Goal: Task Accomplishment & Management: Contribute content

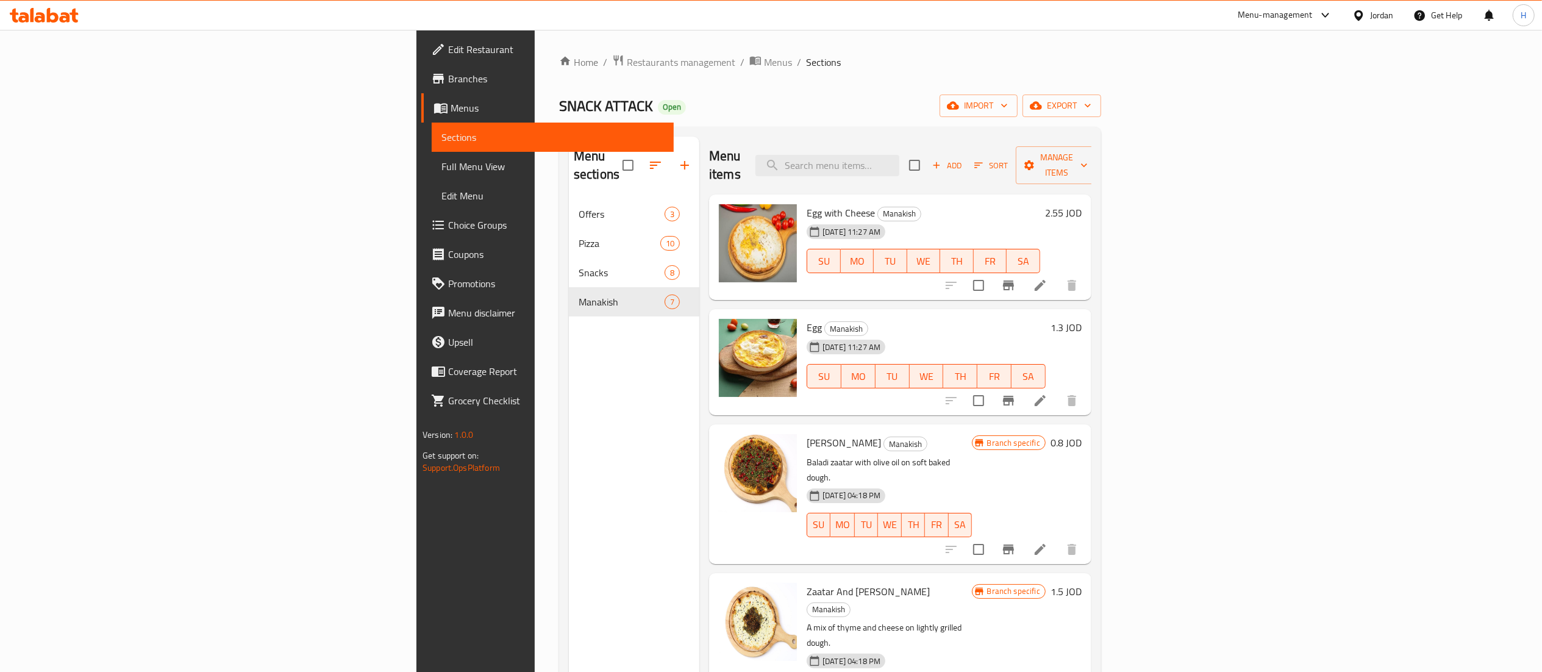
click at [40, 12] on icon at bounding box center [40, 17] width 10 height 10
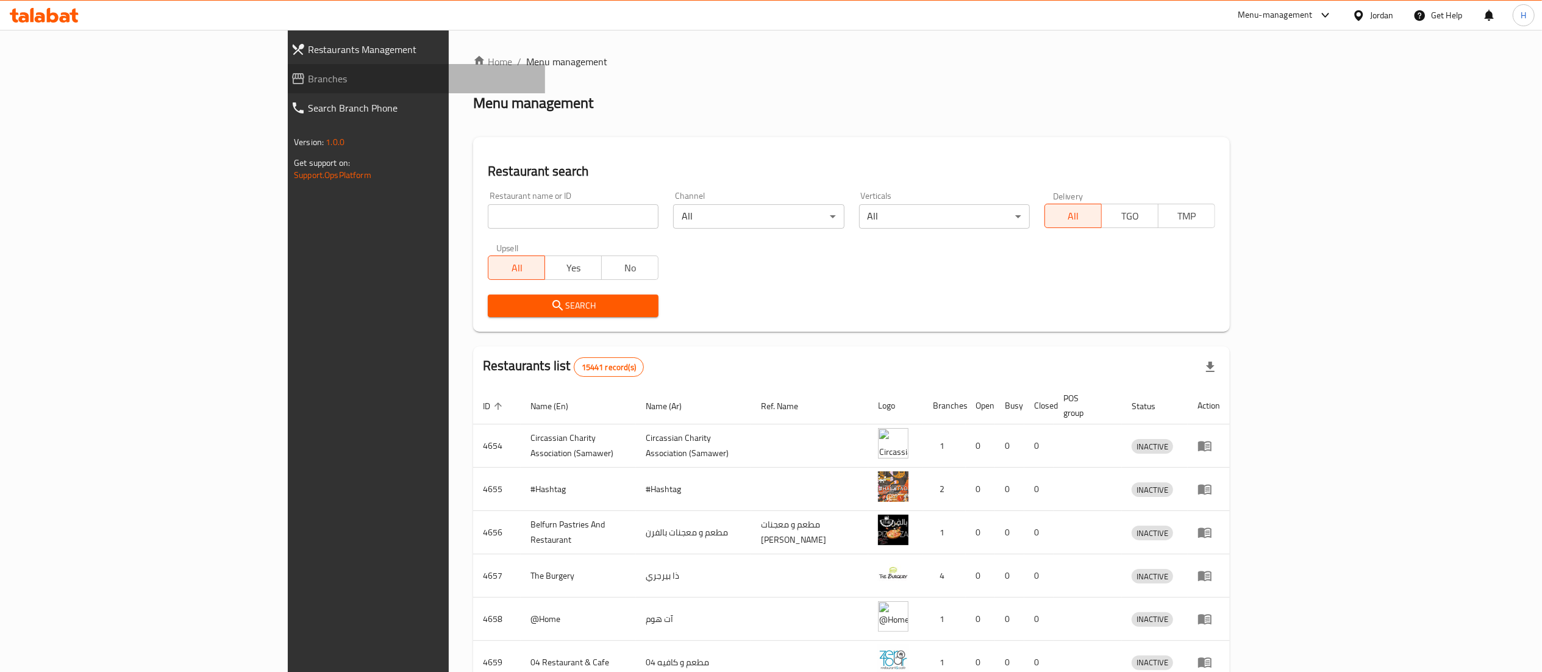
click at [308, 82] on span "Branches" at bounding box center [421, 78] width 227 height 15
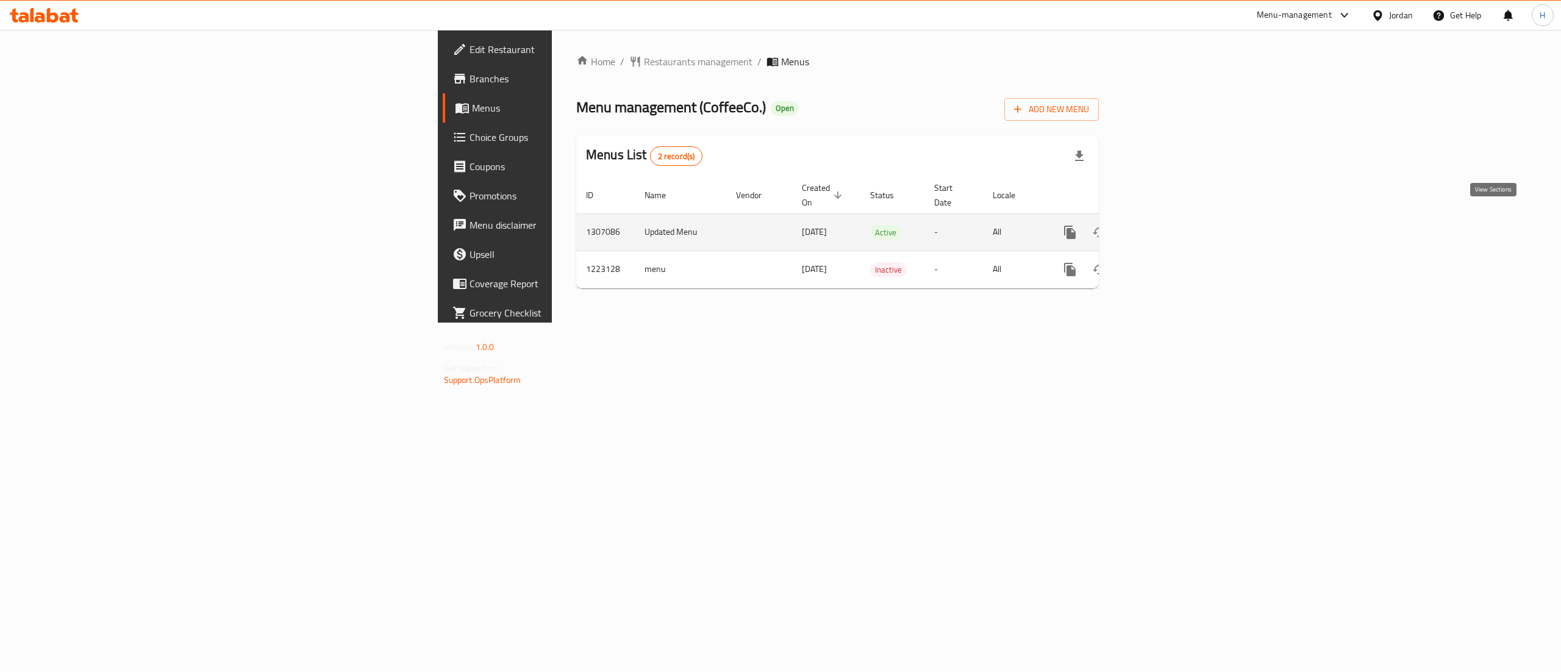
click at [1166, 225] on icon "enhanced table" at bounding box center [1158, 232] width 15 height 15
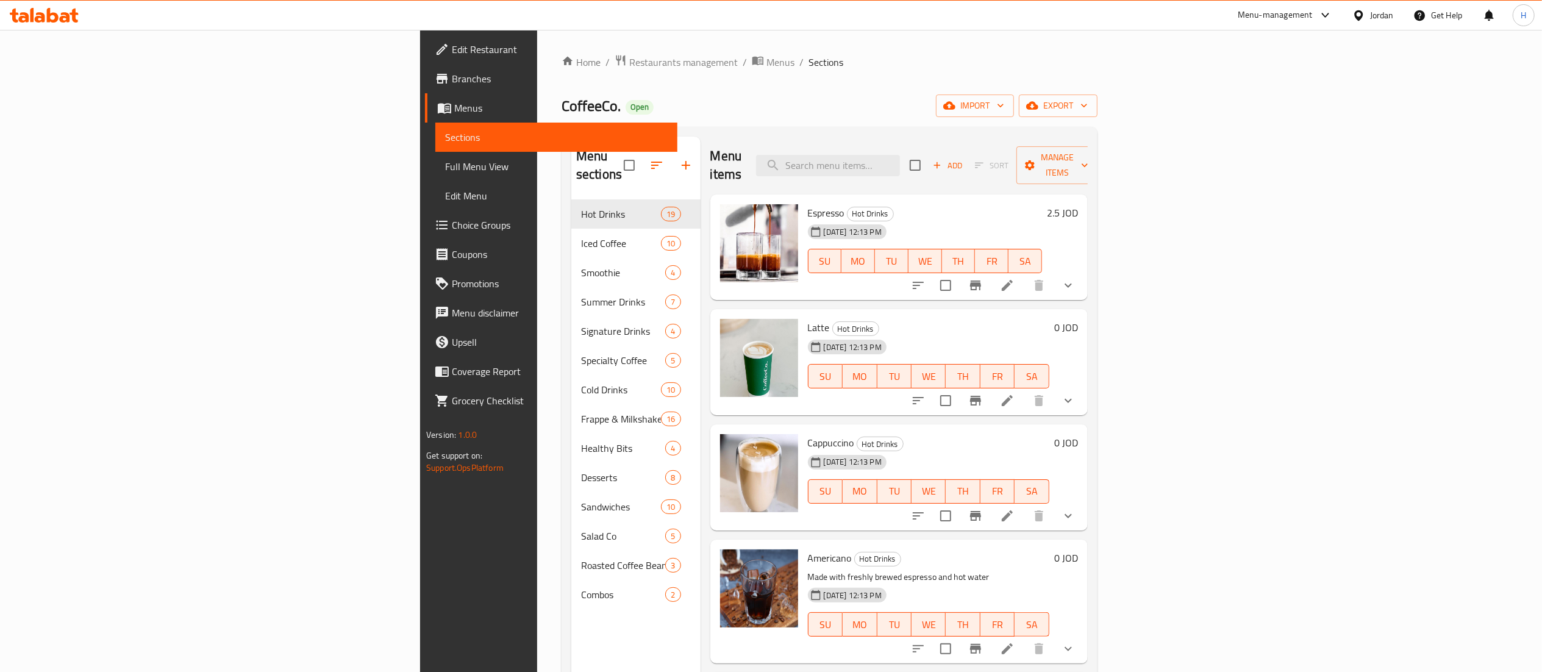
click at [1083, 273] on button "show more" at bounding box center [1068, 285] width 29 height 29
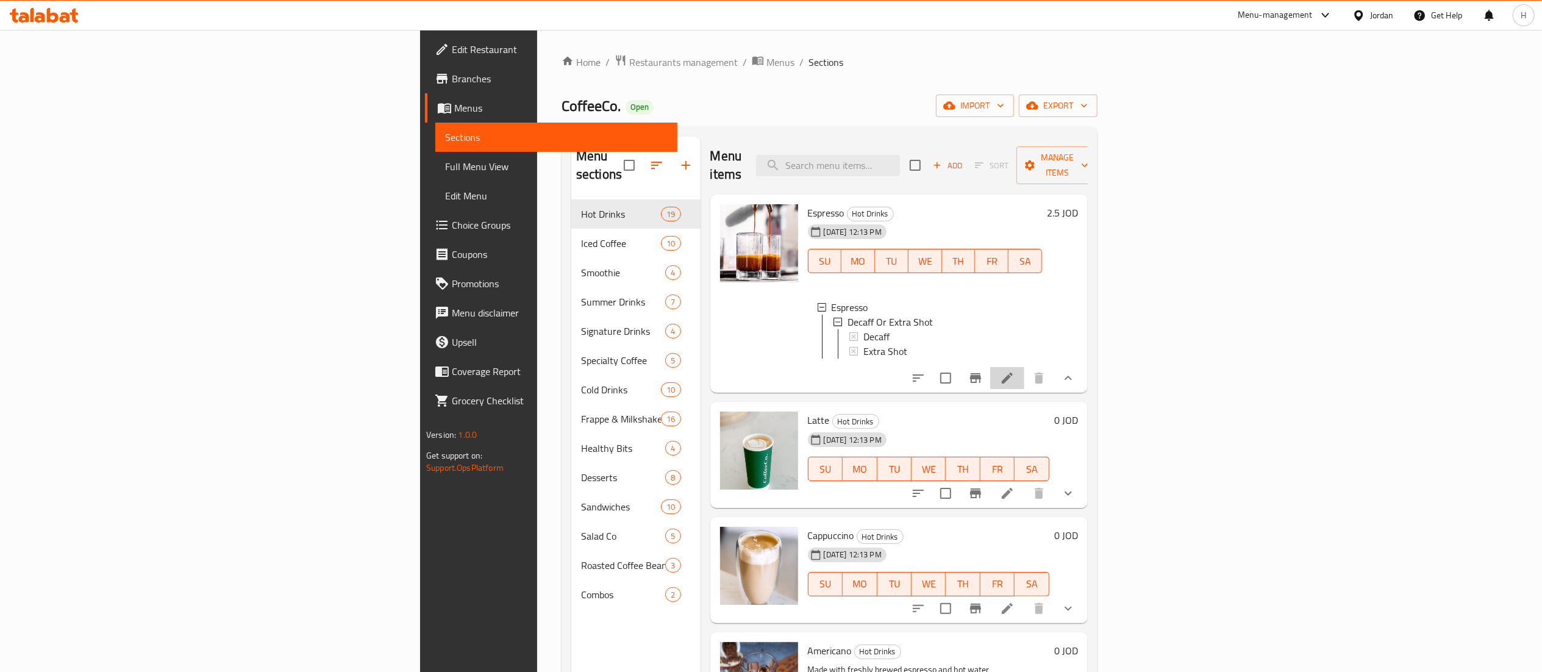
click at [1025, 387] on li at bounding box center [1007, 378] width 34 height 22
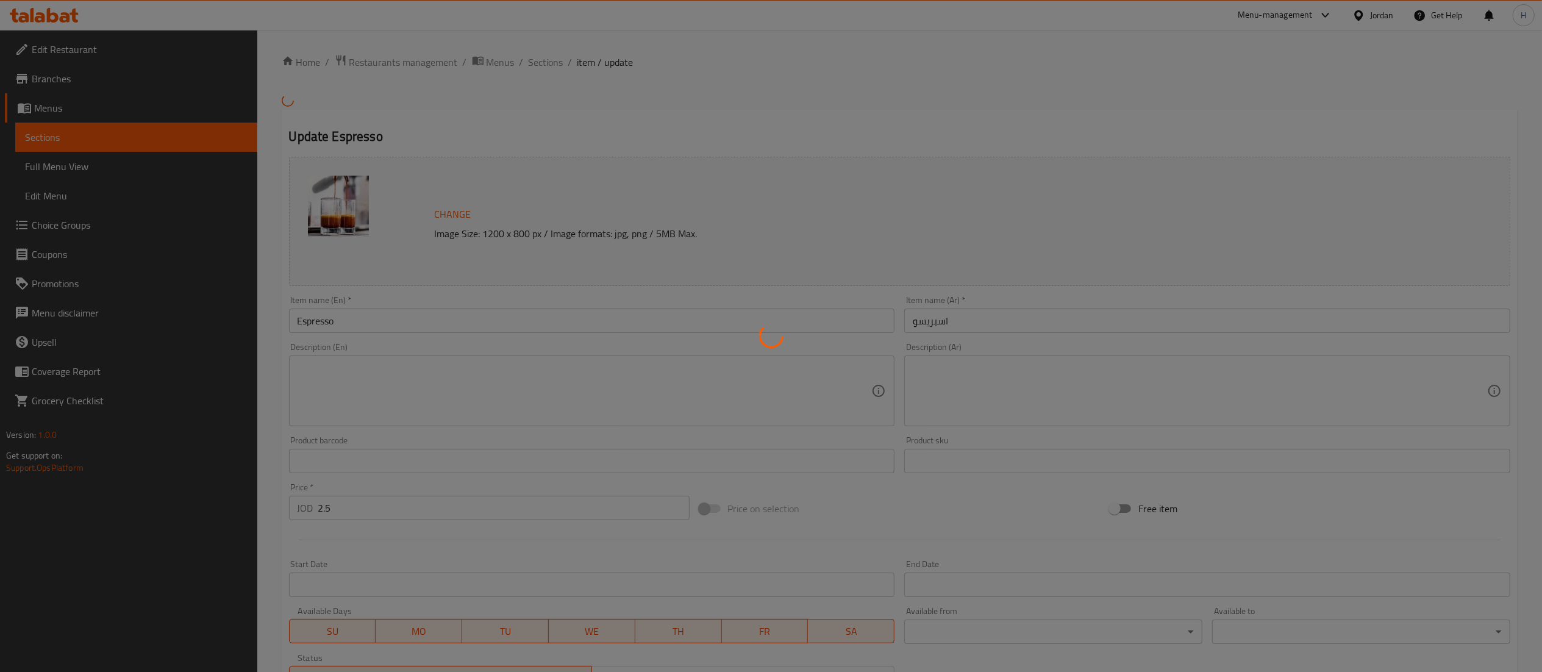
type input "دي كاف أو اكسترا شوت"
type input "0"
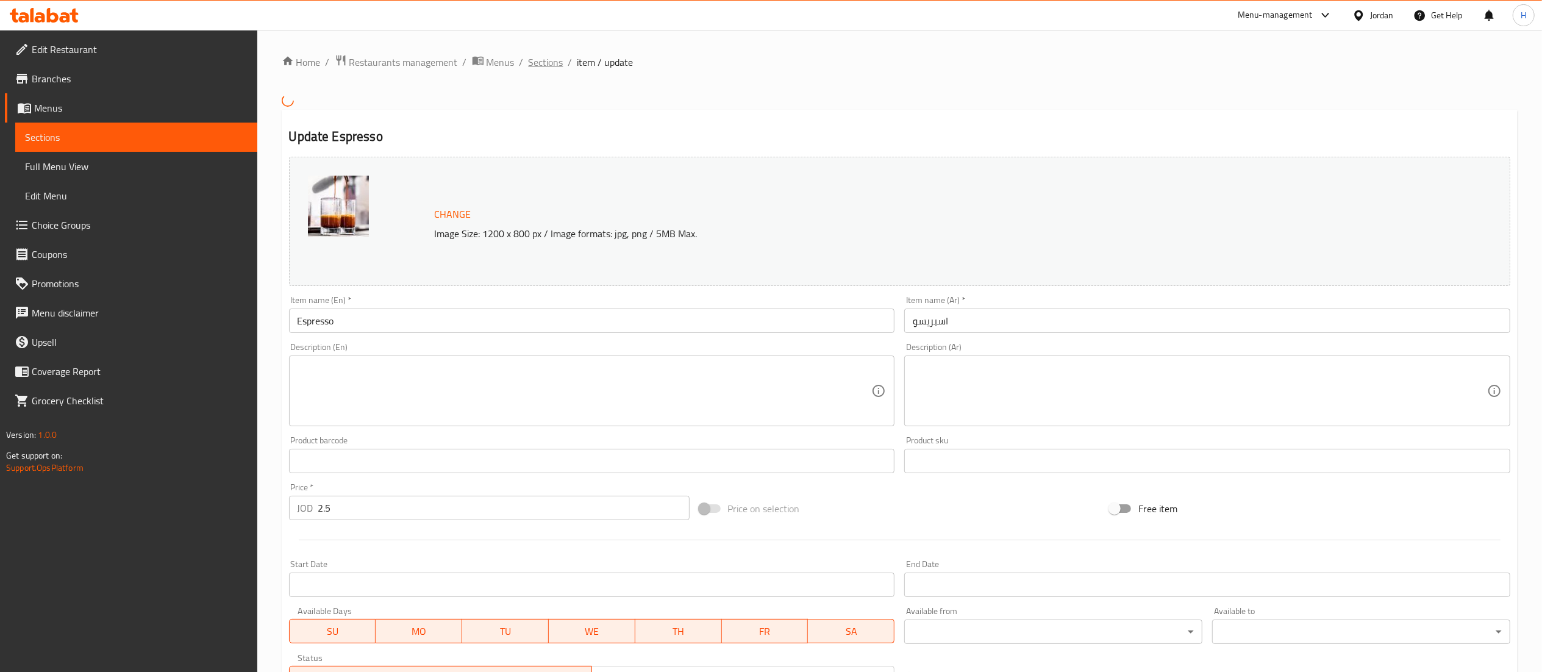
click at [545, 61] on span "Sections" at bounding box center [546, 62] width 35 height 15
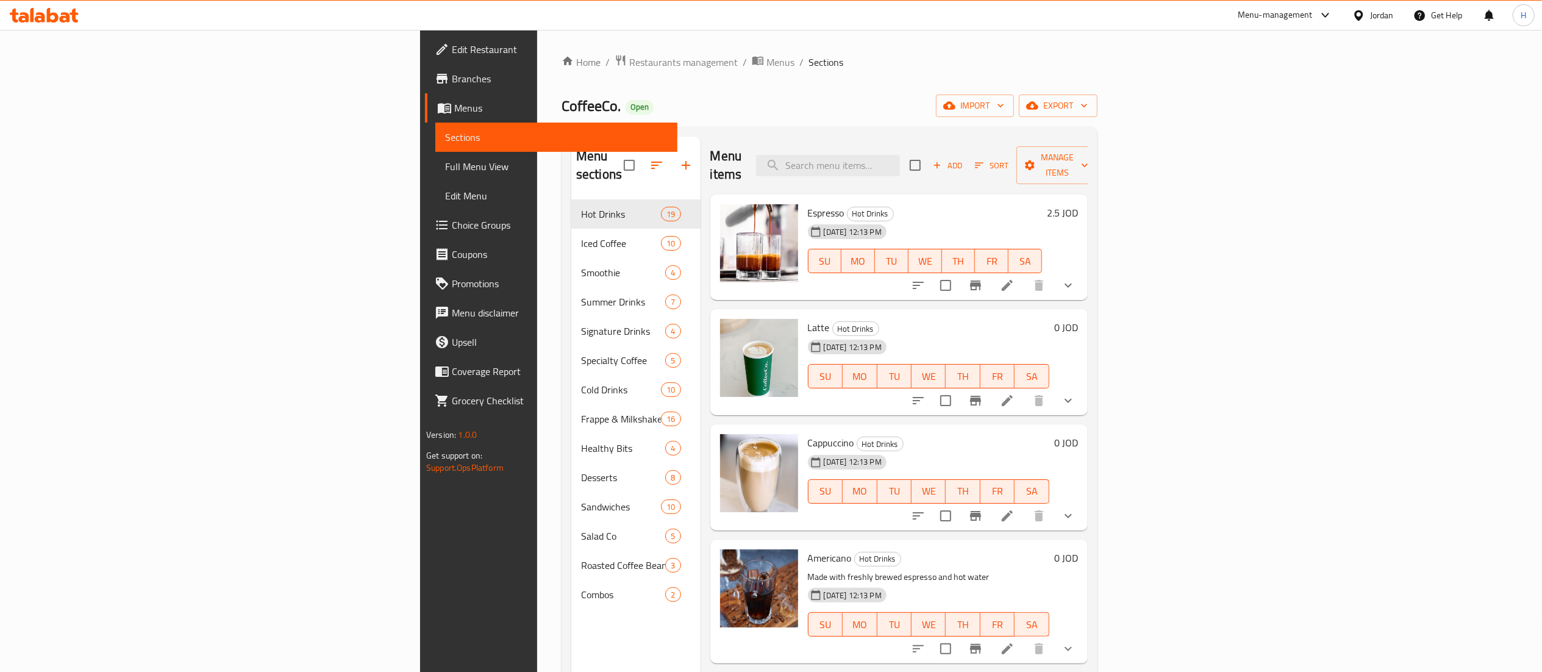
click at [1083, 386] on button "show more" at bounding box center [1068, 400] width 29 height 29
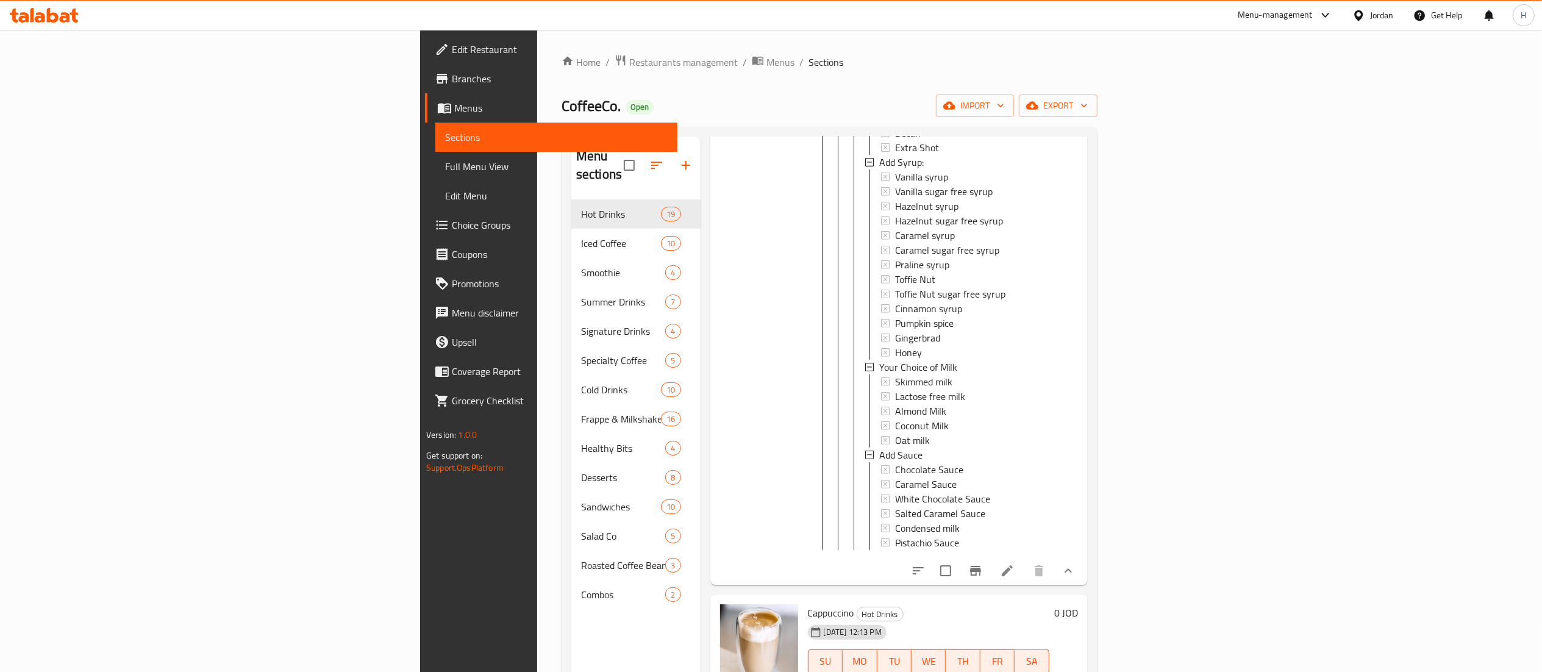
scroll to position [854, 0]
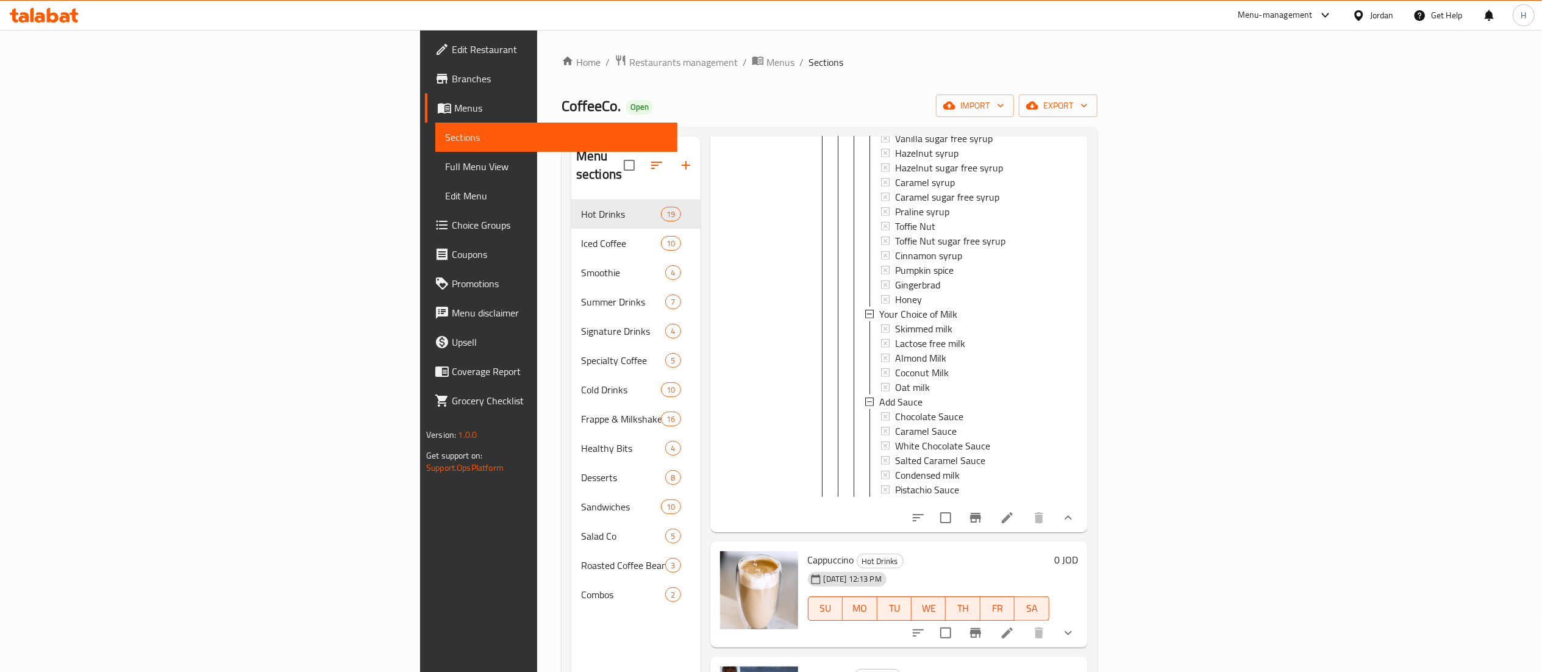
click at [1013, 519] on icon at bounding box center [1007, 517] width 11 height 11
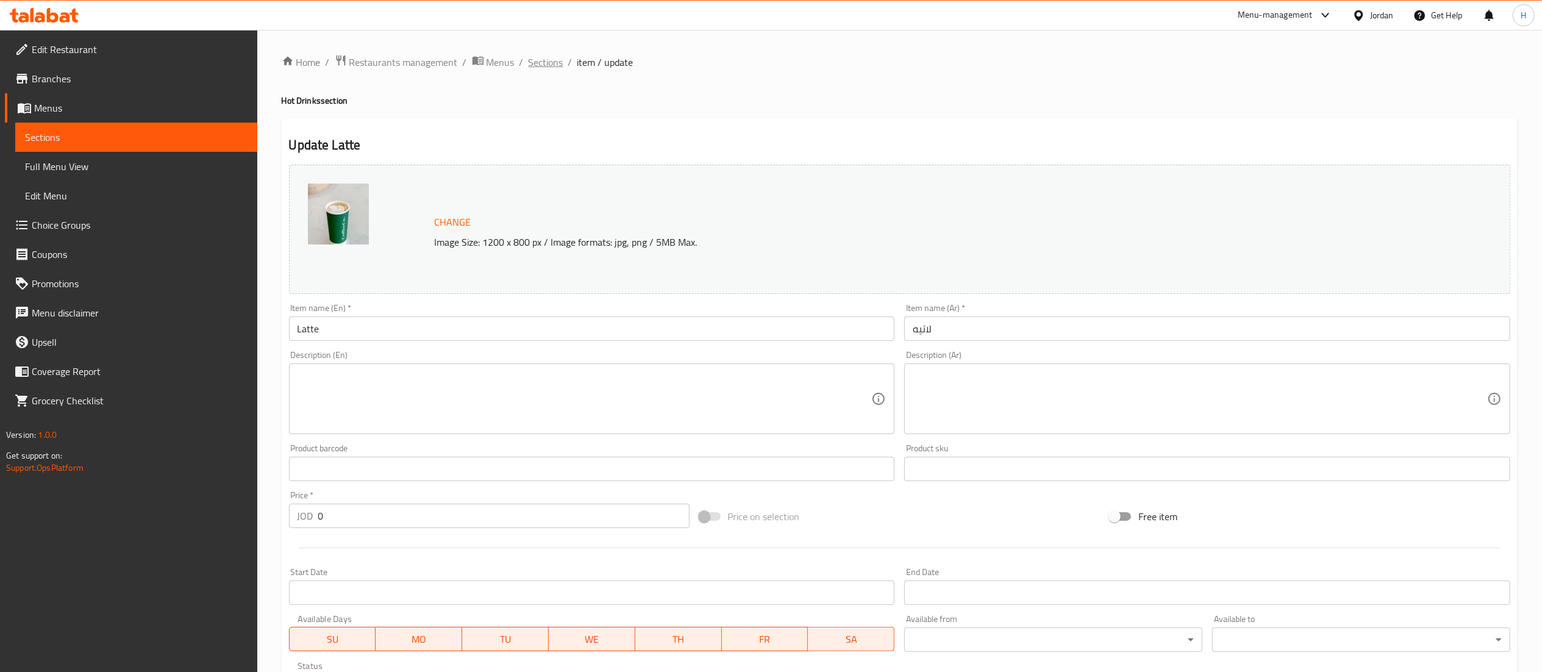
click at [545, 65] on span "Sections" at bounding box center [546, 62] width 35 height 15
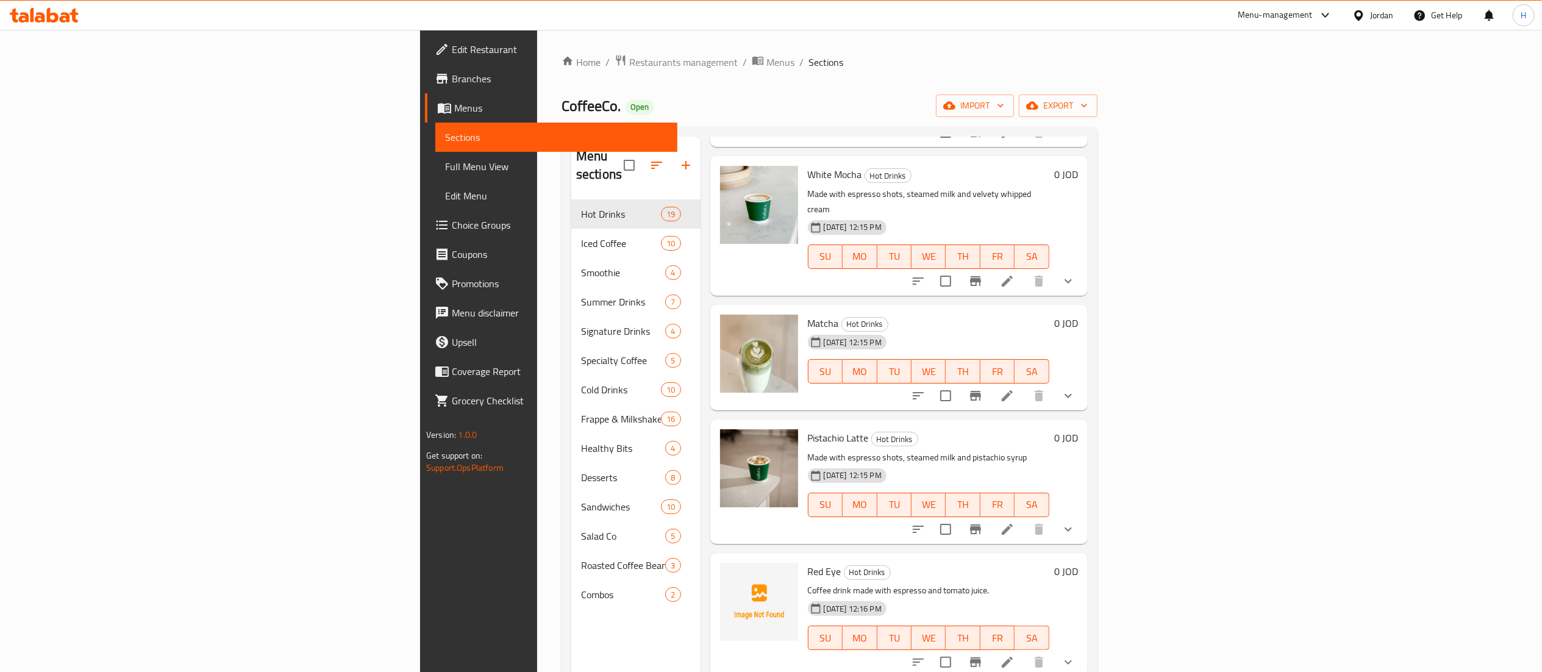
scroll to position [1464, 0]
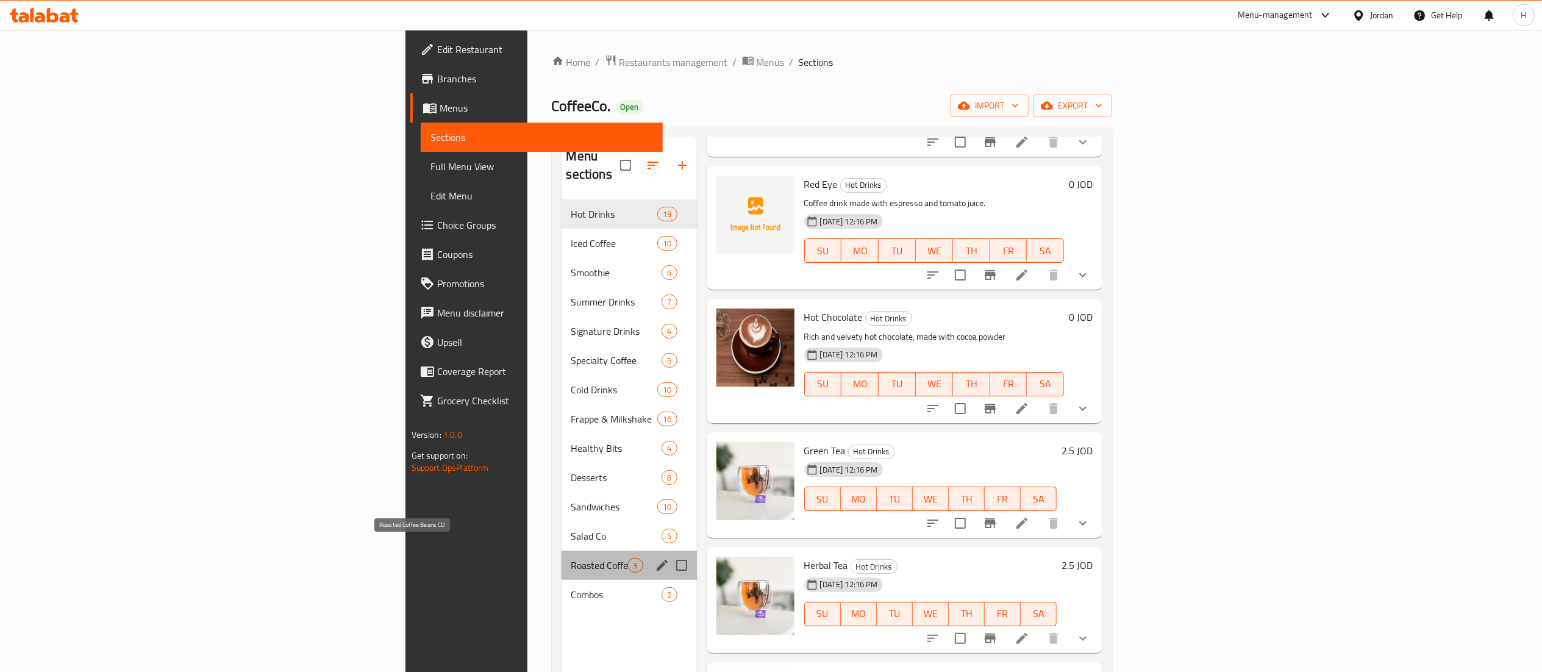
click at [571, 558] on span "Roasted Coffee Beans CO" at bounding box center [599, 565] width 57 height 15
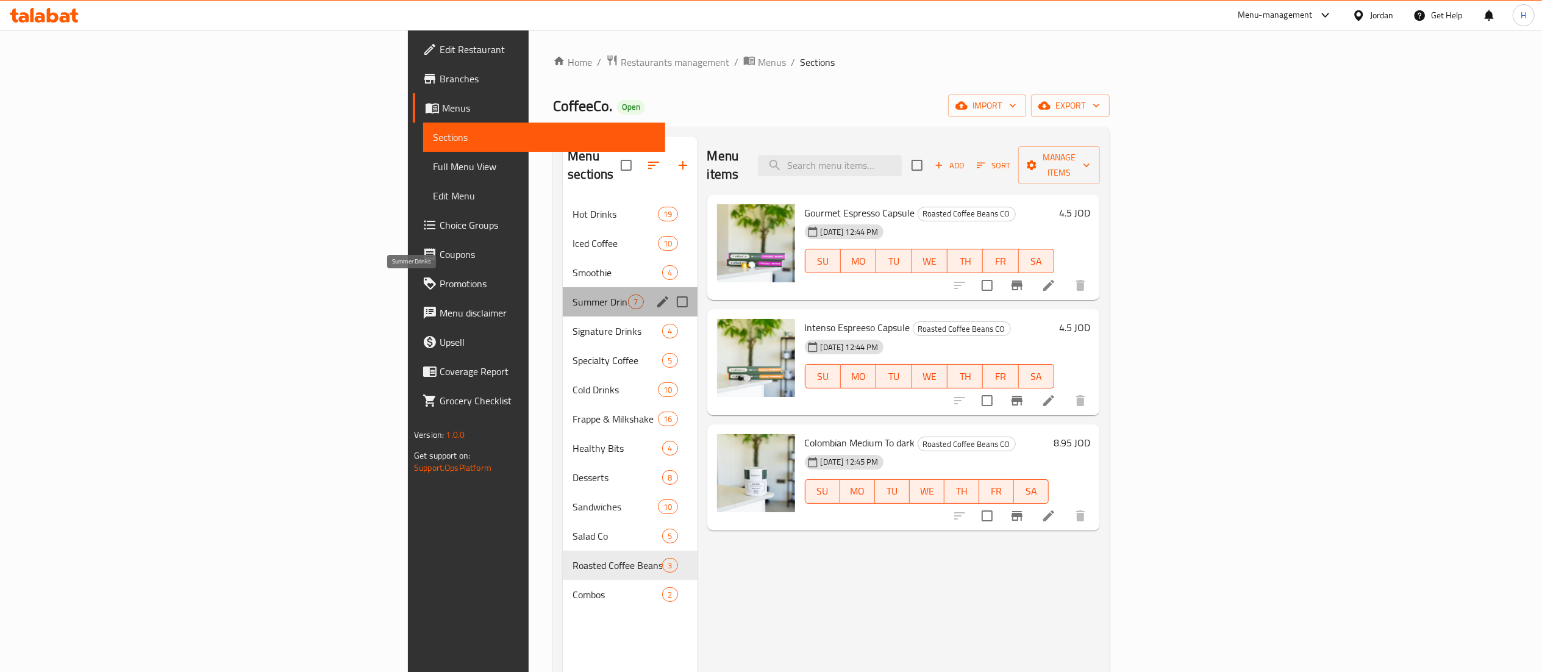
click at [573, 295] on span "Summer Drinks" at bounding box center [601, 302] width 56 height 15
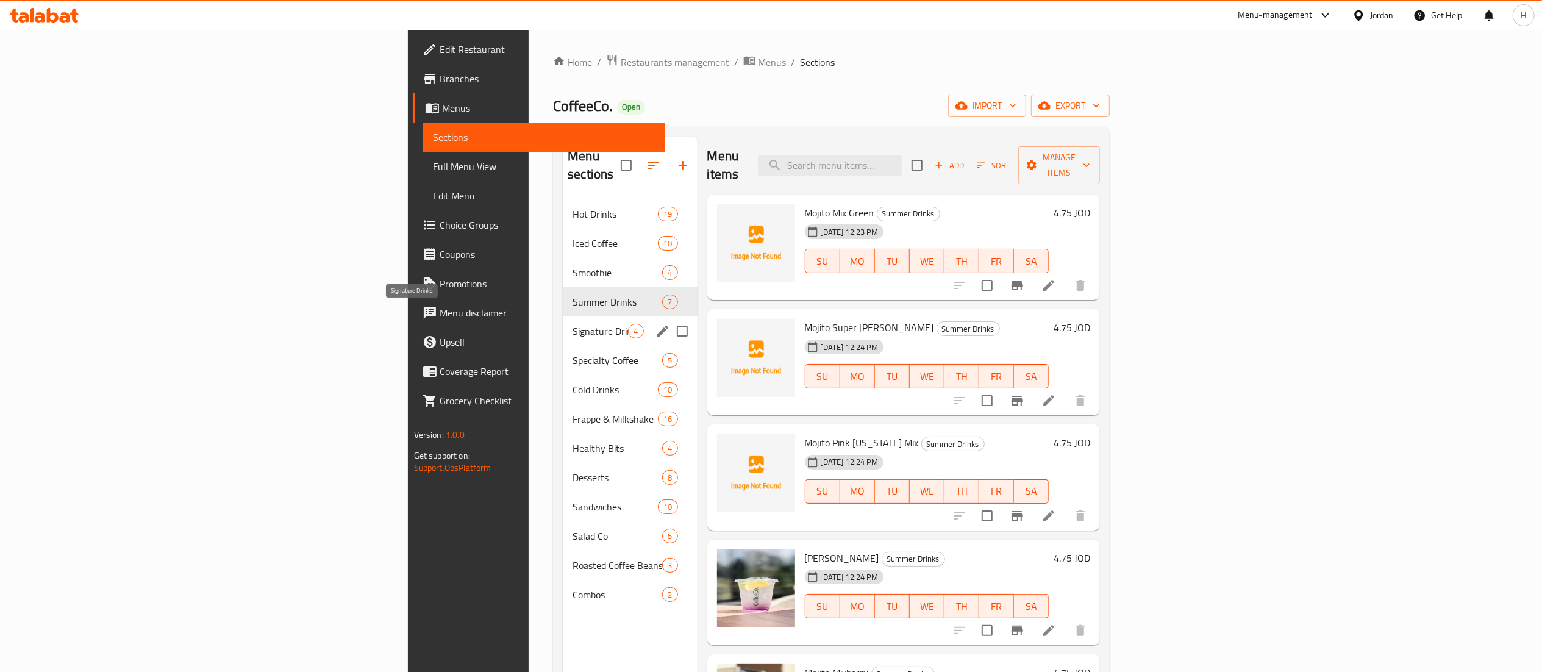
click at [573, 324] on span "Signature Drinks" at bounding box center [601, 331] width 56 height 15
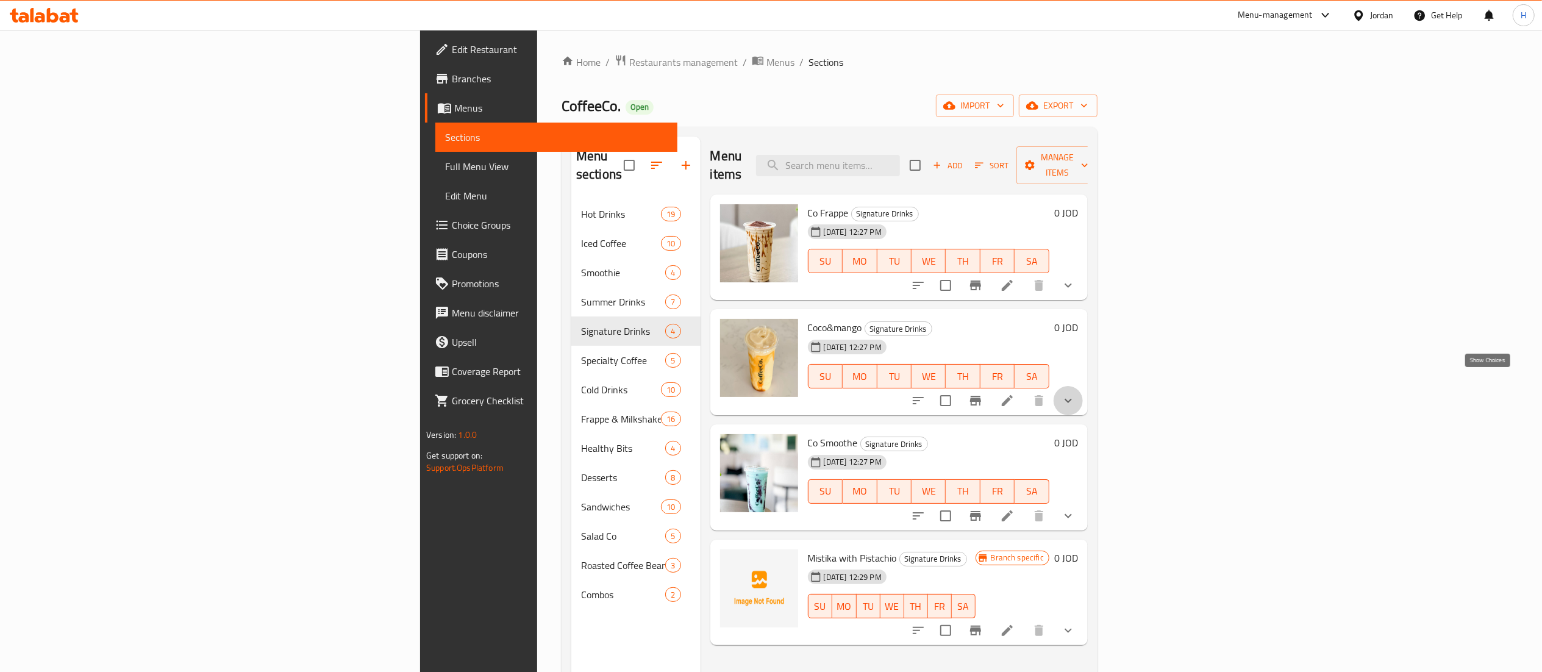
click at [1076, 393] on icon "show more" at bounding box center [1068, 400] width 15 height 15
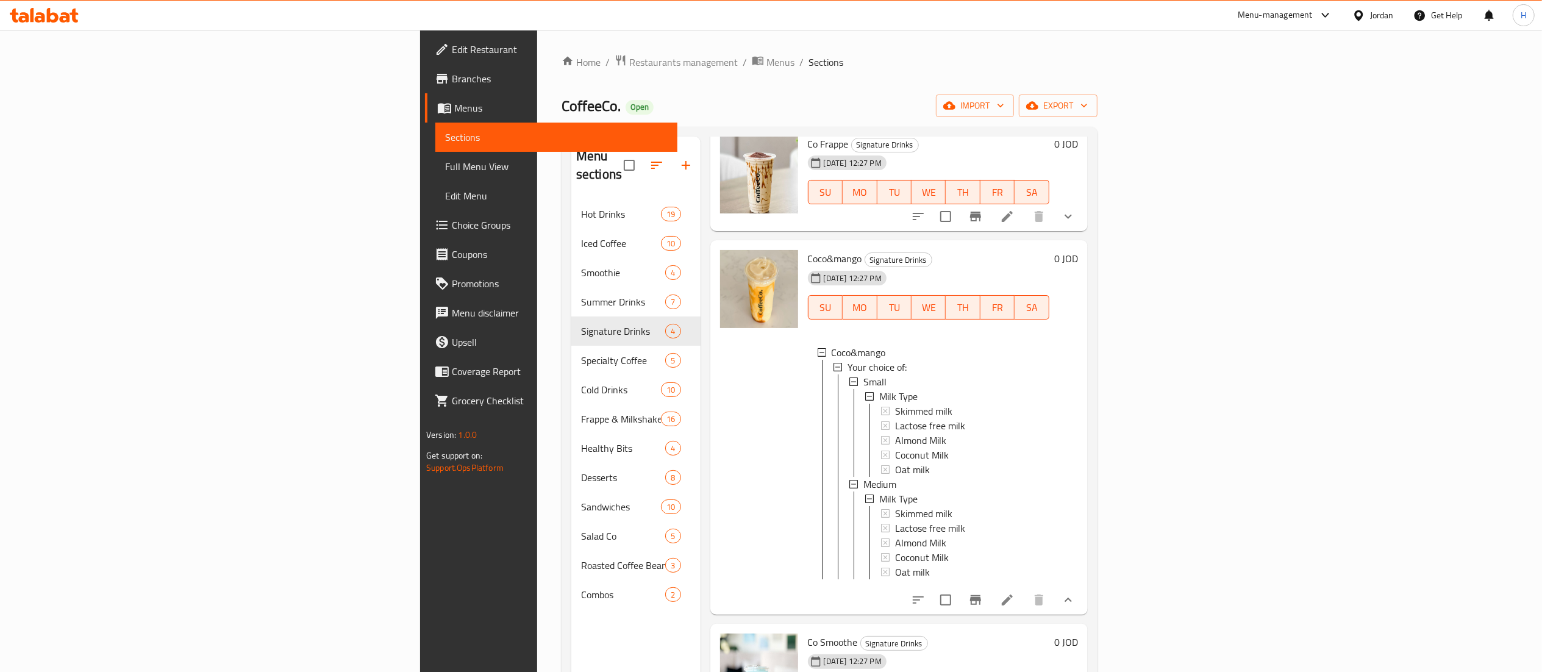
scroll to position [105, 0]
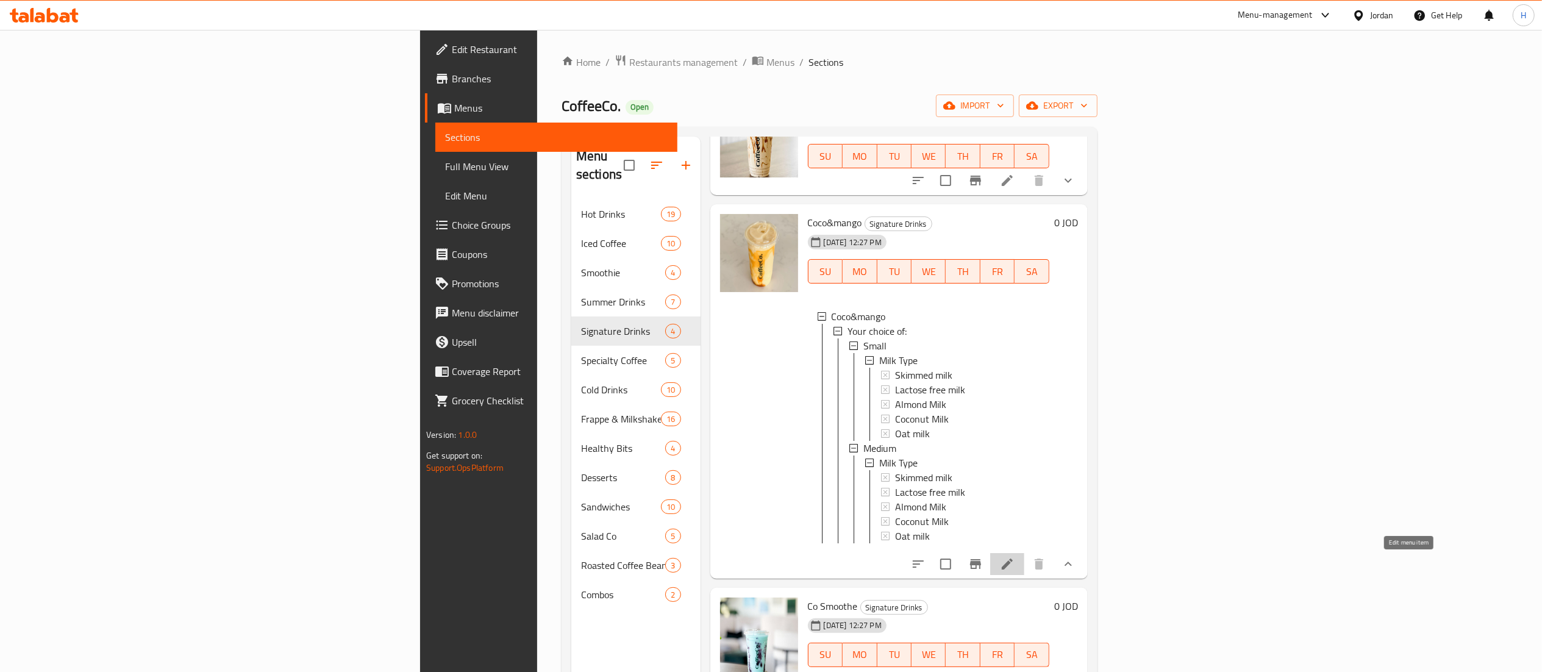
click at [1015, 566] on icon at bounding box center [1007, 564] width 15 height 15
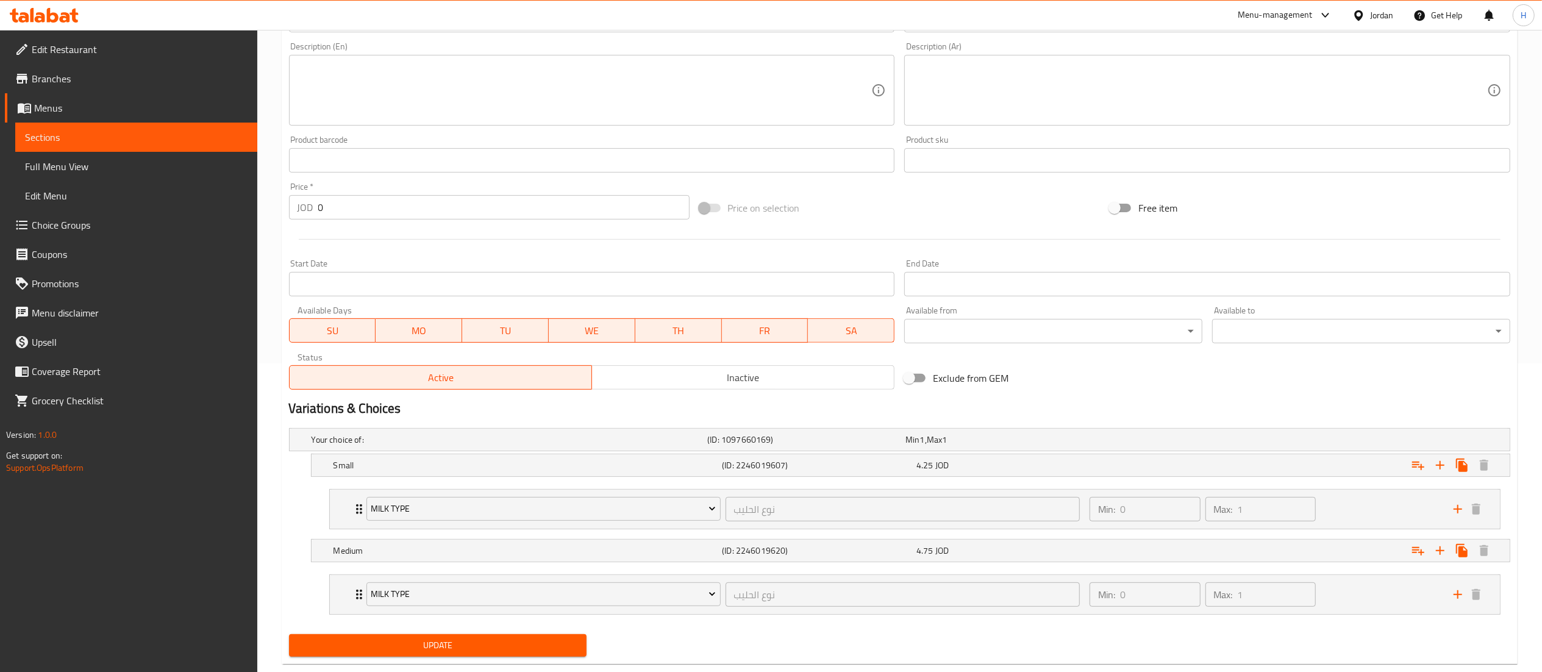
scroll to position [337, 0]
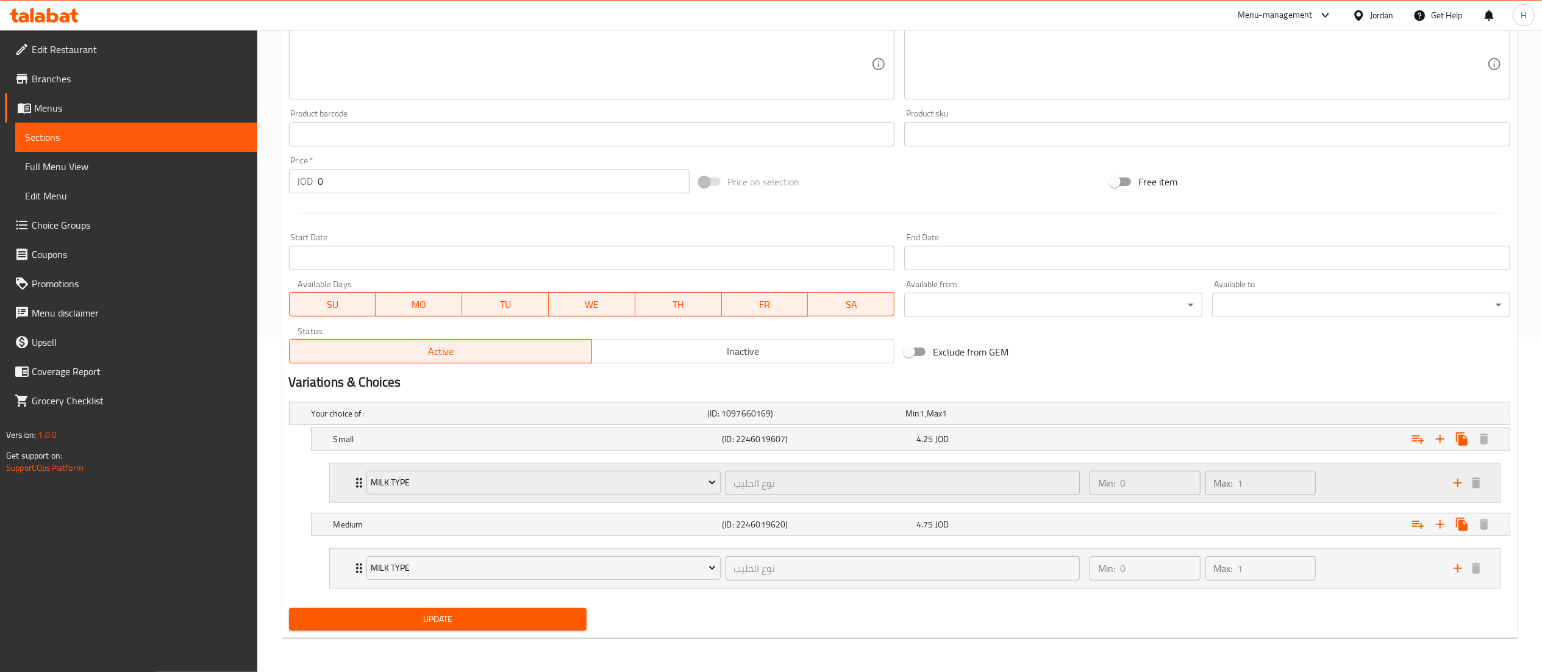
click at [1332, 482] on div "Min: 0 ​ Max: 1 ​" at bounding box center [1265, 483] width 364 height 39
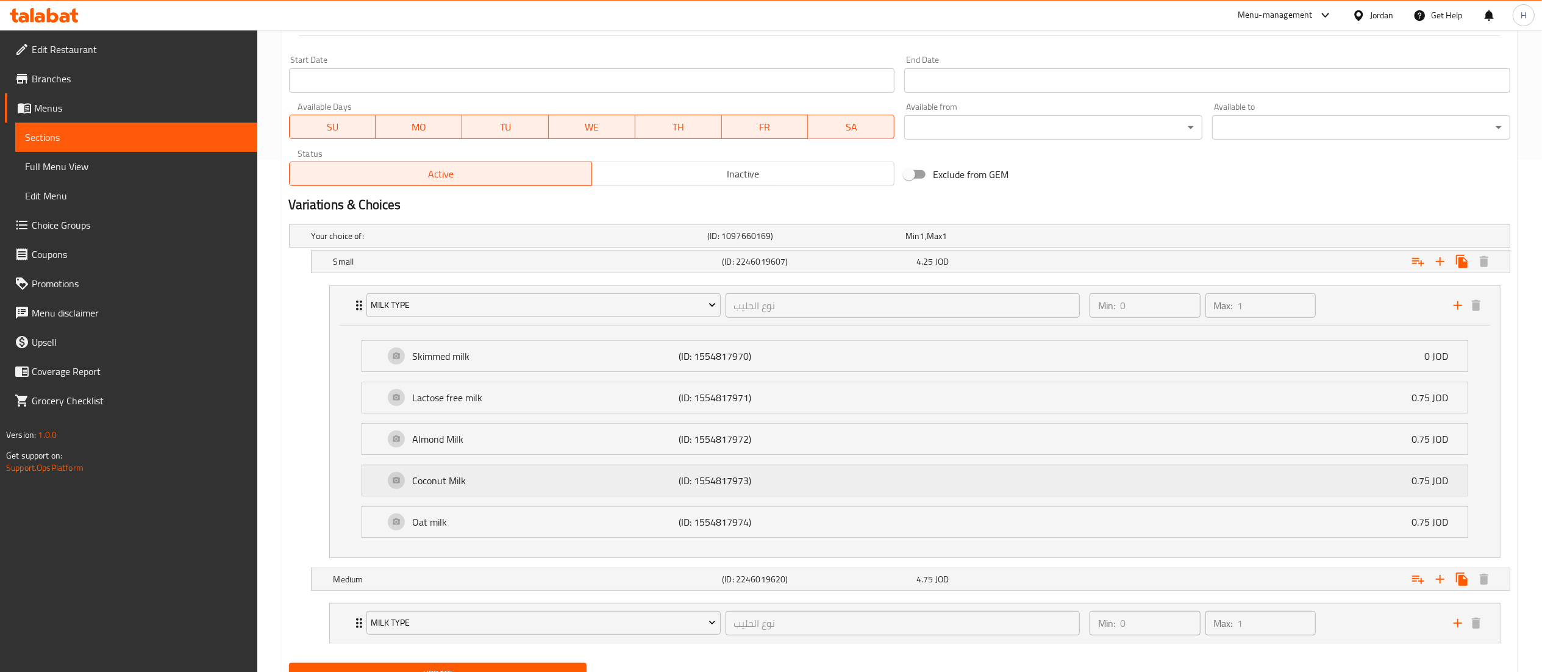
scroll to position [571, 0]
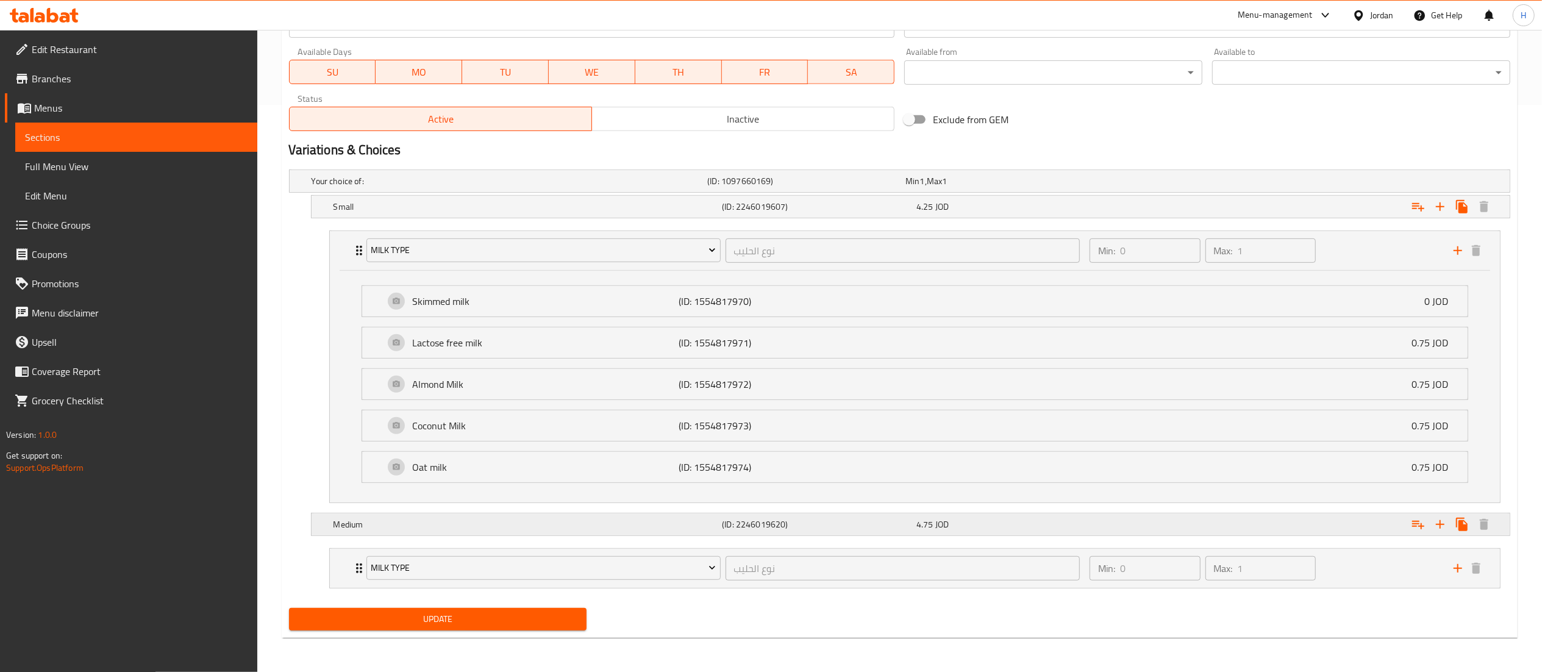
click at [1371, 524] on div "Expand" at bounding box center [1303, 524] width 389 height 27
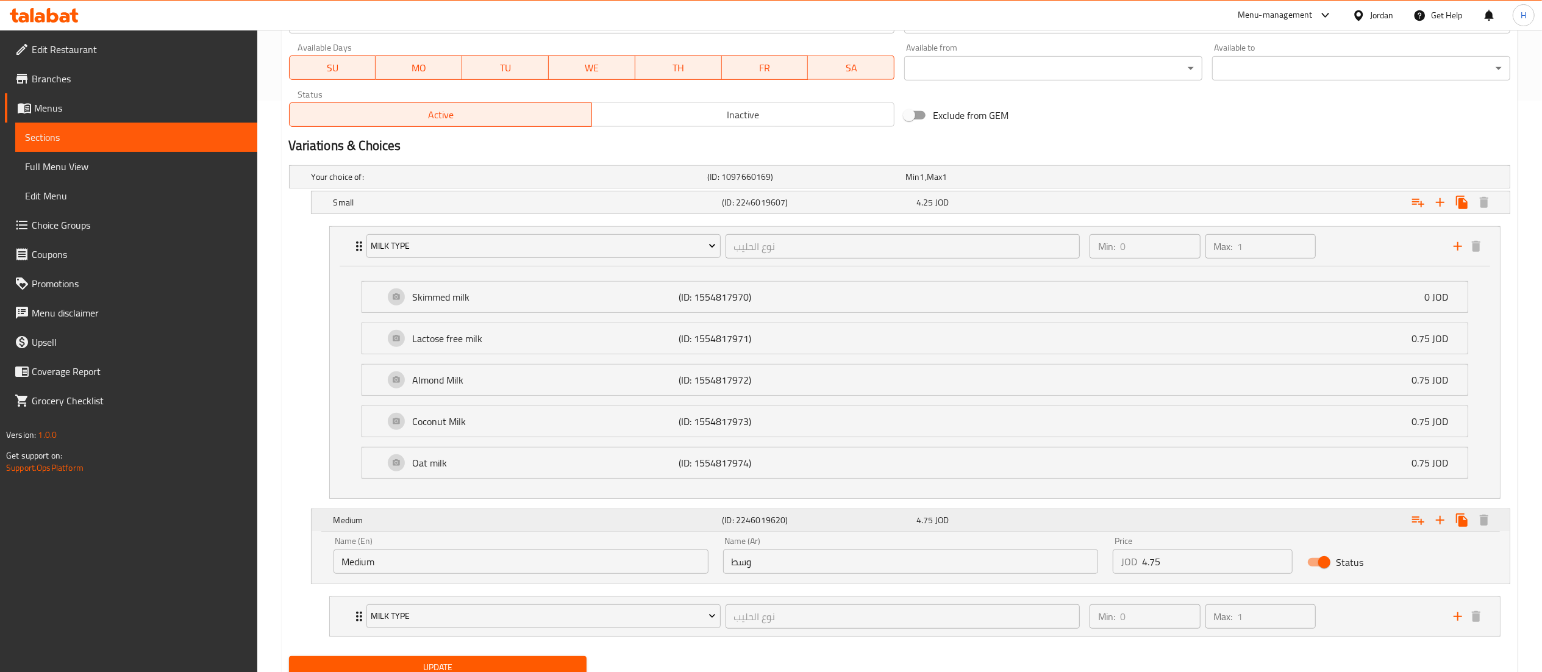
click at [1371, 524] on div "Expand" at bounding box center [1303, 520] width 389 height 27
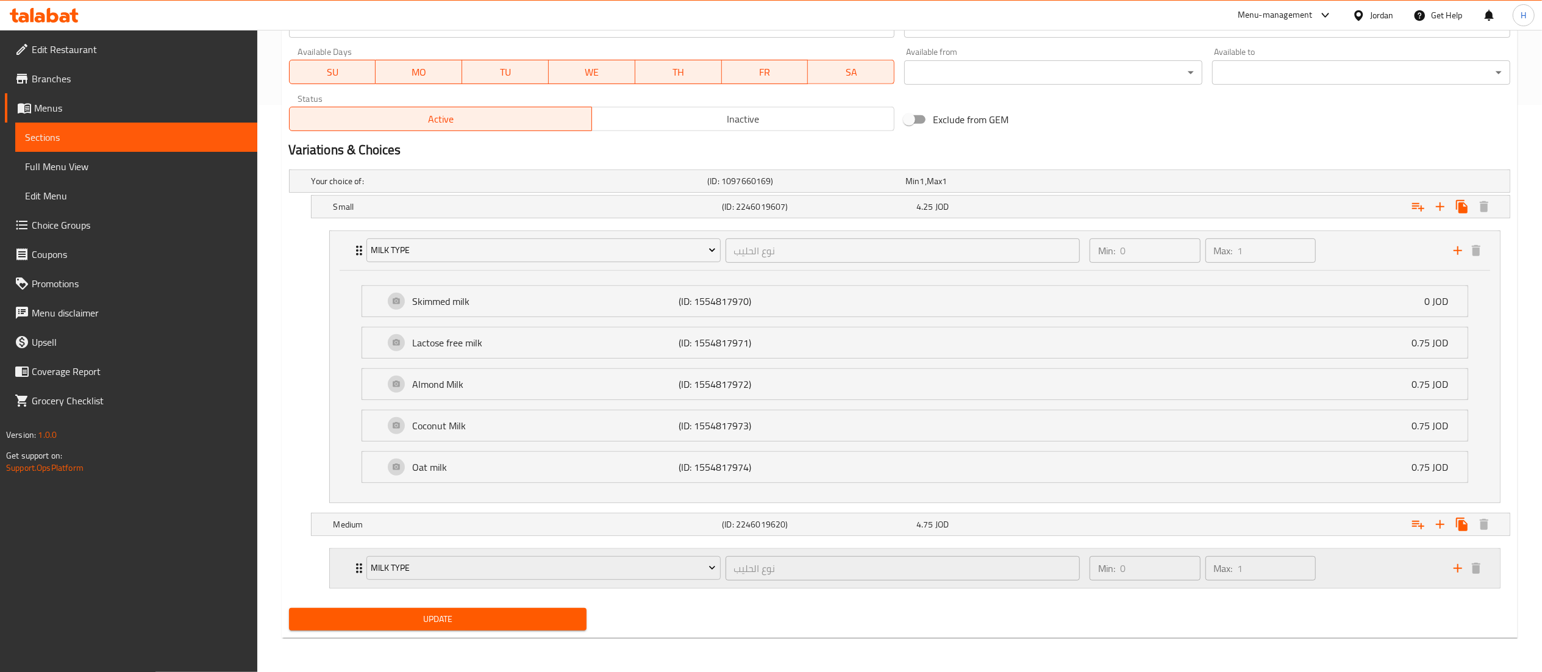
click at [1391, 583] on div "Min: 0 ​ Max: 1 ​" at bounding box center [1265, 568] width 364 height 39
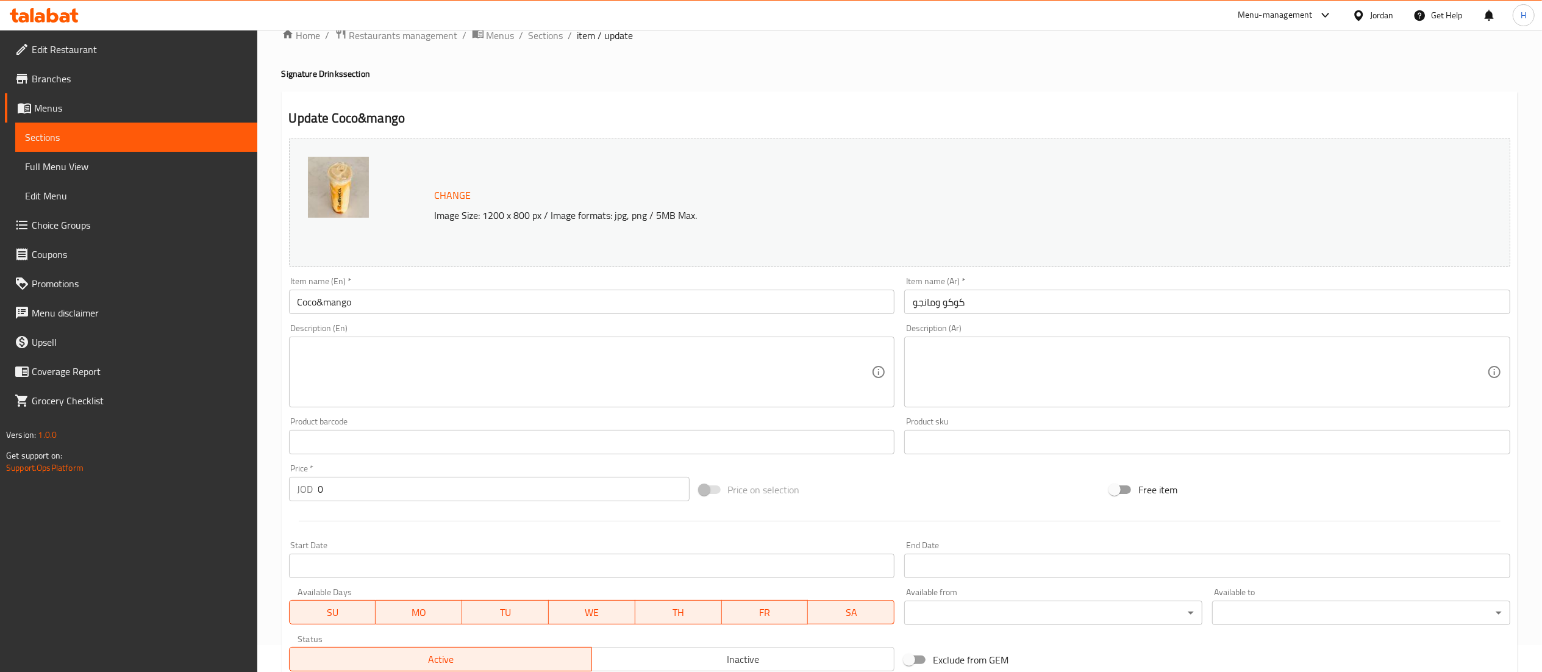
scroll to position [0, 0]
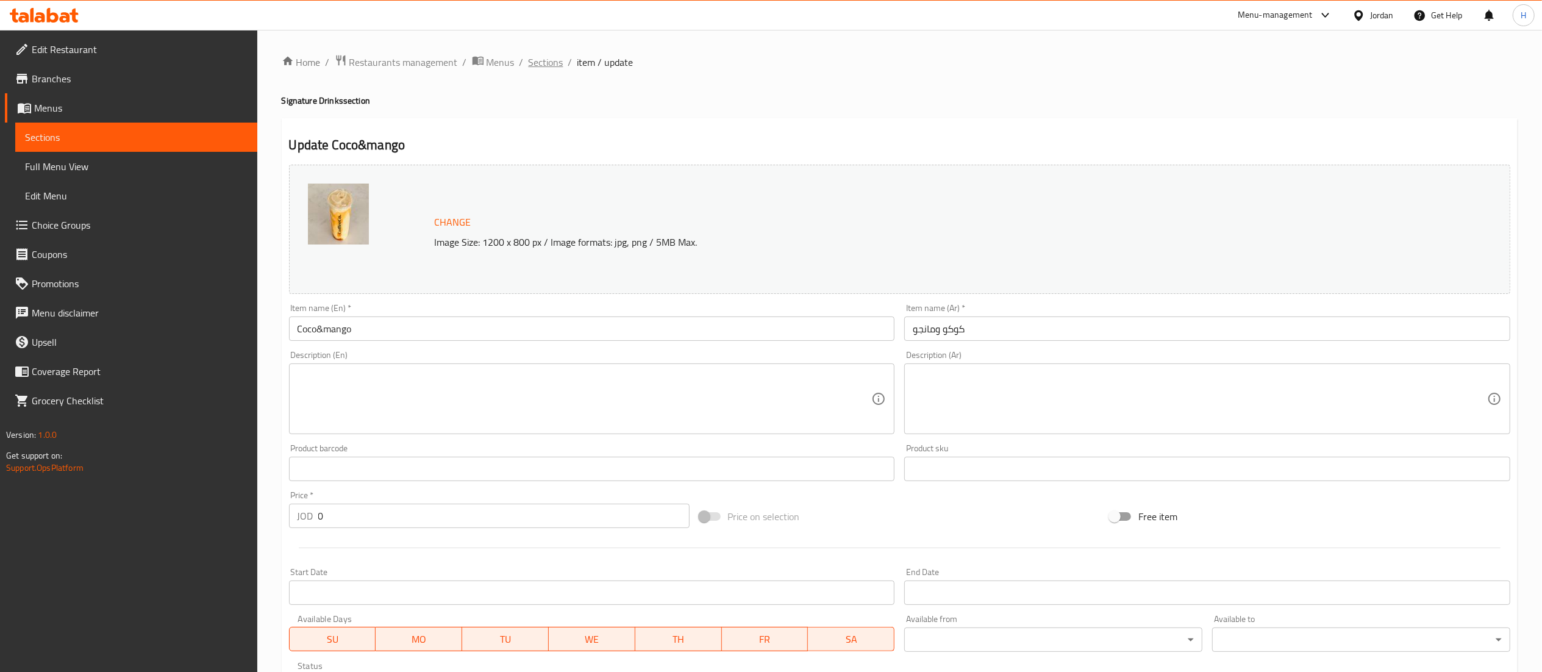
click at [543, 60] on span "Sections" at bounding box center [546, 62] width 35 height 15
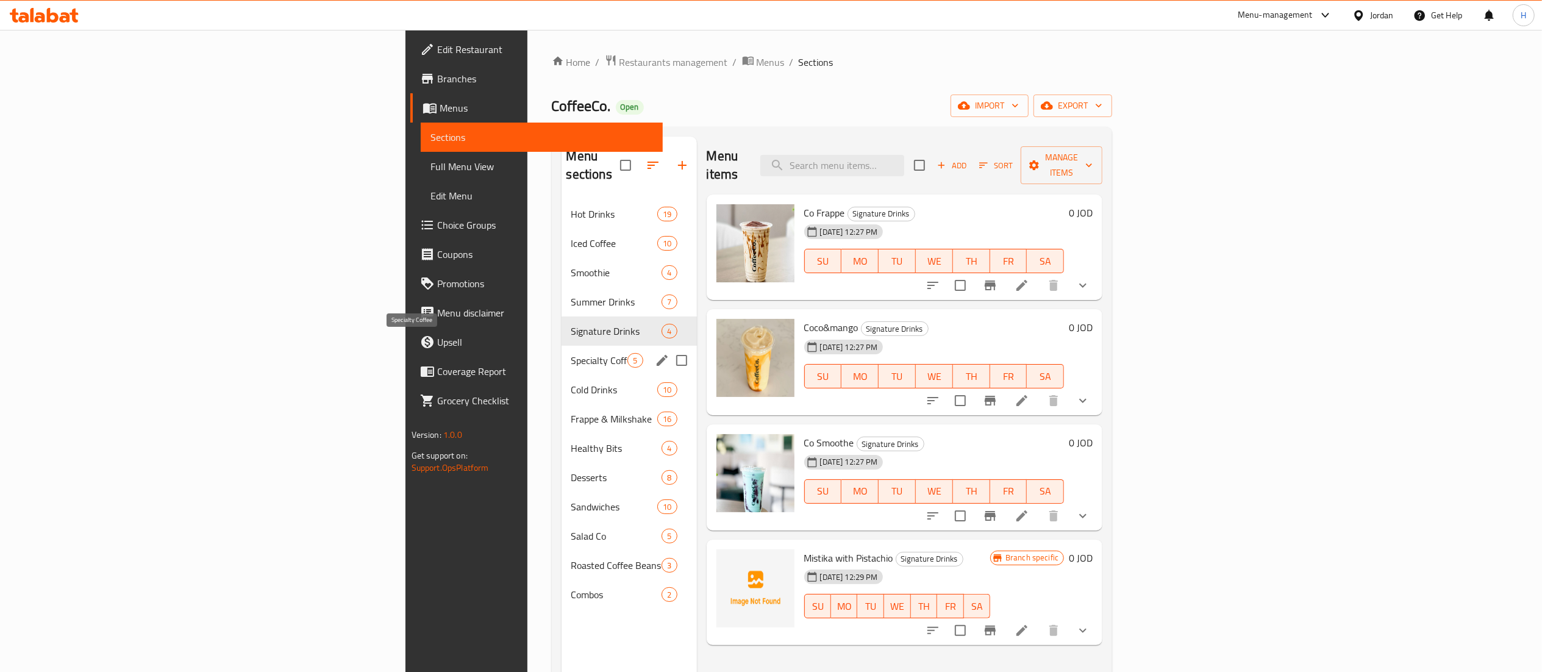
click at [571, 353] on span "Specialty Coffee" at bounding box center [599, 360] width 57 height 15
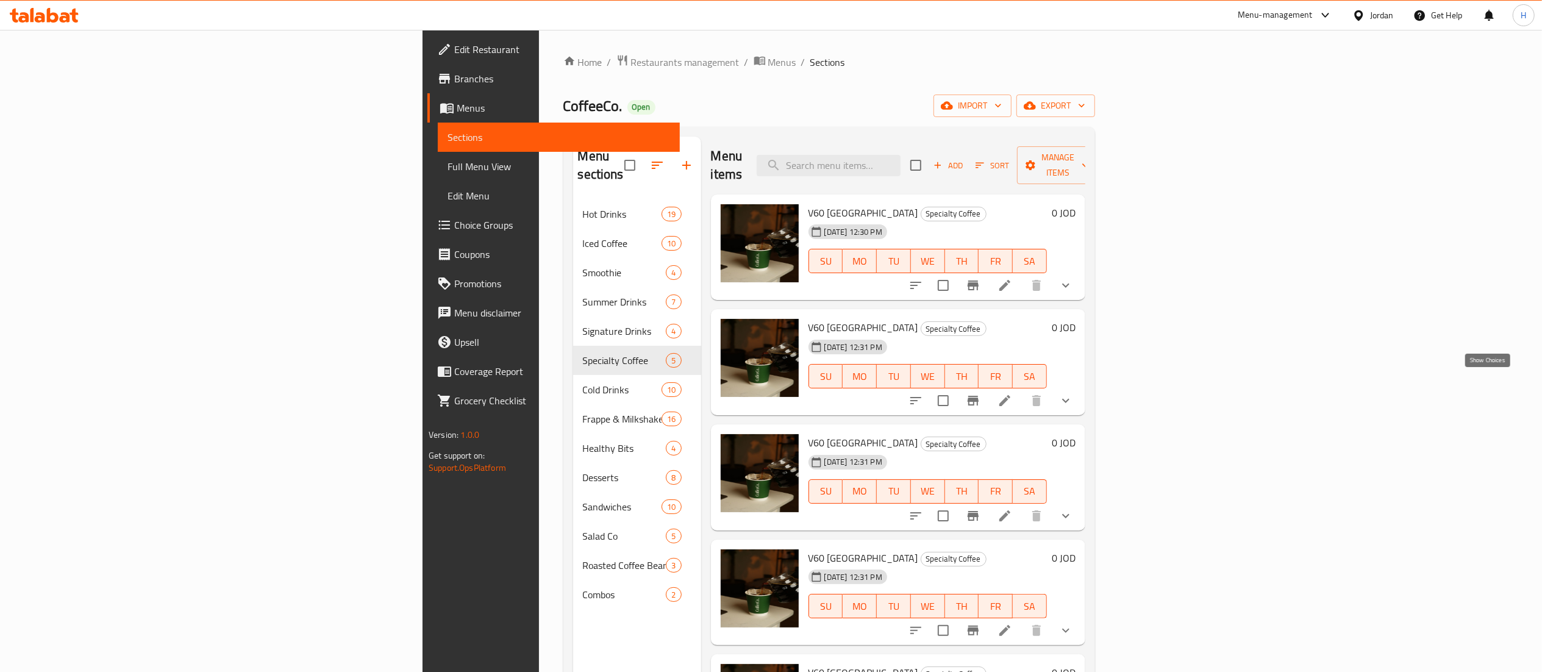
click at [1073, 393] on icon "show more" at bounding box center [1066, 400] width 15 height 15
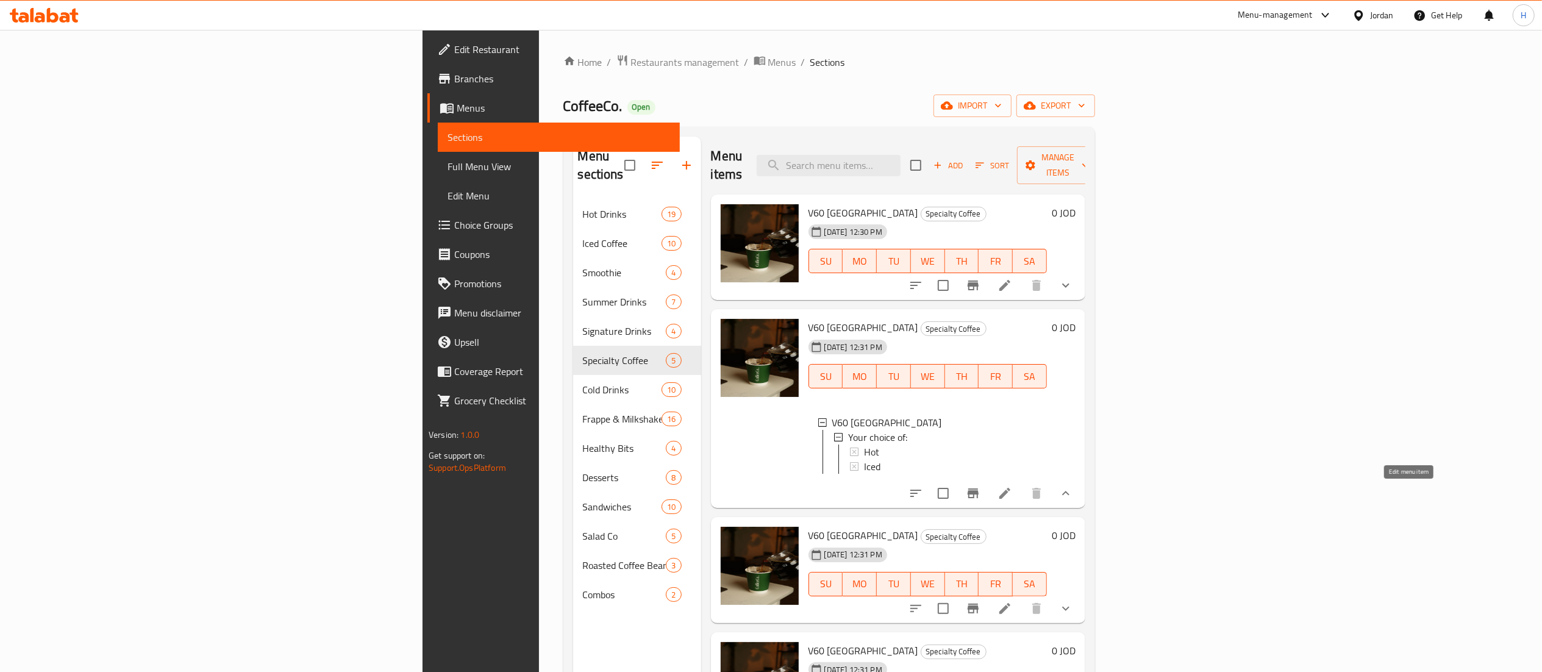
click at [1012, 489] on icon at bounding box center [1005, 493] width 15 height 15
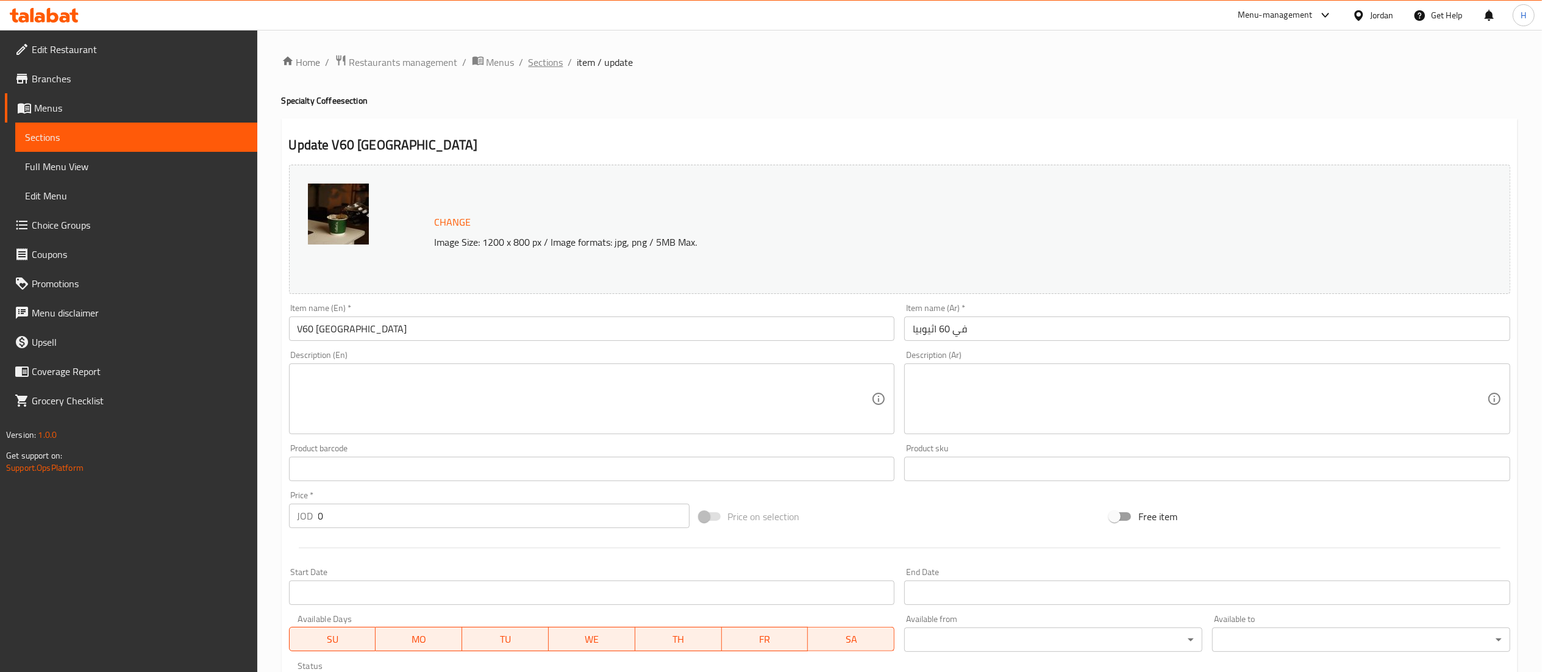
click at [550, 62] on span "Sections" at bounding box center [546, 62] width 35 height 15
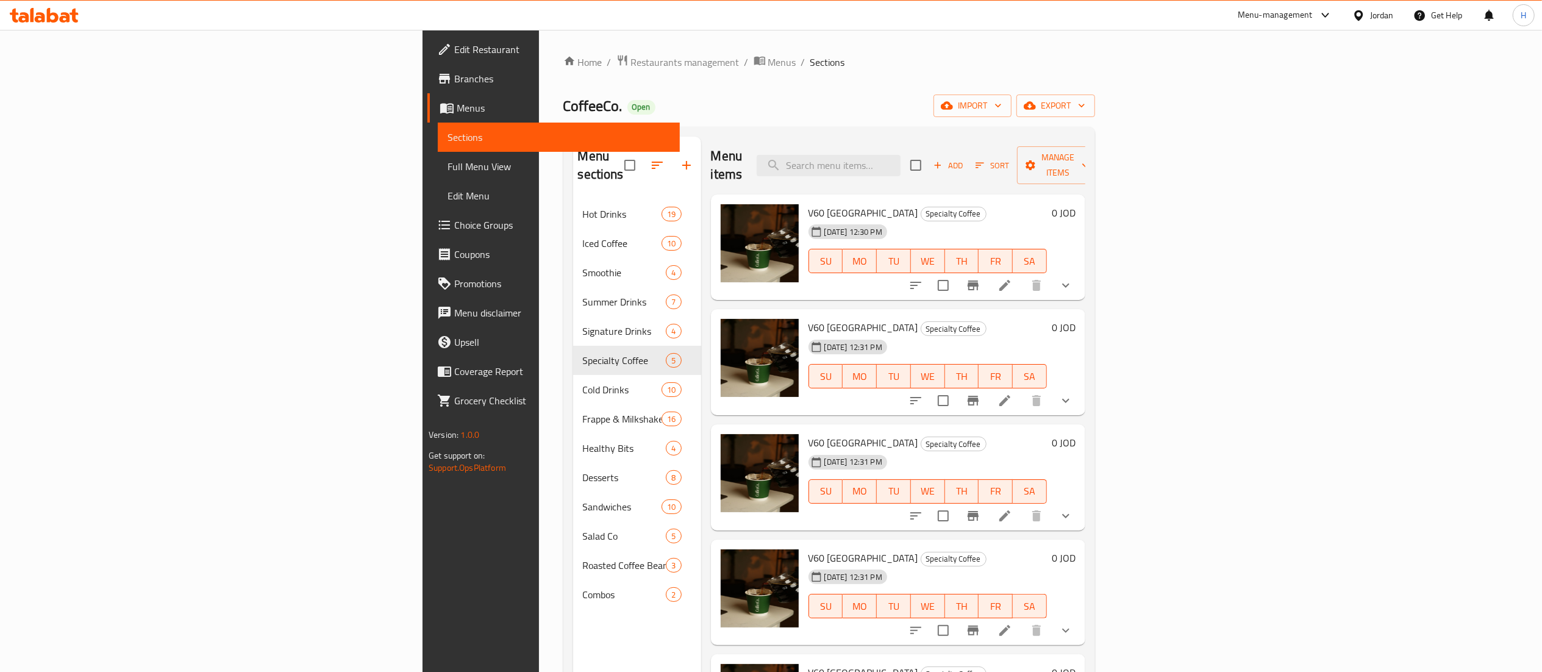
click at [454, 226] on span "Choice Groups" at bounding box center [562, 225] width 216 height 15
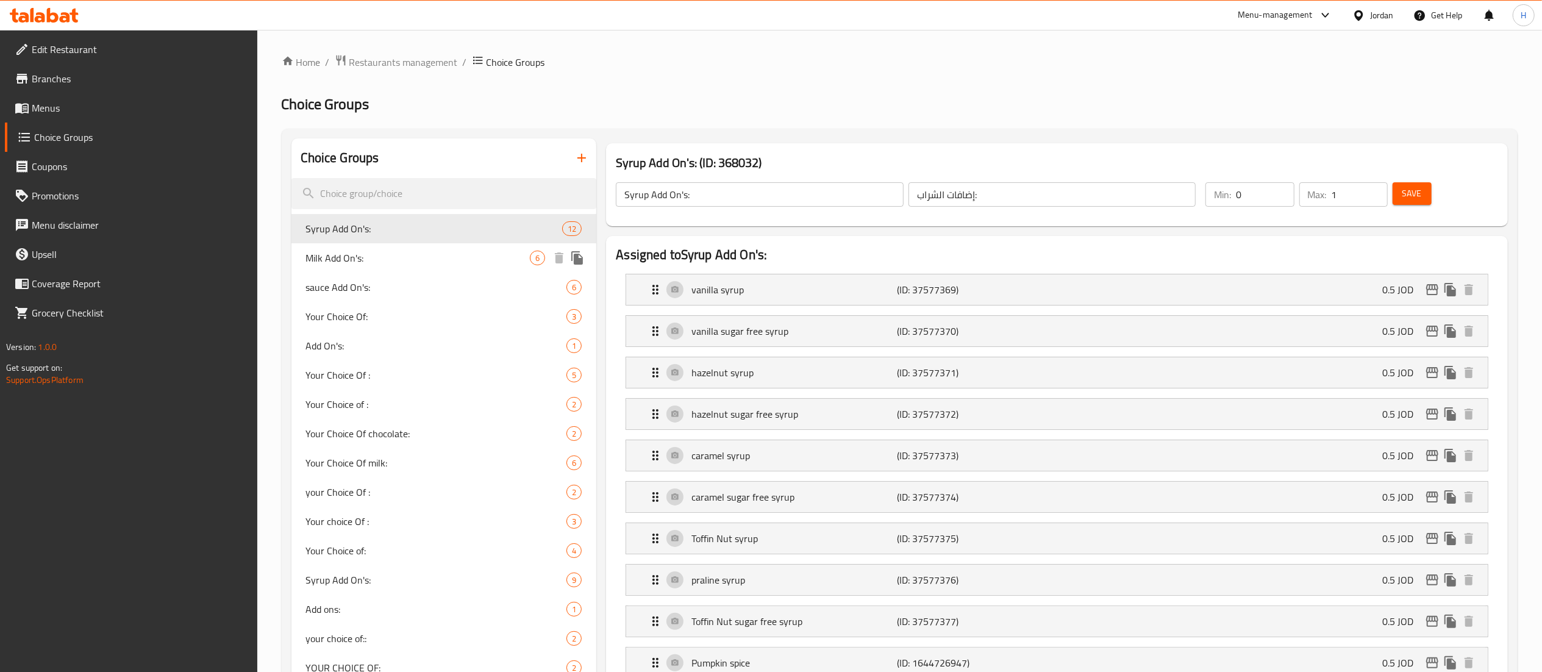
click at [408, 256] on span "Milk Add On's:" at bounding box center [418, 258] width 224 height 15
type input "Milk Add On's:"
type input "إضافات حليب:"
type input "0"
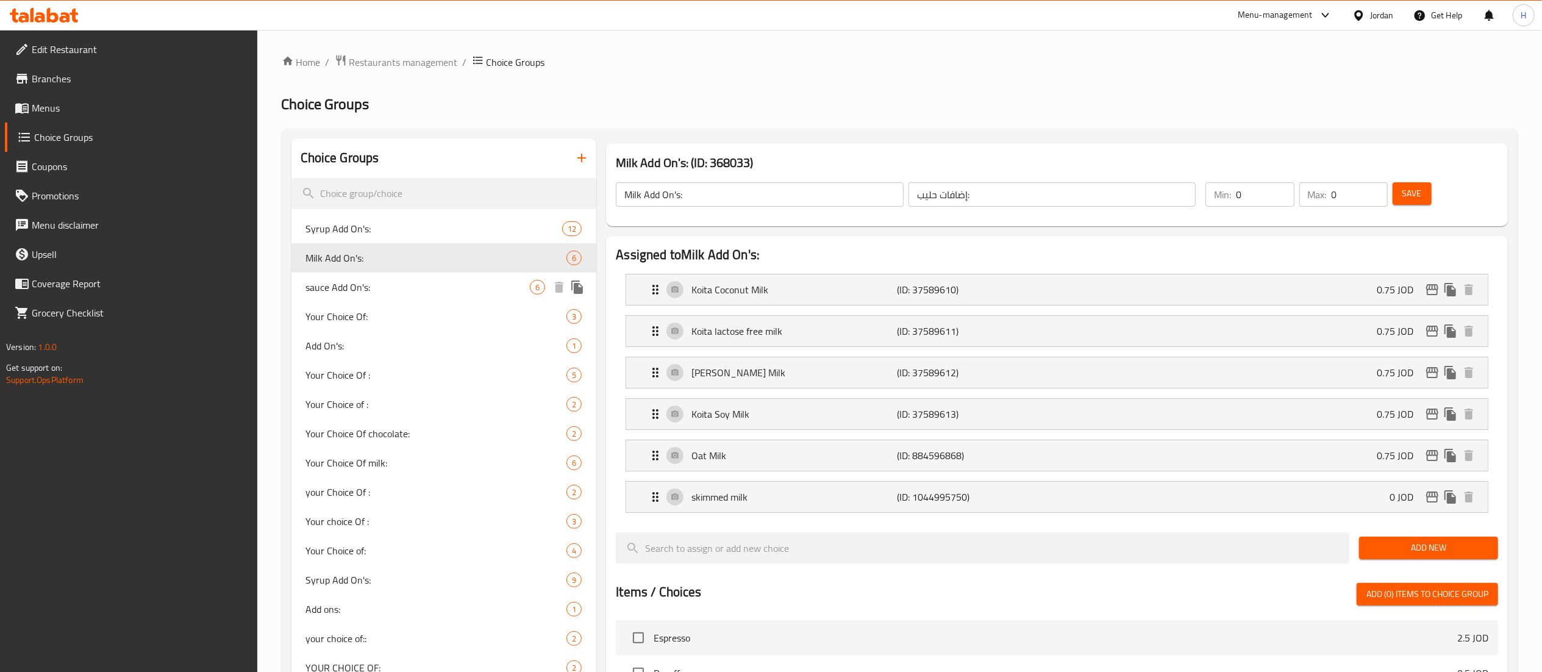
click at [376, 290] on span "sauce Add On's:" at bounding box center [418, 287] width 224 height 15
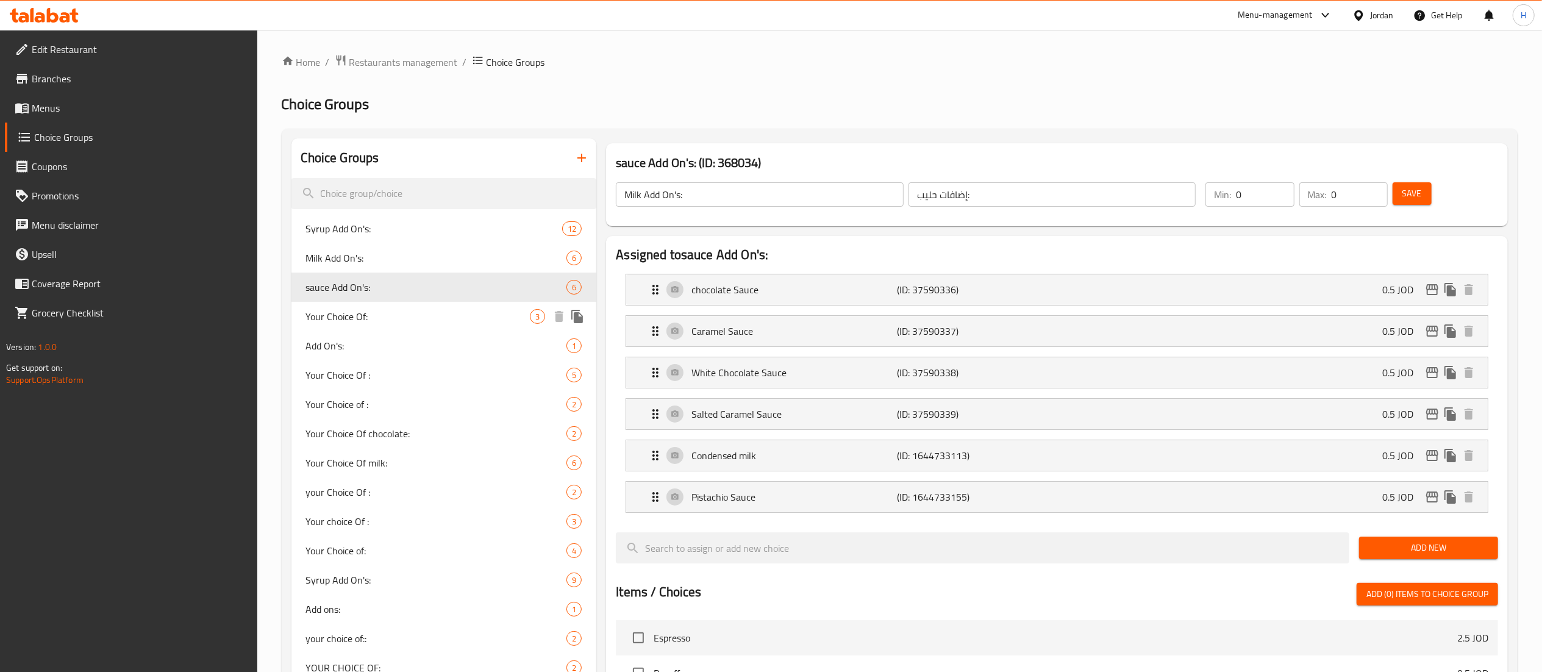
type input "sauce Add On's:"
type input "إضافات الصوص:"
type input "1"
click at [362, 323] on span "Your Choice Of:" at bounding box center [418, 316] width 224 height 15
type input "Your Choice Of:"
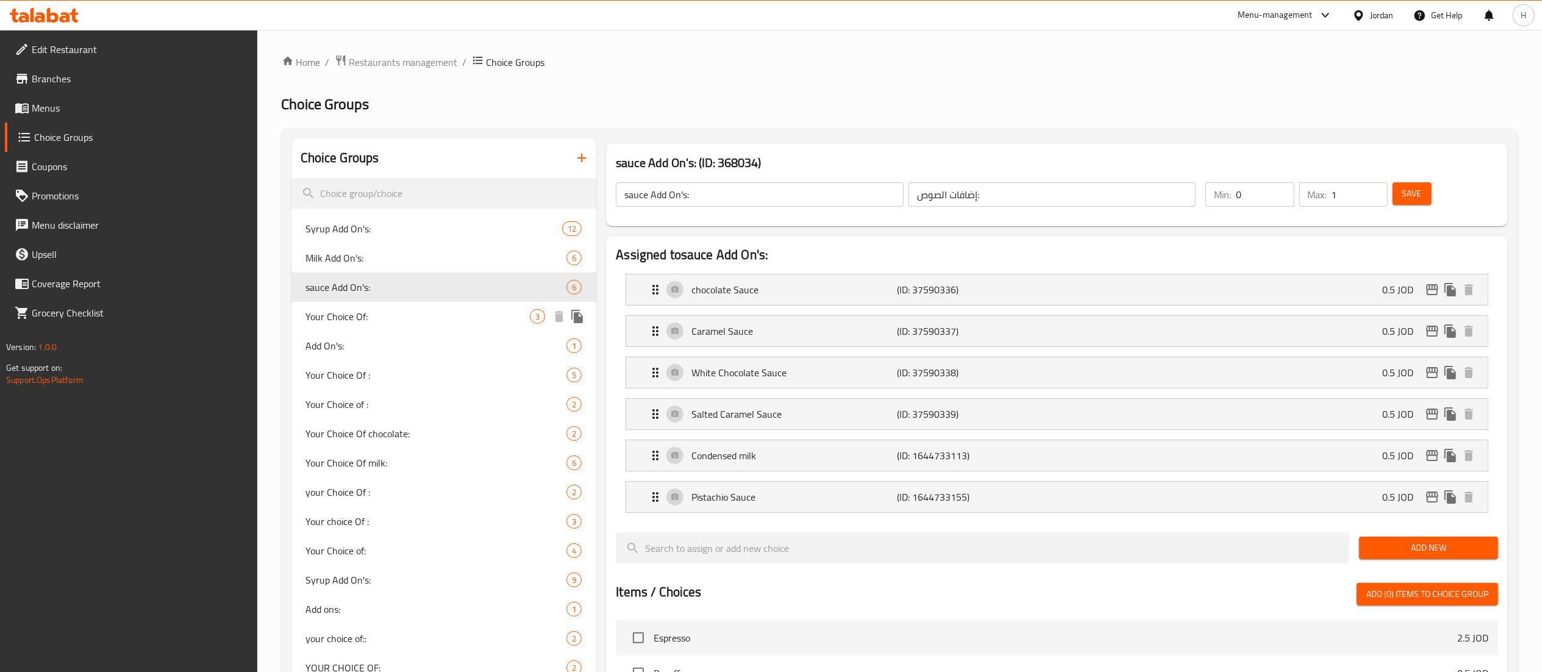
type input "إختيارك من :"
type input "1"
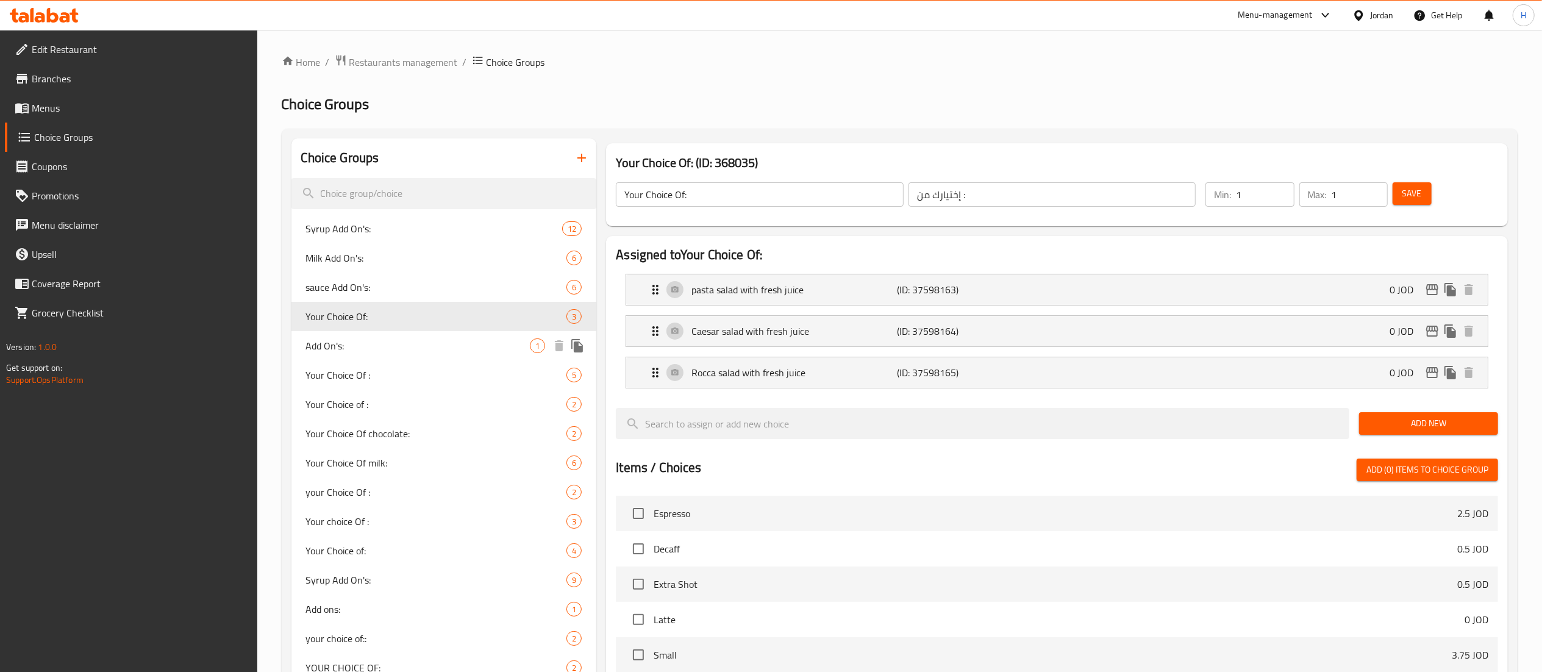
click at [357, 338] on div "Add On's: 1" at bounding box center [445, 345] width 306 height 29
type input "Add On's:"
type input "إضافات:"
type input "0"
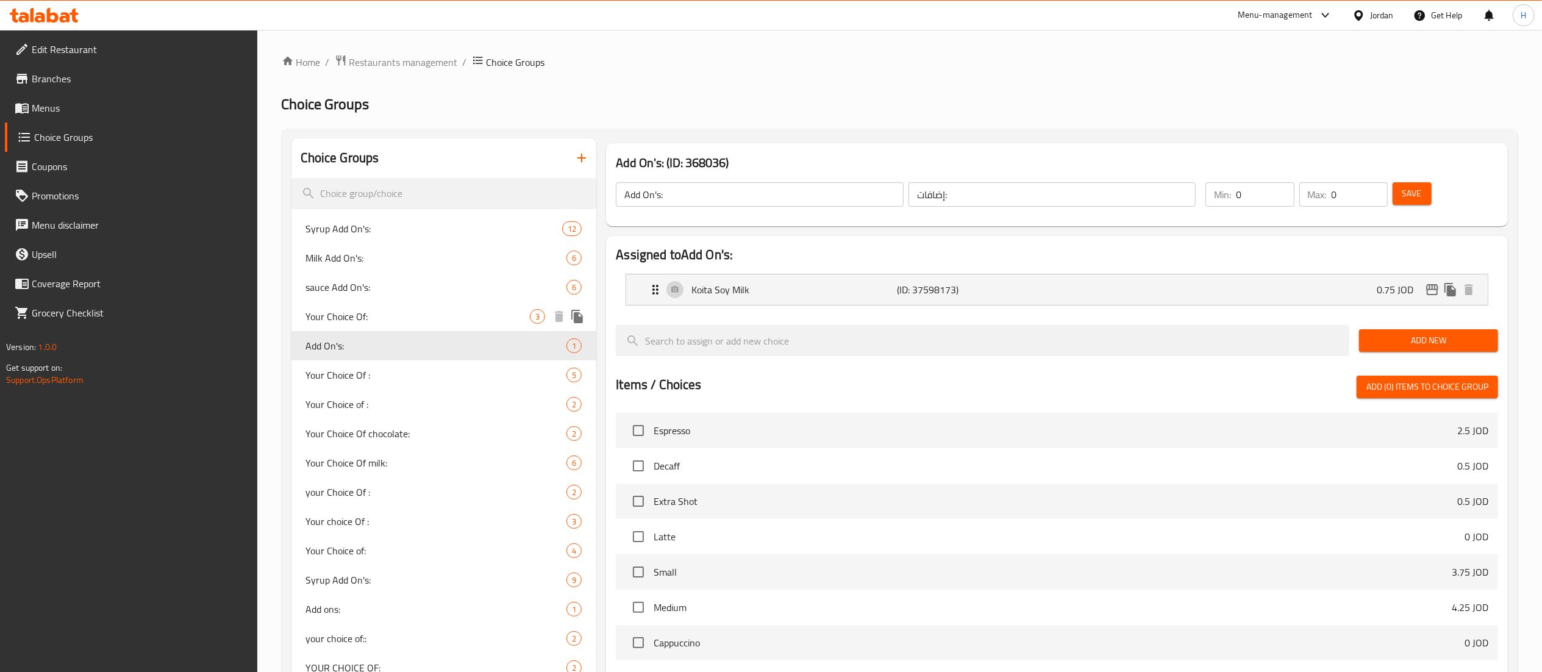
click at [352, 314] on span "Your Choice Of:" at bounding box center [418, 316] width 224 height 15
type input "Your Choice Of:"
type input "إختيارك من :"
type input "1"
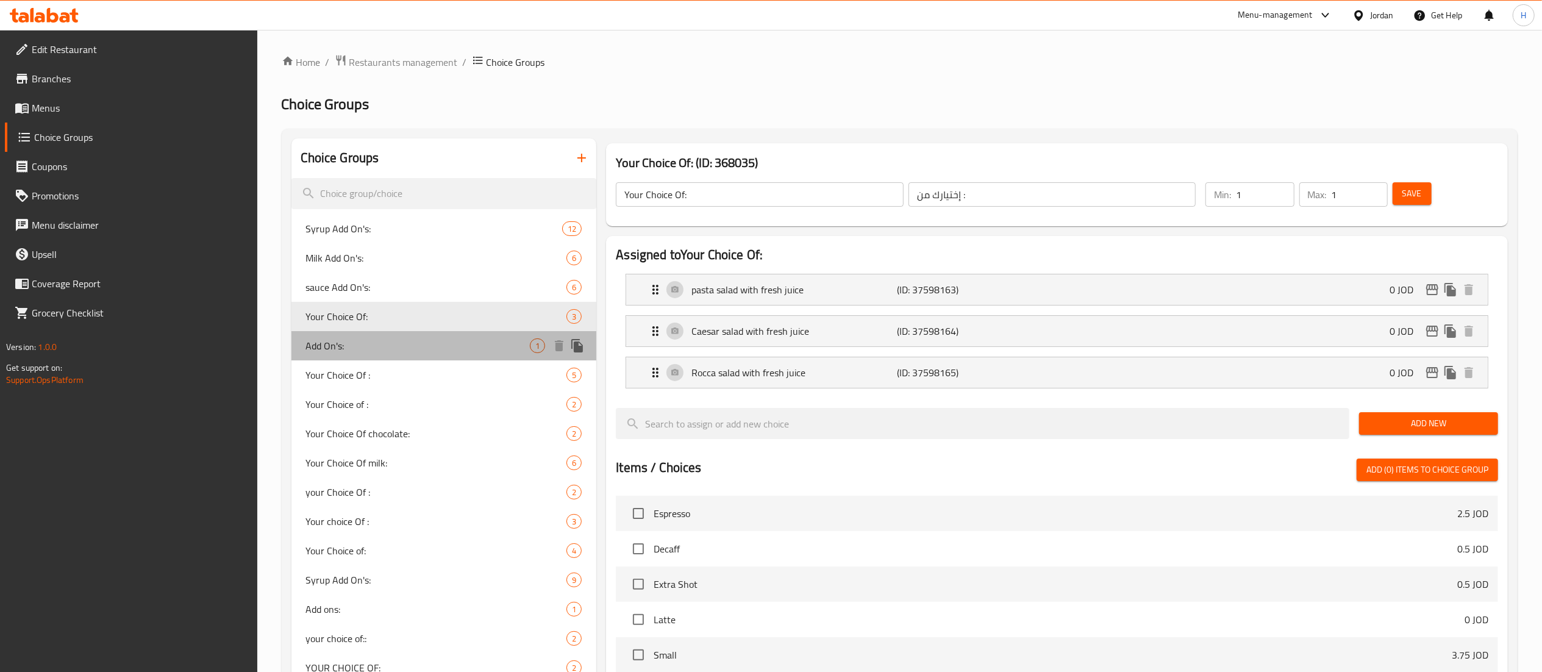
click at [329, 338] on span "Add On's:" at bounding box center [418, 345] width 224 height 15
type input "Add On's:"
type input "إضافات:"
type input "0"
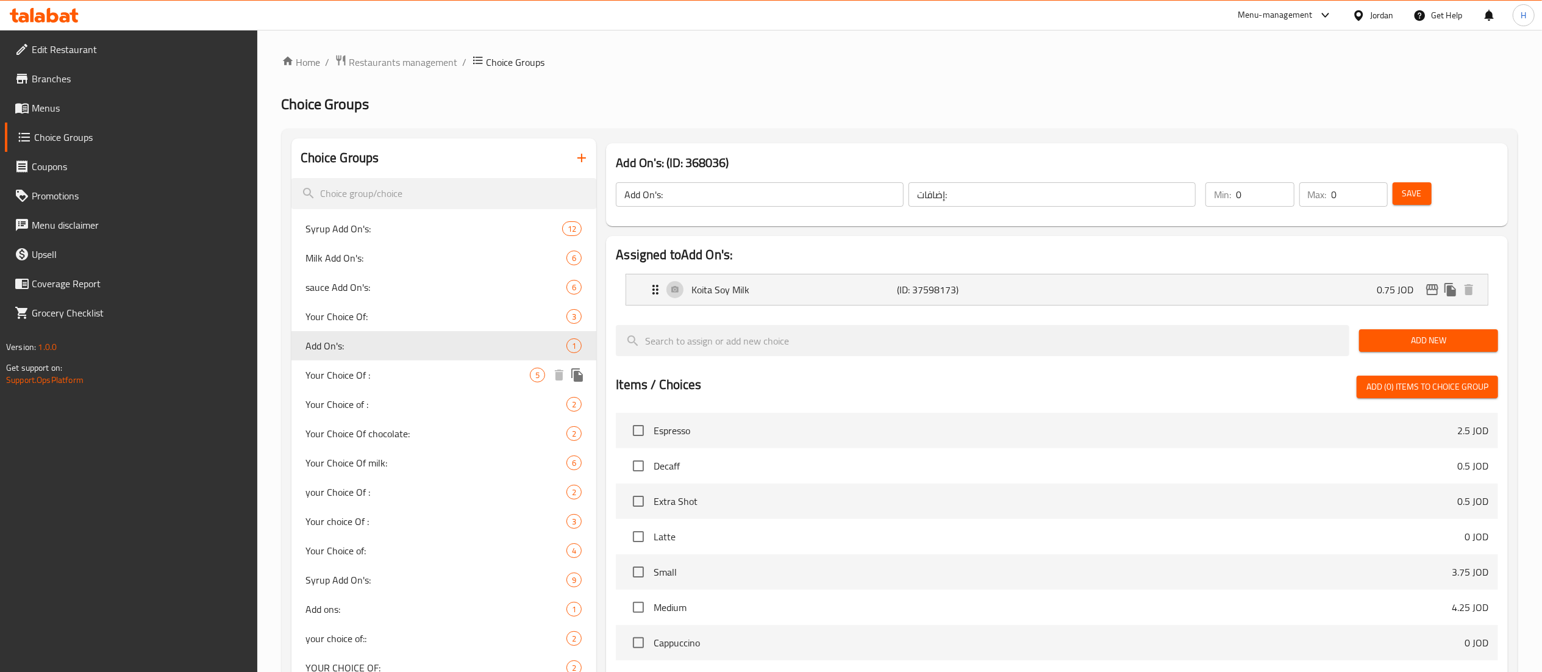
click at [347, 385] on div "Your Choice Of : 5" at bounding box center [445, 374] width 306 height 29
type input "Your Choice Of :"
type input "إختيارك من :"
type input "1"
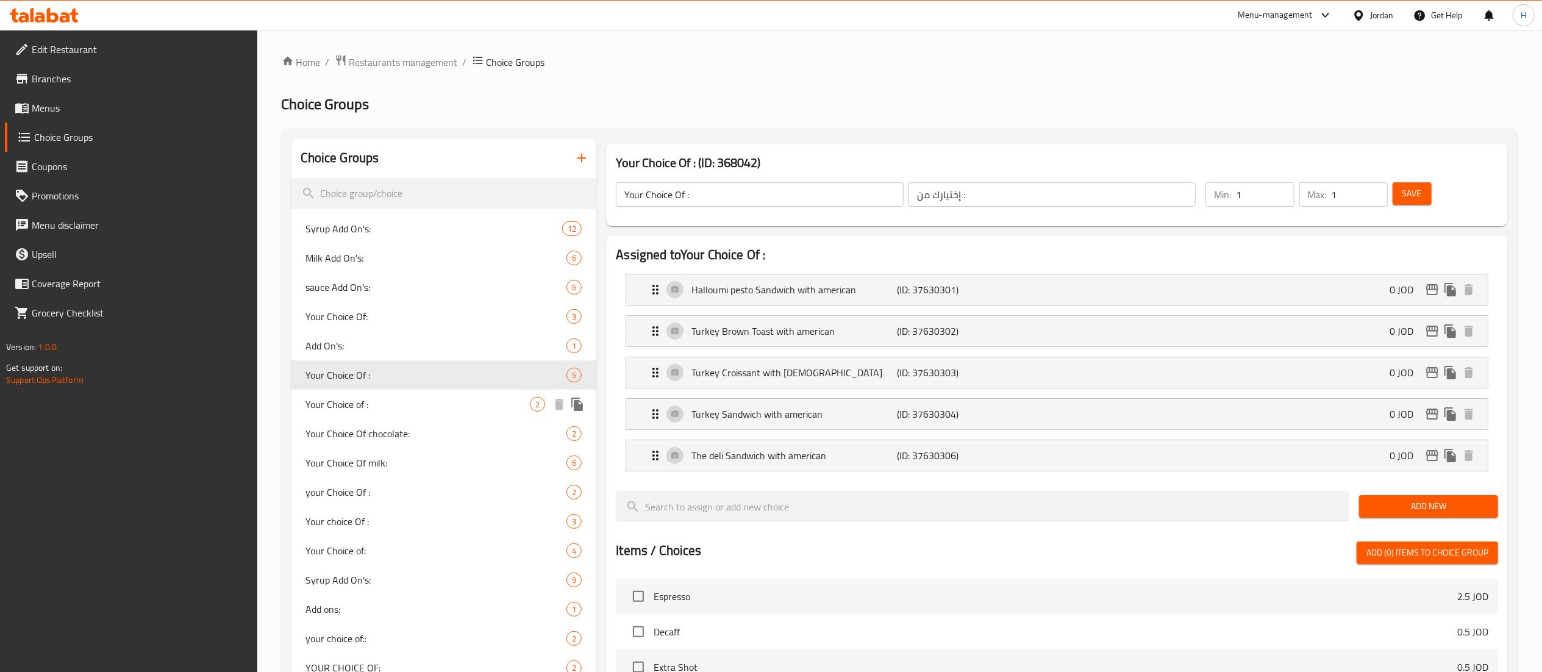
click at [356, 409] on span "Your Choice of :" at bounding box center [418, 404] width 224 height 15
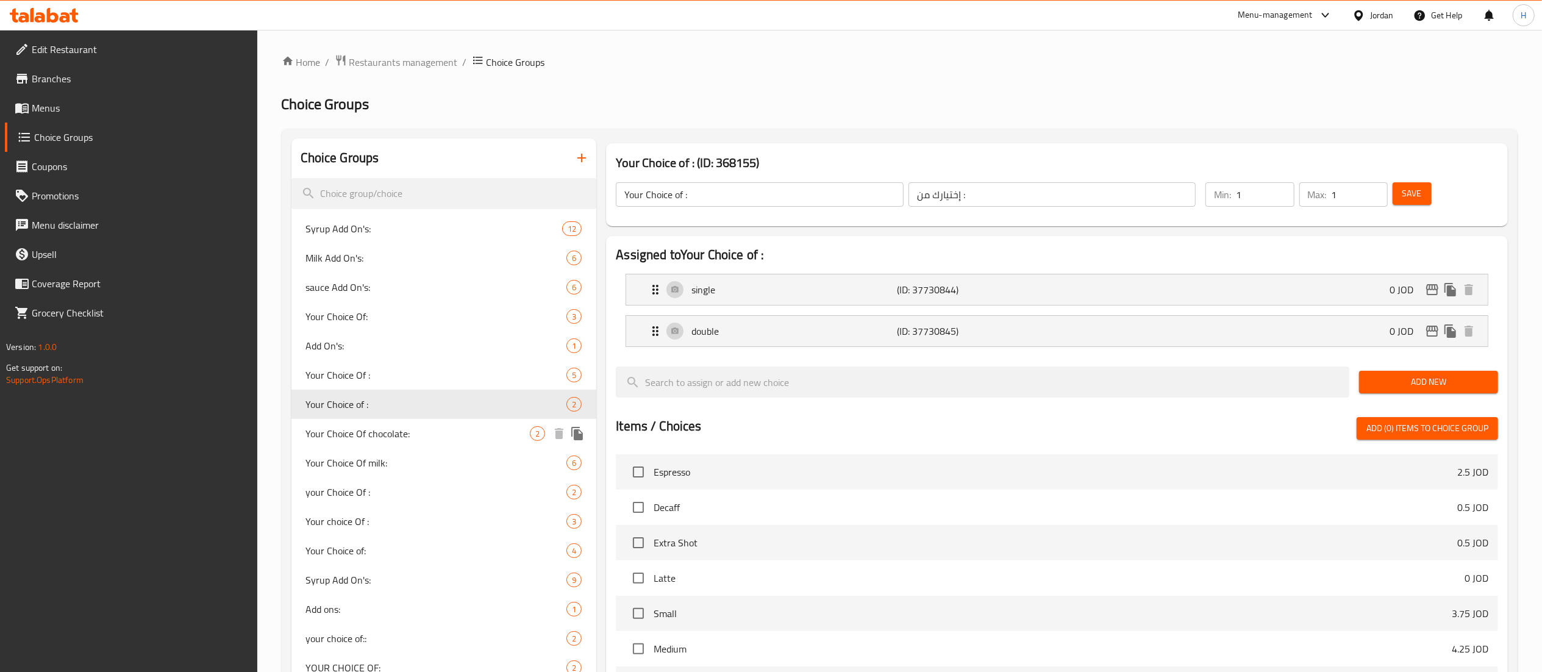
click at [359, 420] on div "Your Choice Of chocolate: 2" at bounding box center [445, 433] width 306 height 29
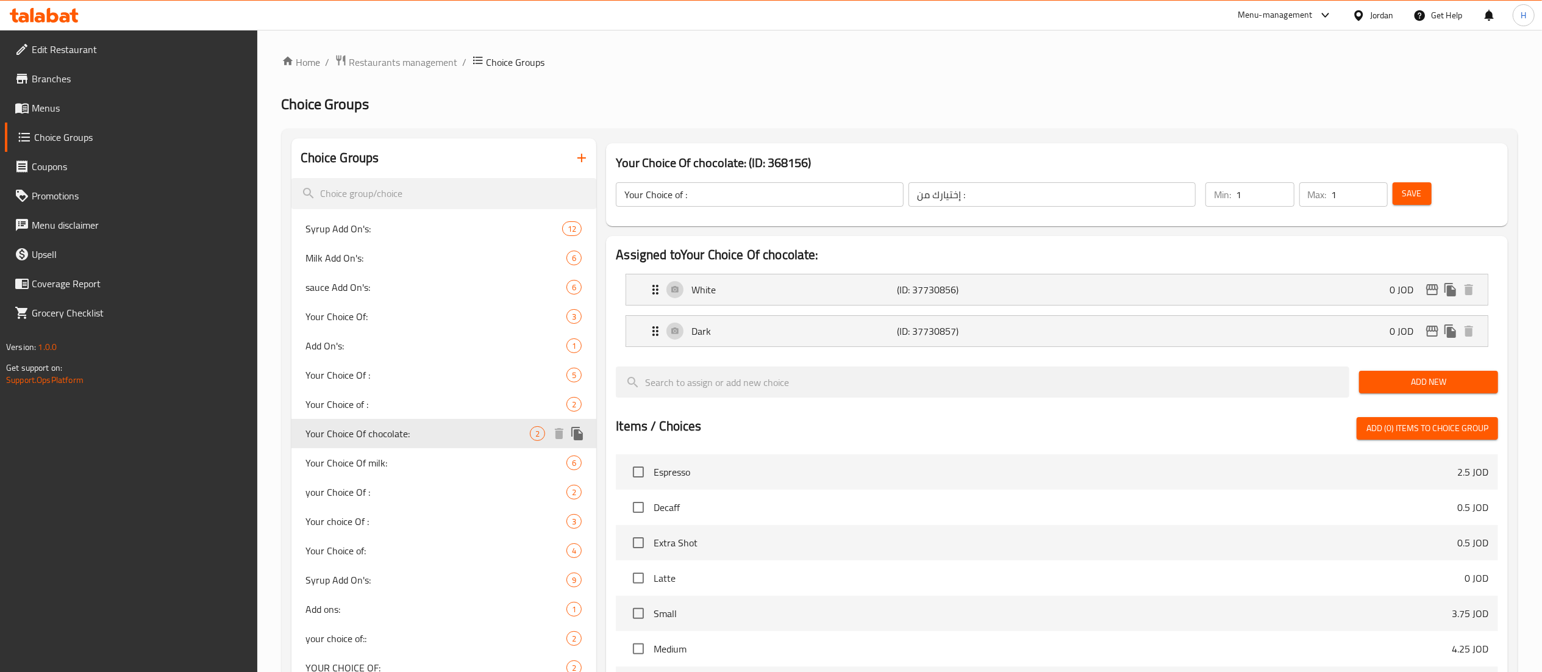
type input "Your Choice Of chocolate:"
type input "إختيارك من شوكولاتة:"
click at [359, 399] on span "Your Choice of :" at bounding box center [418, 404] width 224 height 15
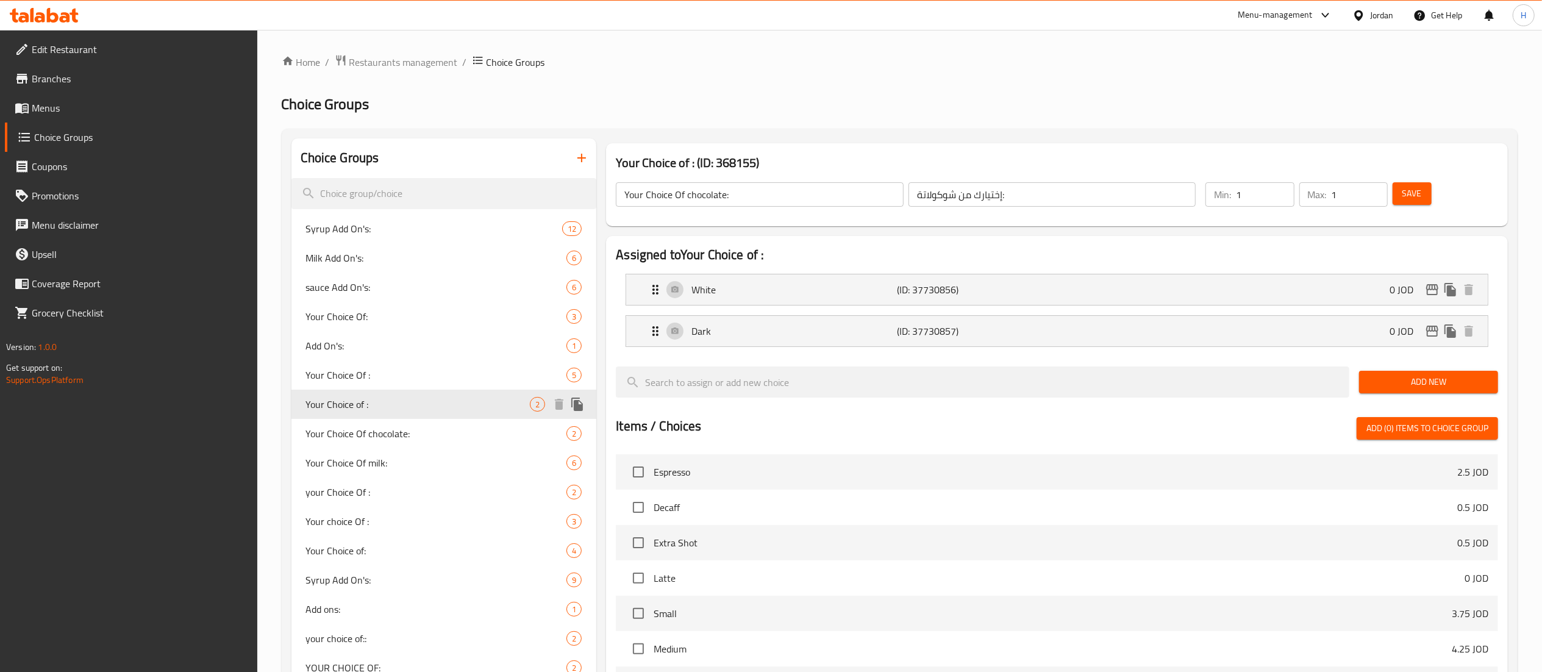
type input "Your Choice of :"
type input "إختيارك من :"
click at [355, 426] on span "Your Choice Of chocolate:" at bounding box center [418, 433] width 224 height 15
type input "Your Choice Of chocolate:"
type input "إختيارك من شوكولاتة:"
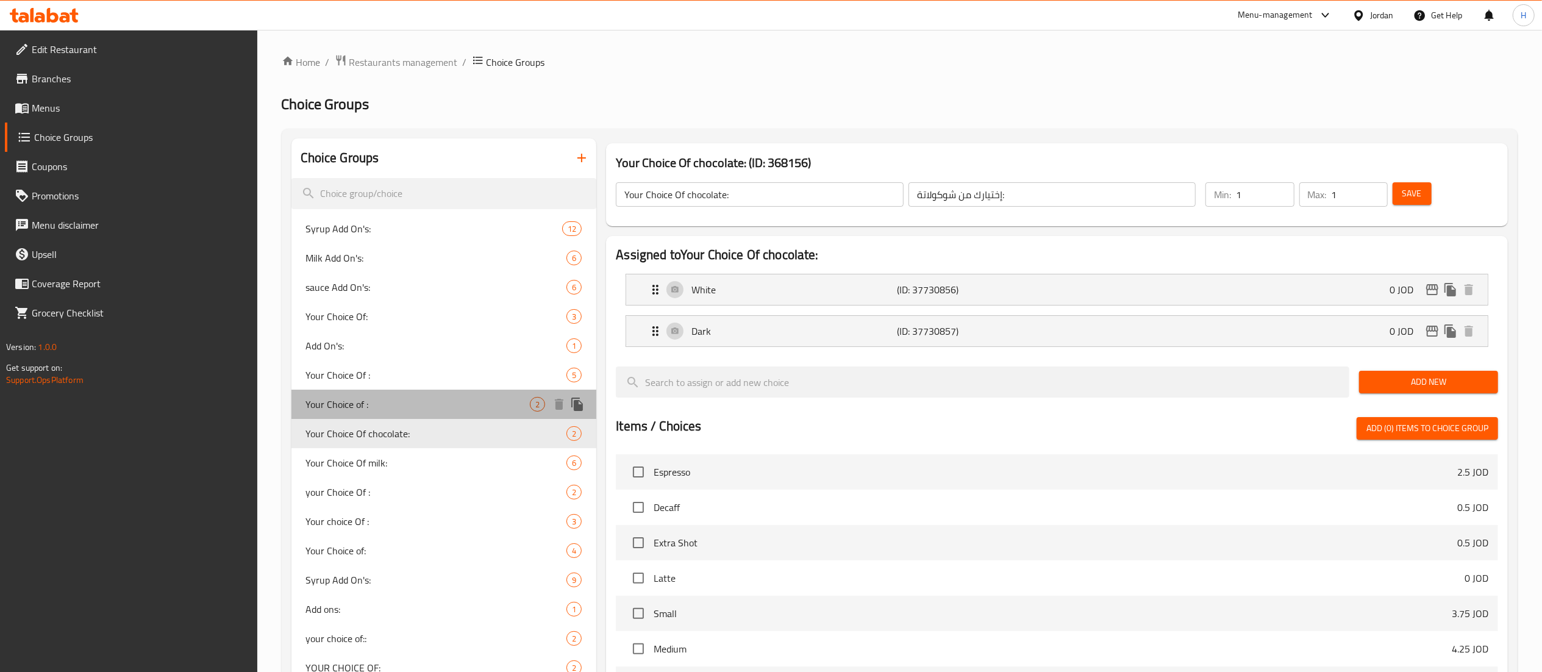
click at [350, 412] on span "Your Choice of :" at bounding box center [418, 404] width 224 height 15
type input "Your Choice of :"
type input "إختيارك من :"
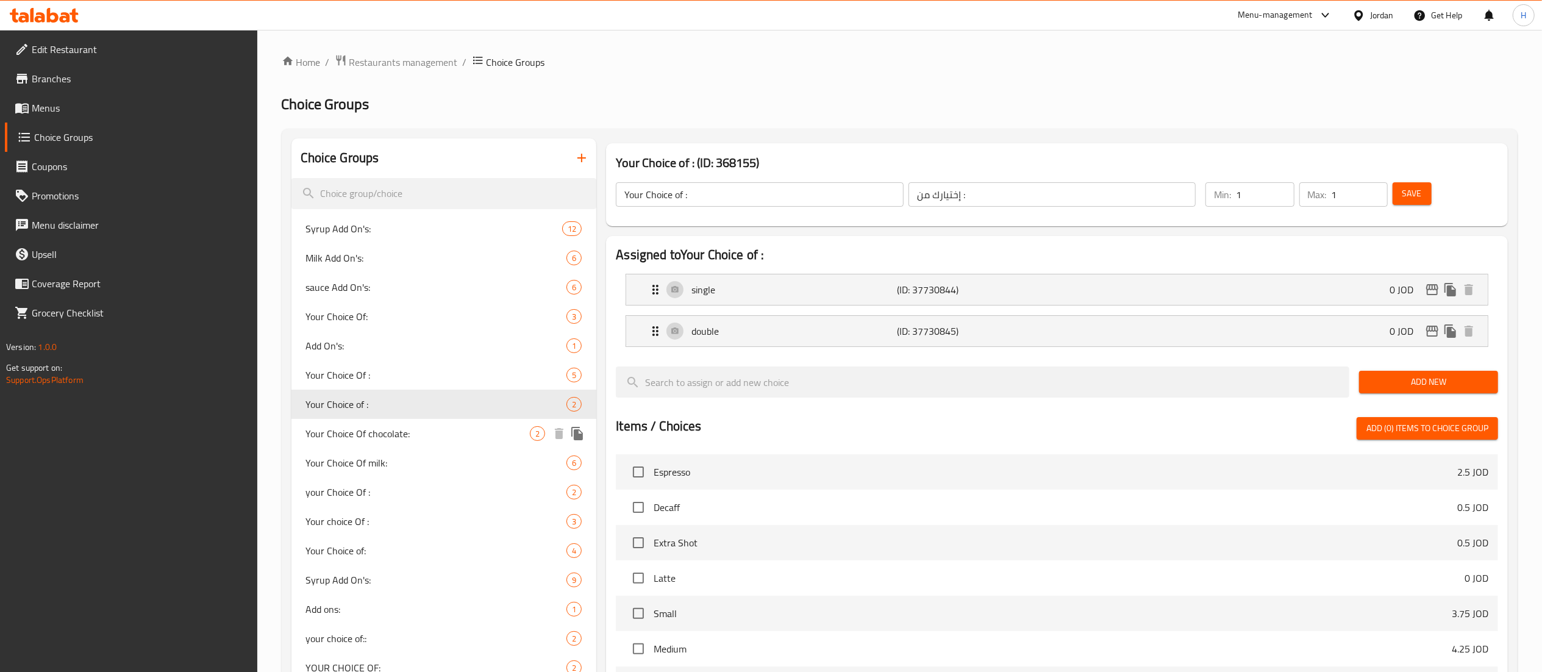
click at [350, 426] on span "Your Choice Of chocolate:" at bounding box center [418, 433] width 224 height 15
type input "Your Choice Of chocolate:"
type input "إختيارك من شوكولاتة:"
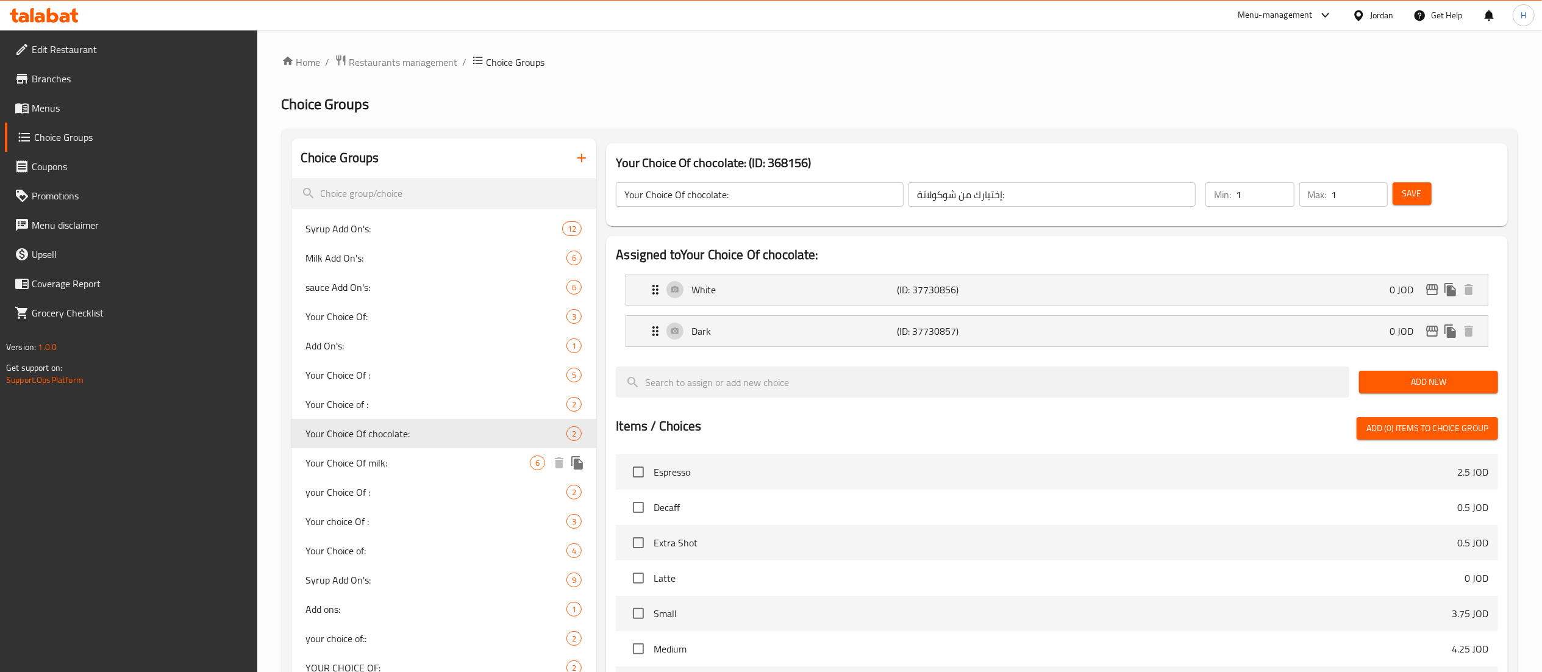
click at [344, 457] on span "Your Choice Of milk:" at bounding box center [418, 463] width 224 height 15
type input "Your Choice Of milk:"
type input "إختيارك من الحليب:"
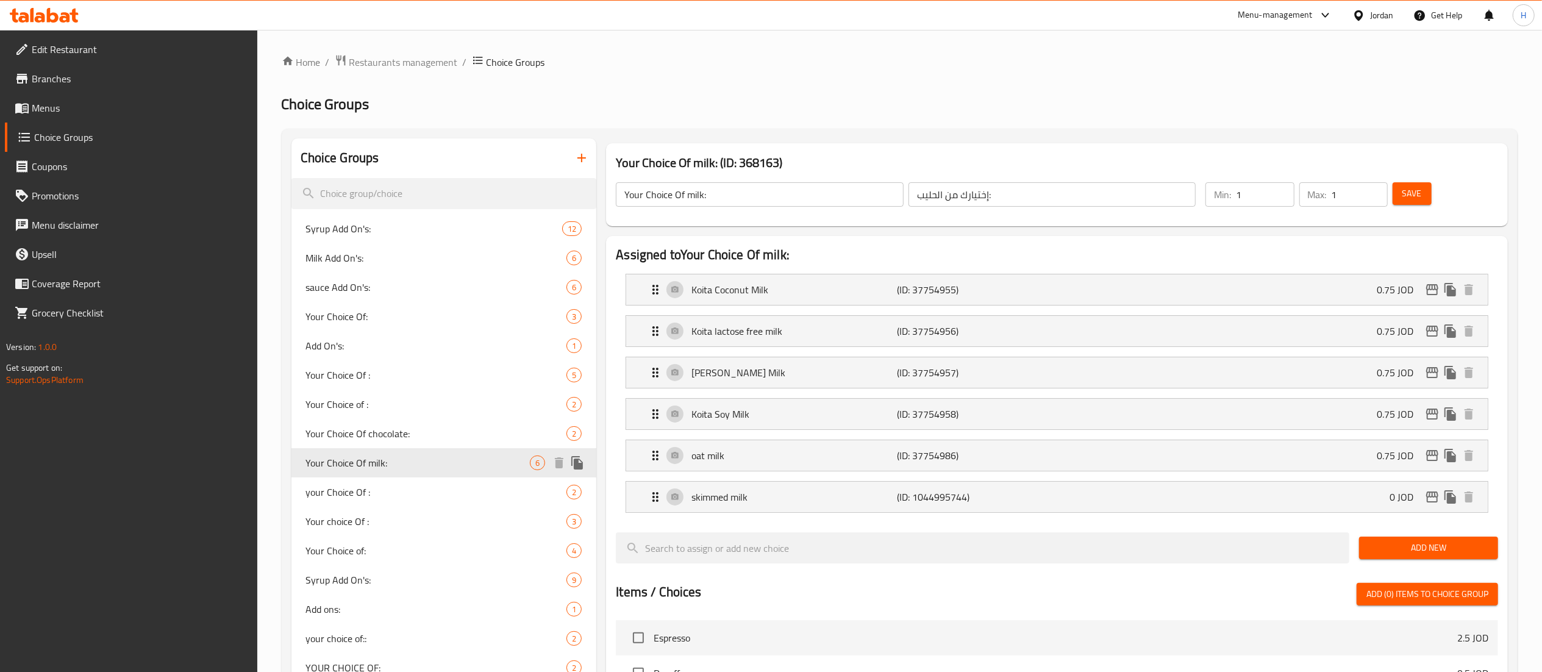
click at [346, 477] on div "Your Choice Of milk: 6" at bounding box center [445, 462] width 306 height 29
click at [346, 496] on span "your Choice Of :" at bounding box center [418, 492] width 224 height 15
type input "your Choice Of :"
type input "إختيارك من :"
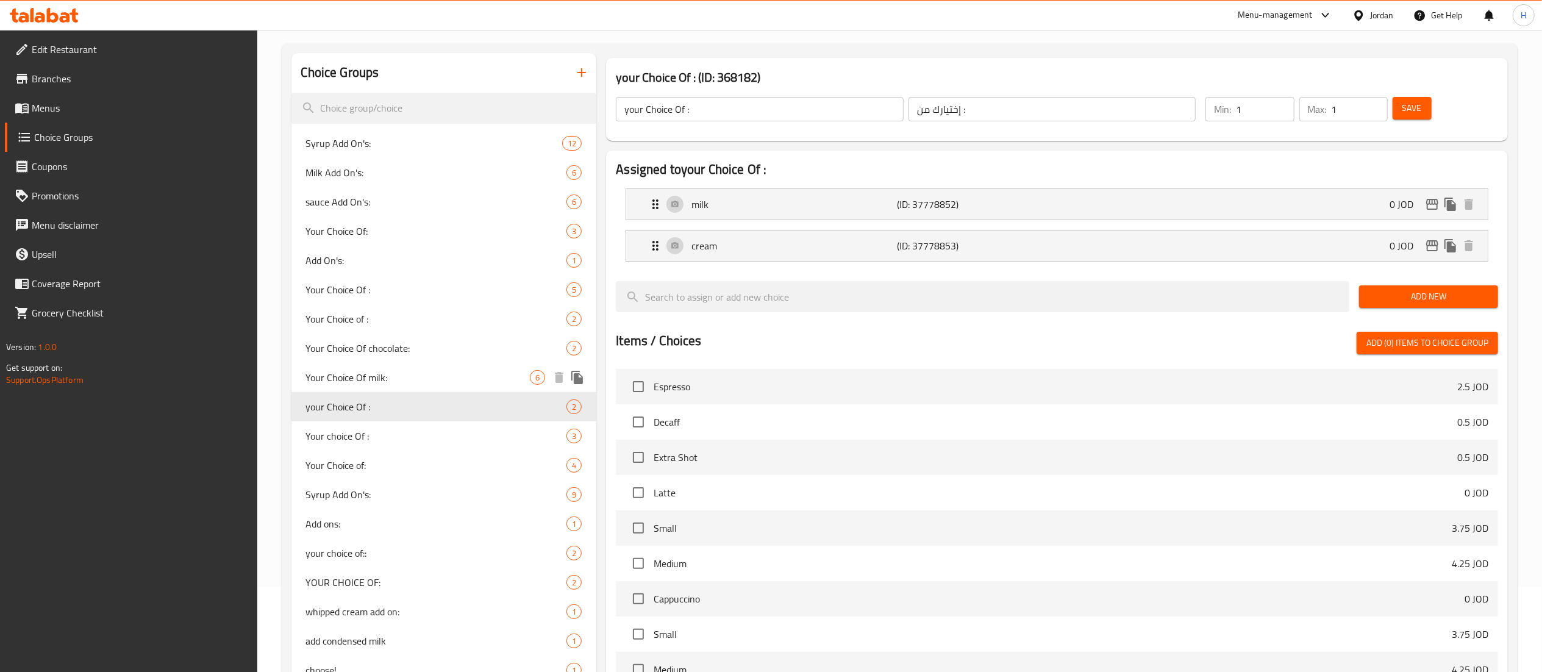
scroll to position [122, 0]
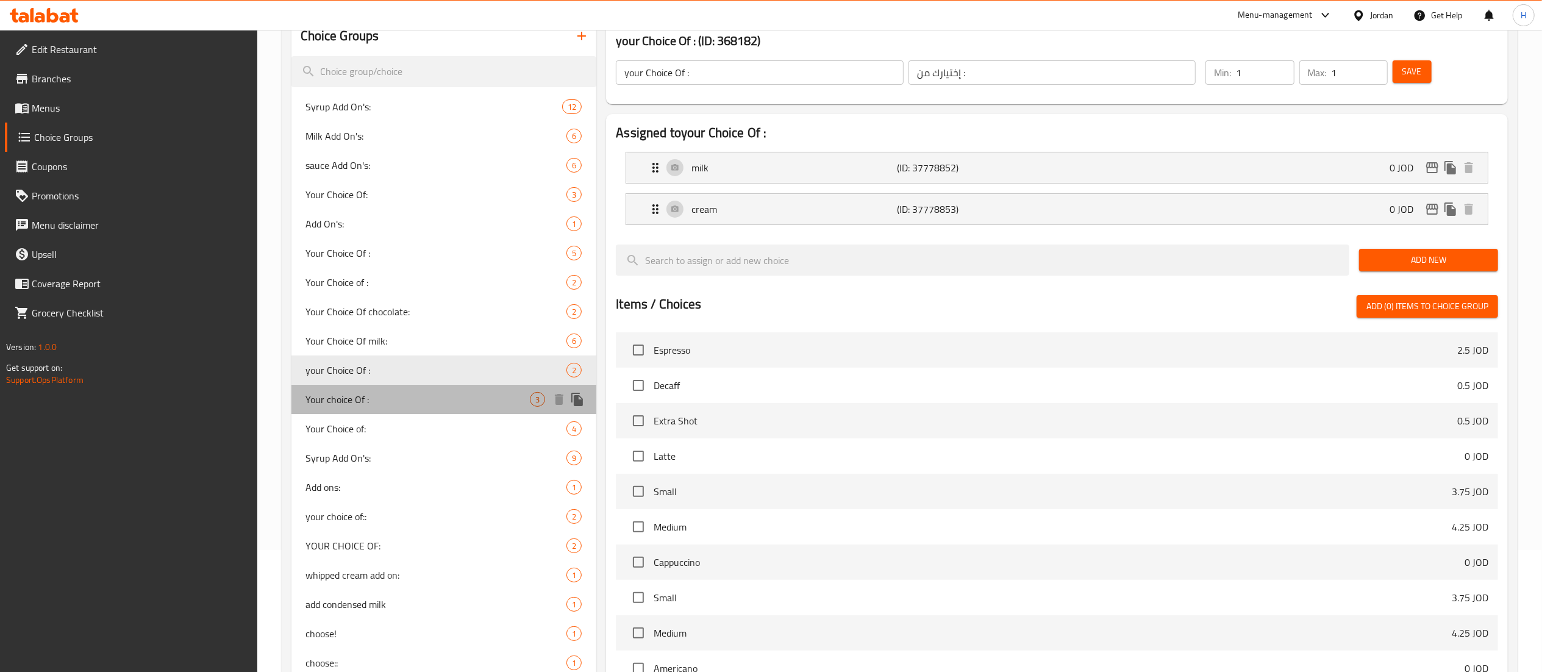
click at [381, 390] on div "Your choice Of : 3" at bounding box center [445, 399] width 306 height 29
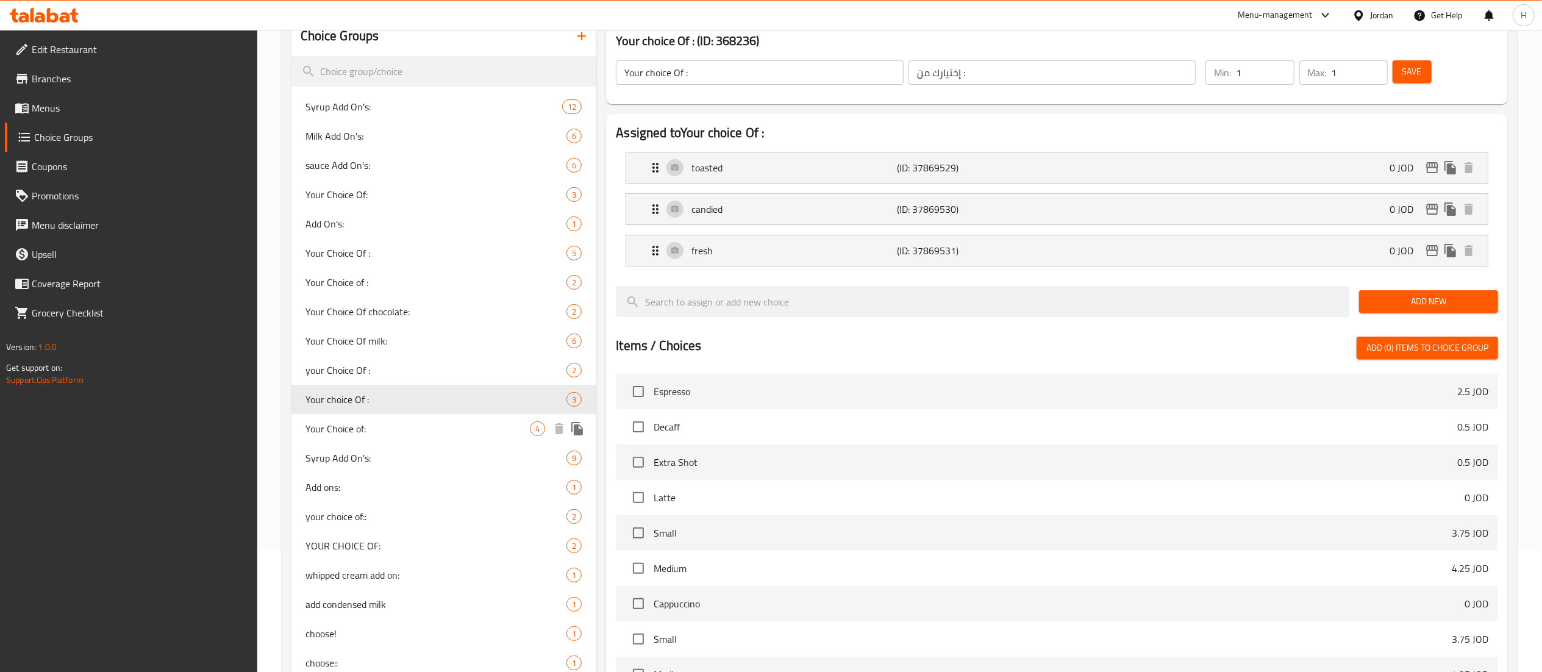
click at [373, 429] on span "Your Choice of:" at bounding box center [418, 428] width 224 height 15
type input "Your Choice of:"
type input "إختيارك من:"
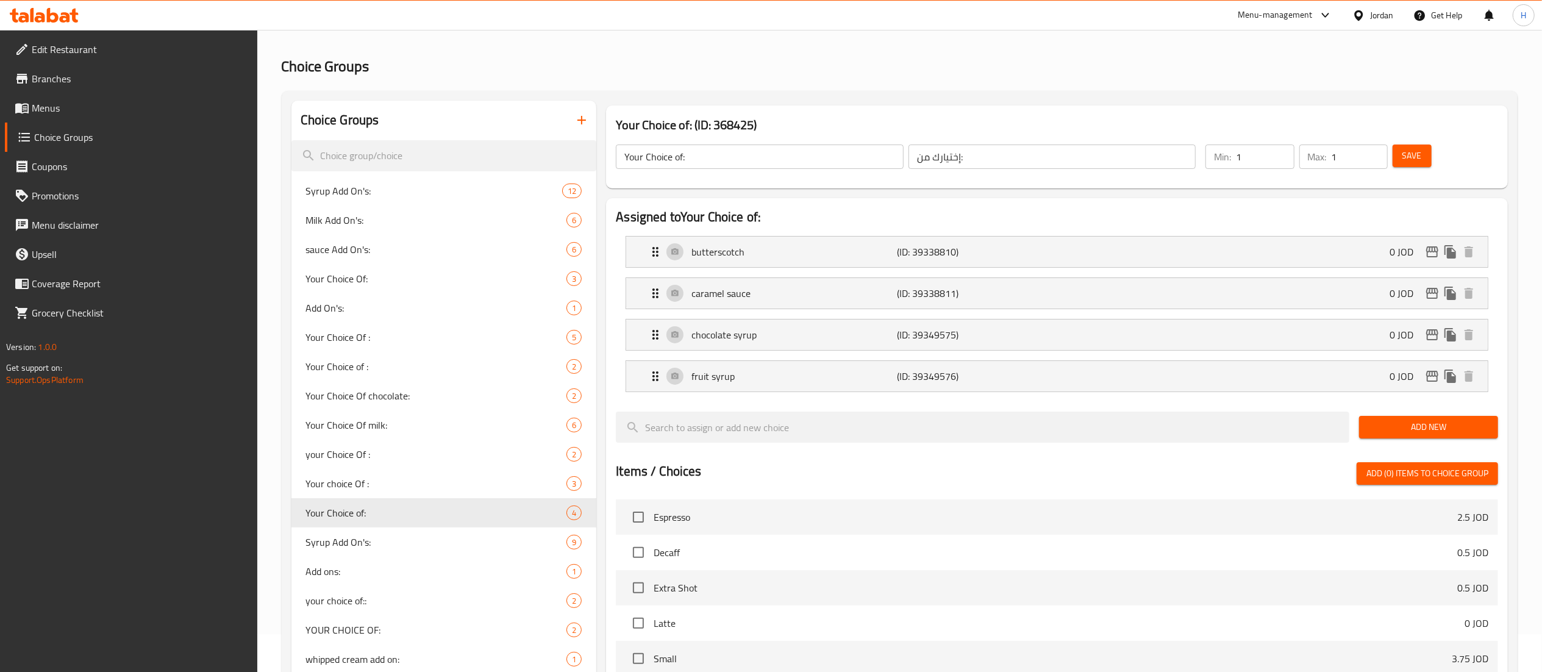
scroll to position [0, 0]
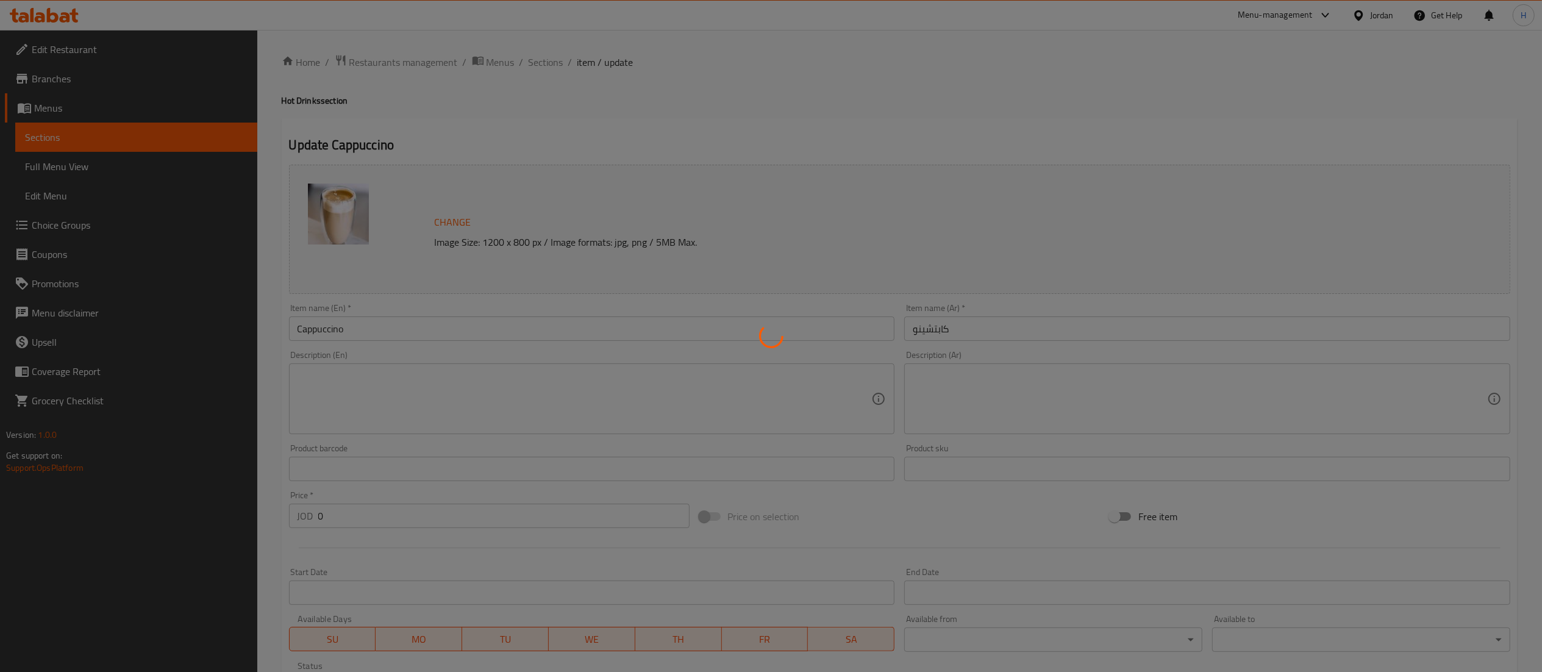
type input "دي كاف أو اكسترا شوت"
type input "0"
type input "اضافة نكهة"
type input "0"
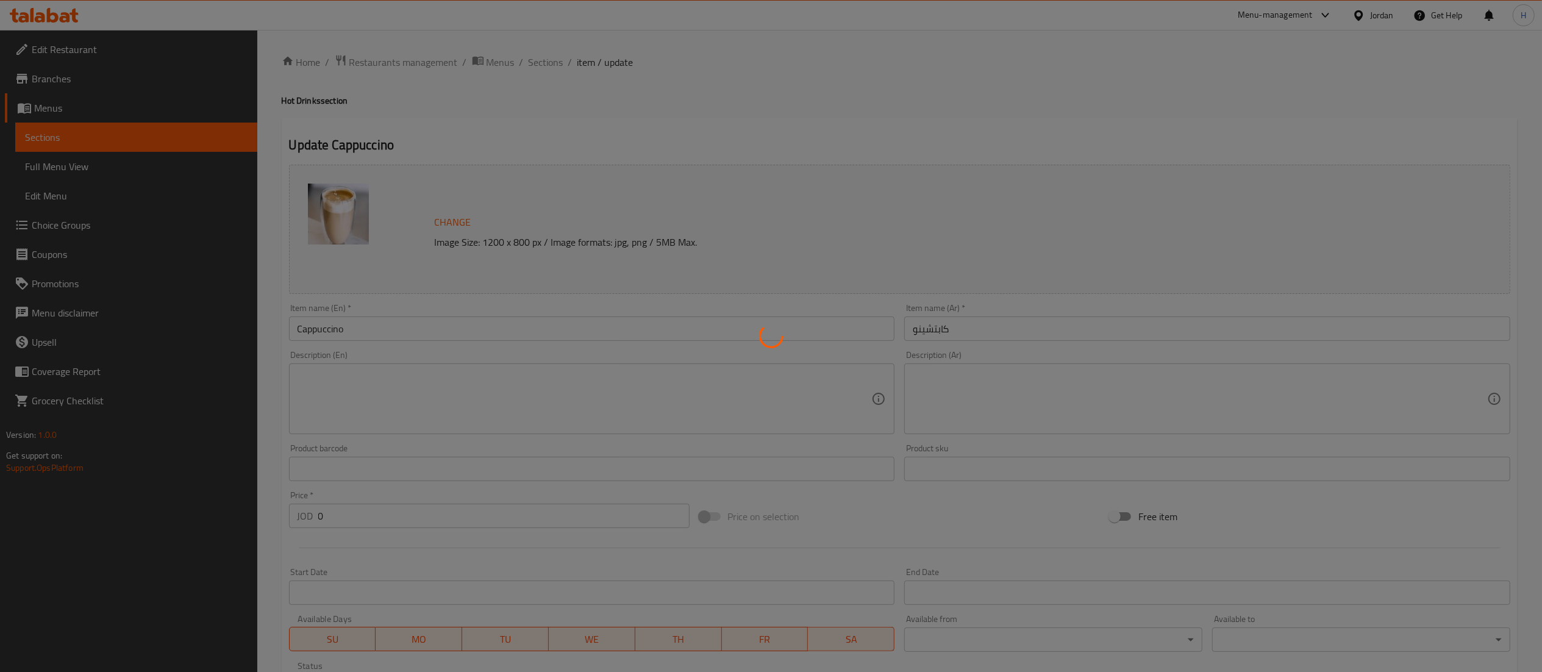
type input "13"
type input "اختيارك من الحليب"
type input "0"
type input "1"
type input "اضافة صوص"
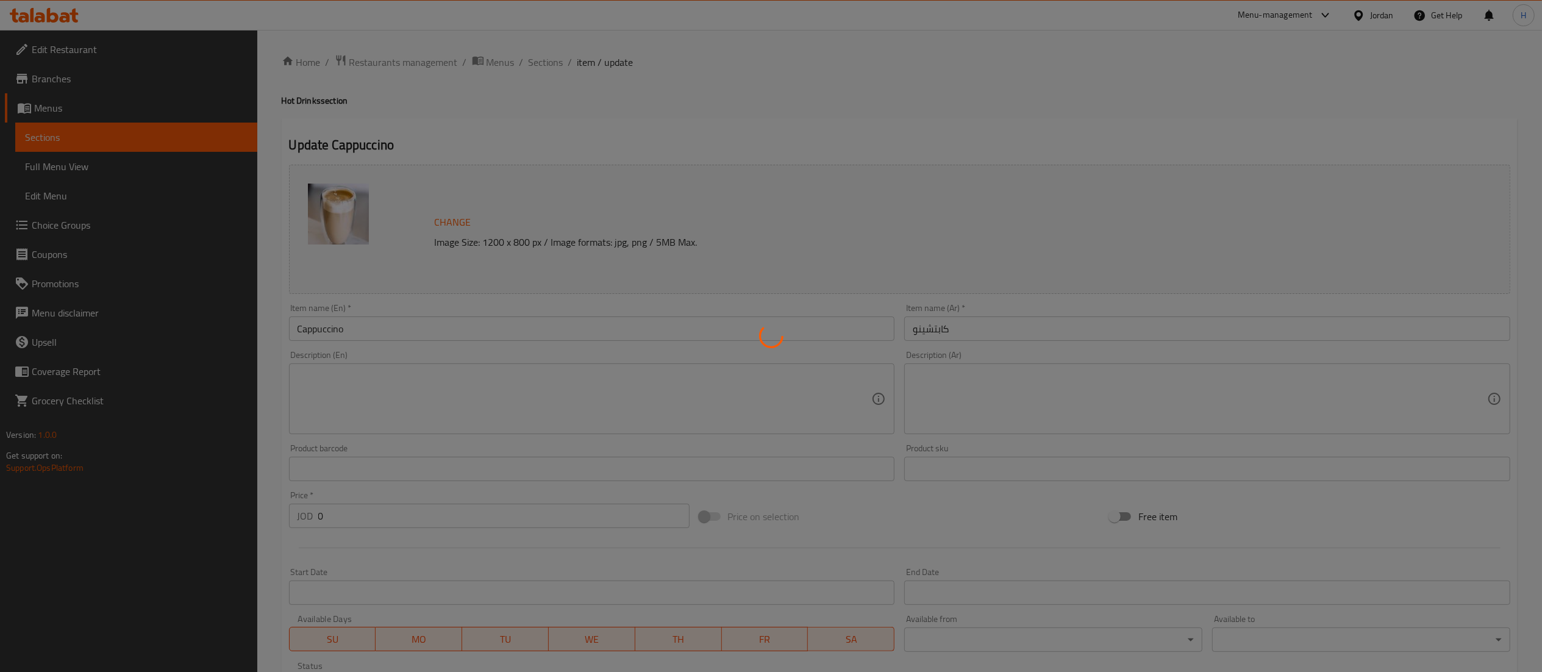
type input "0"
type input "6"
type input "دي كاف أو اكسترا شوت"
type input "0"
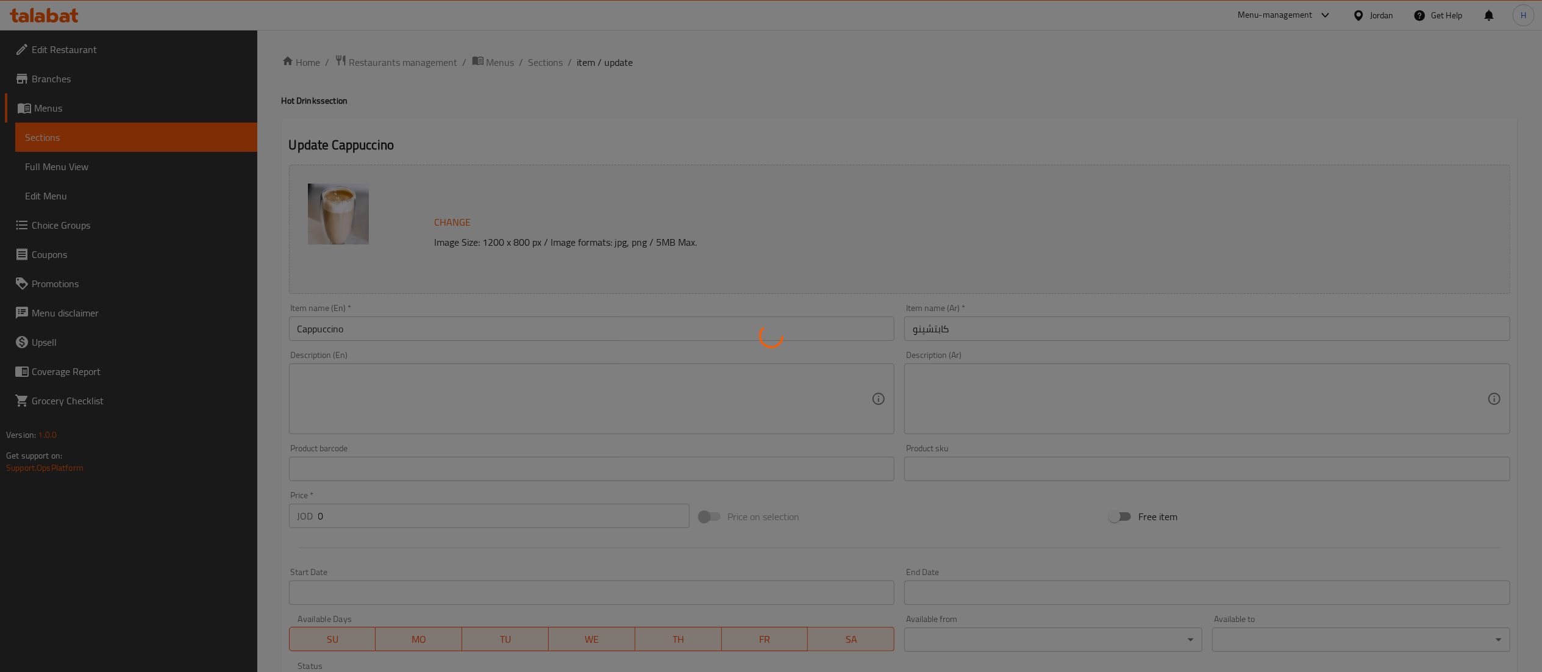
type input "اضافة نكهة"
type input "0"
type input "13"
type input "اختيارك من الحليب"
type input "0"
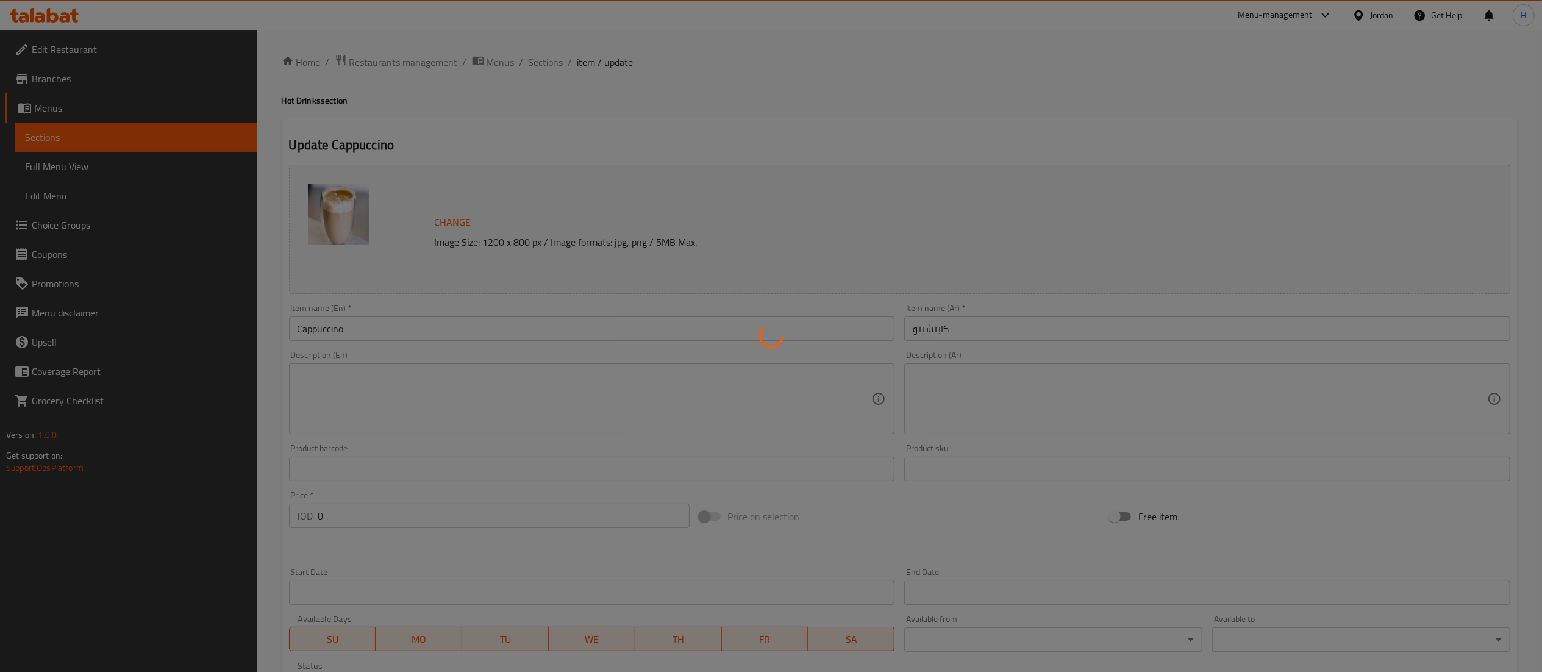
type input "1"
type input "اضافة صوص"
type input "0"
type input "6"
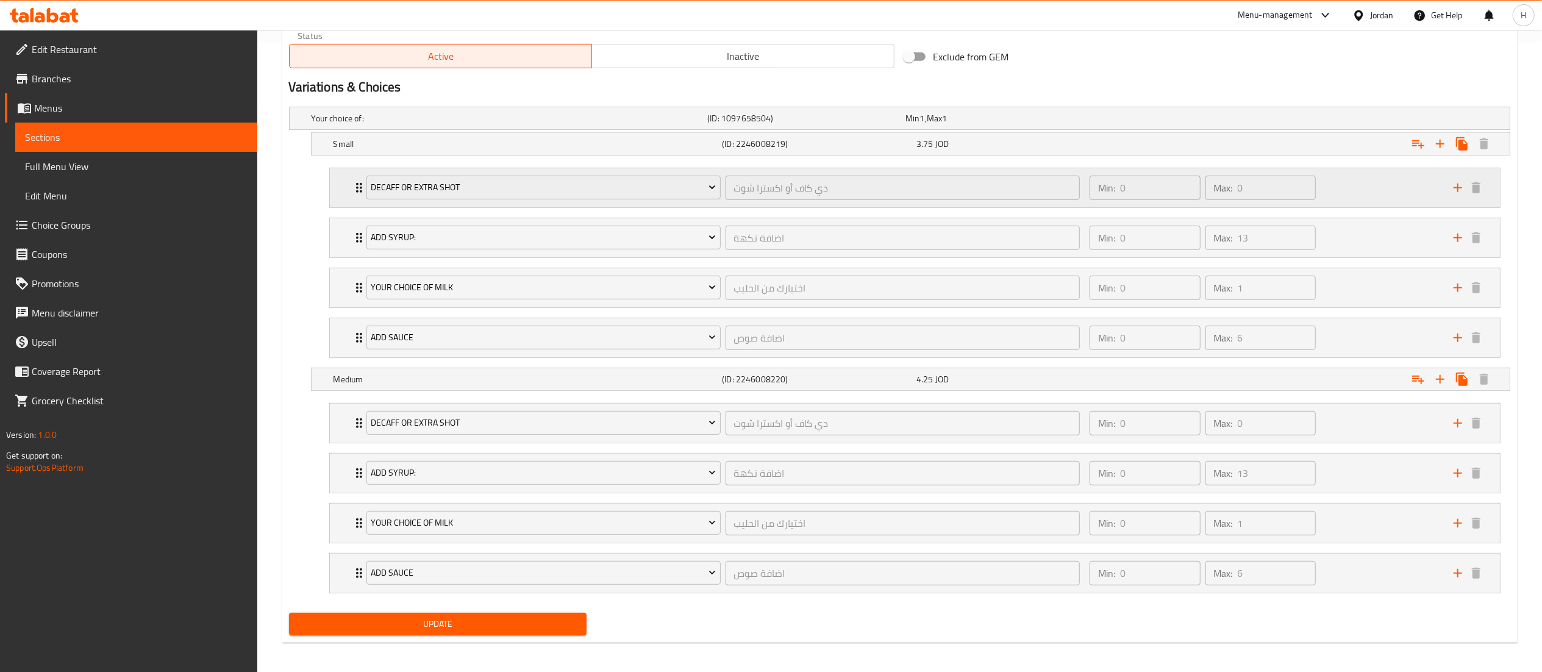
scroll to position [642, 0]
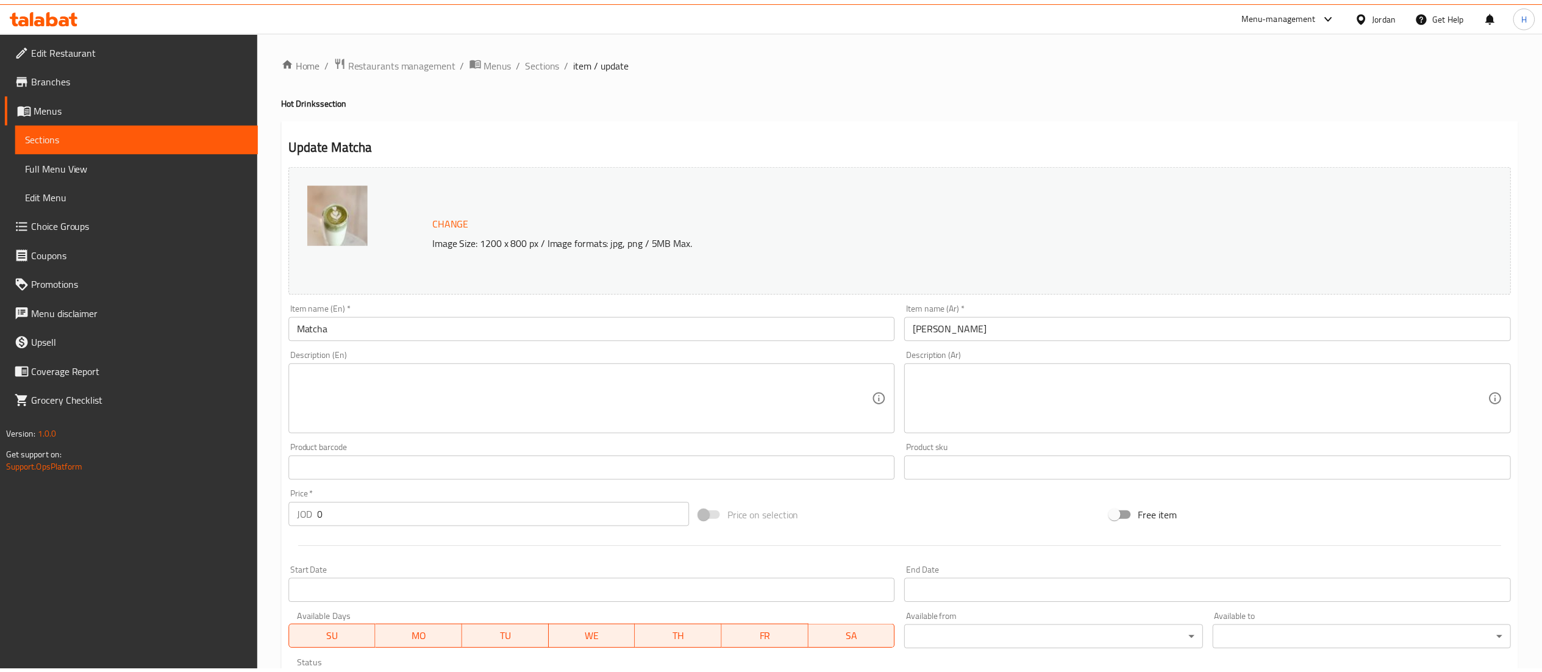
scroll to position [639, 0]
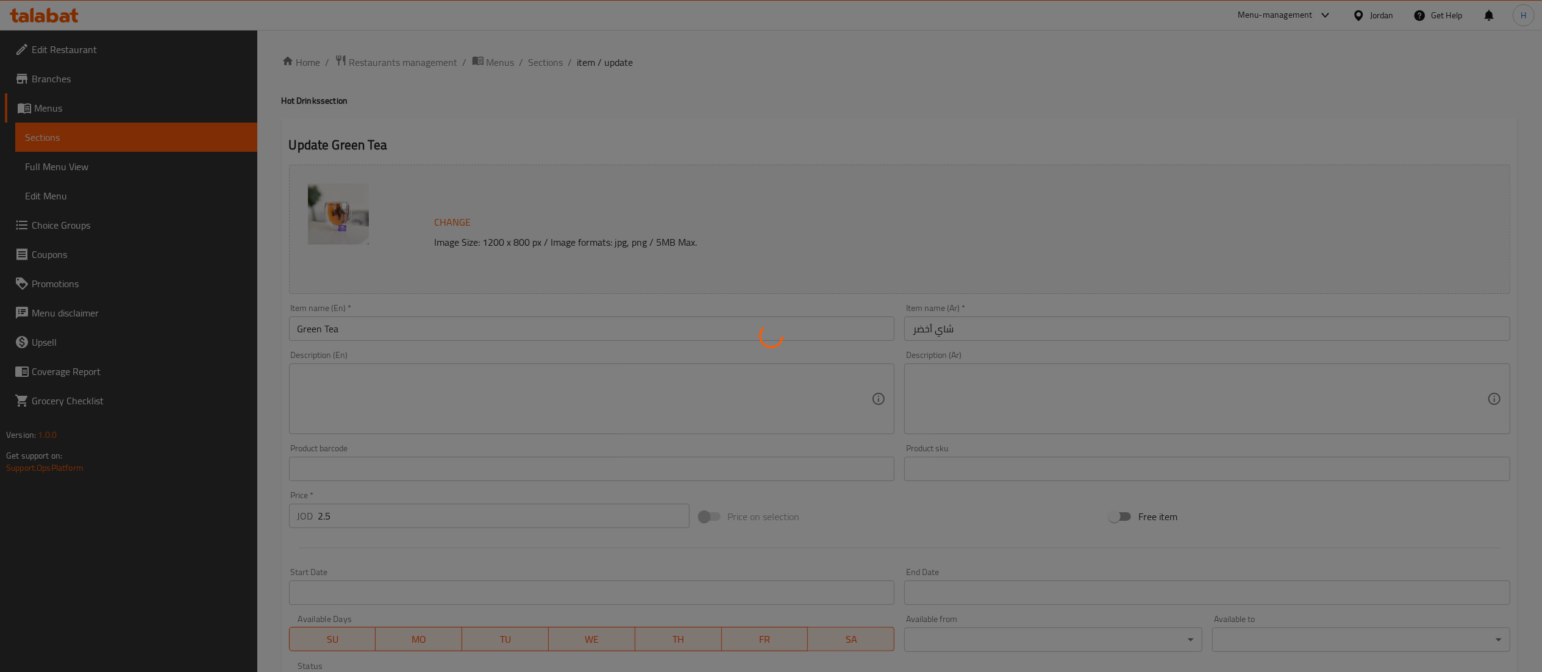
type input "اختيارك من النكهة"
type input "0"
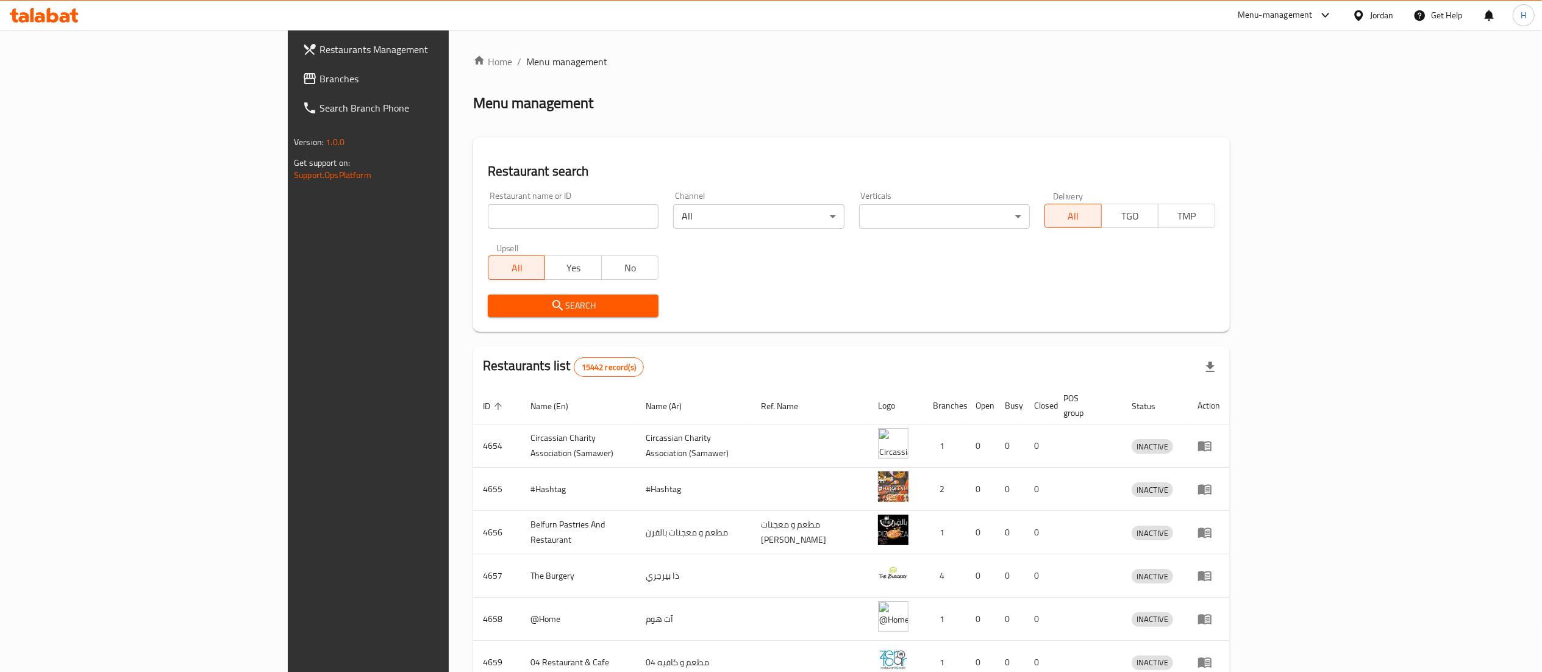
click at [488, 220] on input "search" at bounding box center [573, 216] width 171 height 24
paste input ""651981 Uncle osaka, Daheit Al Yasmeen""
click button "Search" at bounding box center [573, 306] width 171 height 23
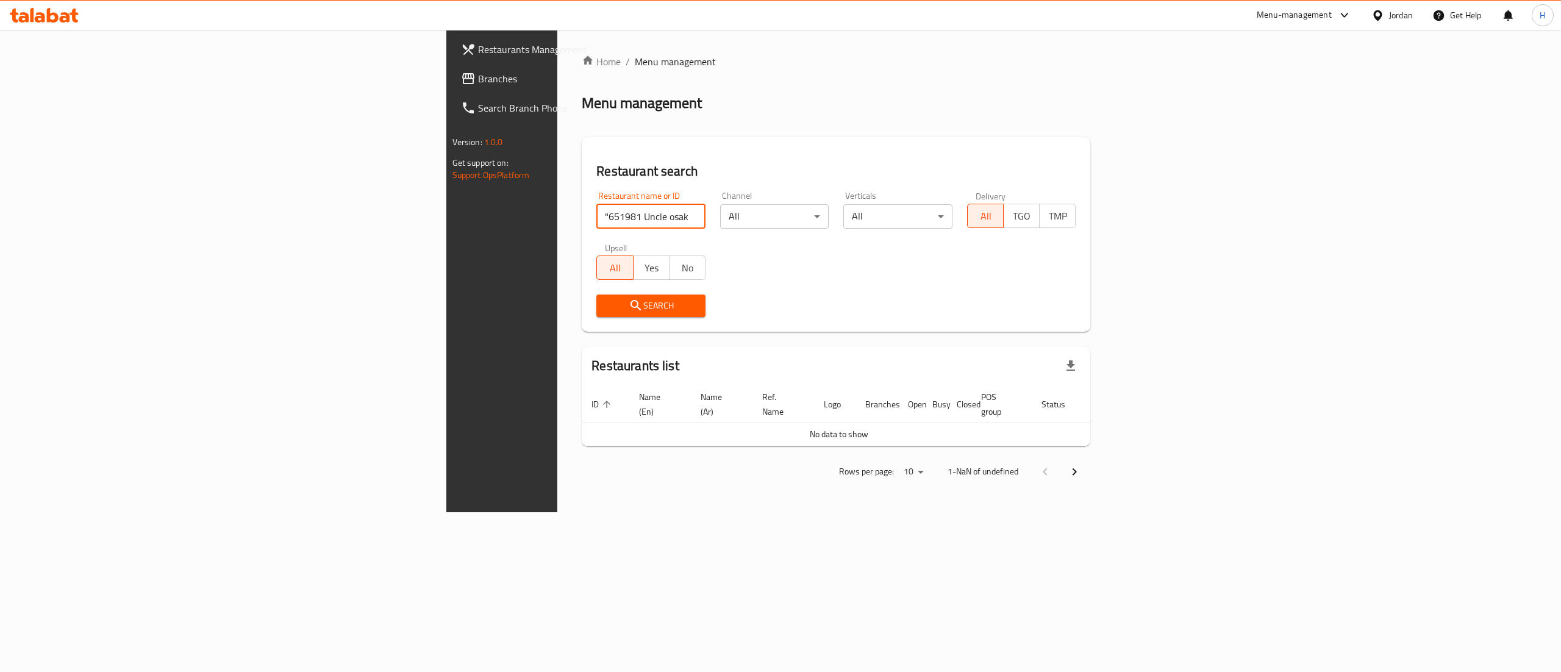
drag, startPoint x: 537, startPoint y: 217, endPoint x: 347, endPoint y: 224, distance: 189.8
click at [596, 224] on input ""651981 Uncle osaka, Daheit Al Yasmeen"" at bounding box center [650, 216] width 109 height 24
type input "651981"
click button "Search" at bounding box center [650, 306] width 109 height 23
click at [596, 218] on input "651981" at bounding box center [650, 216] width 109 height 24
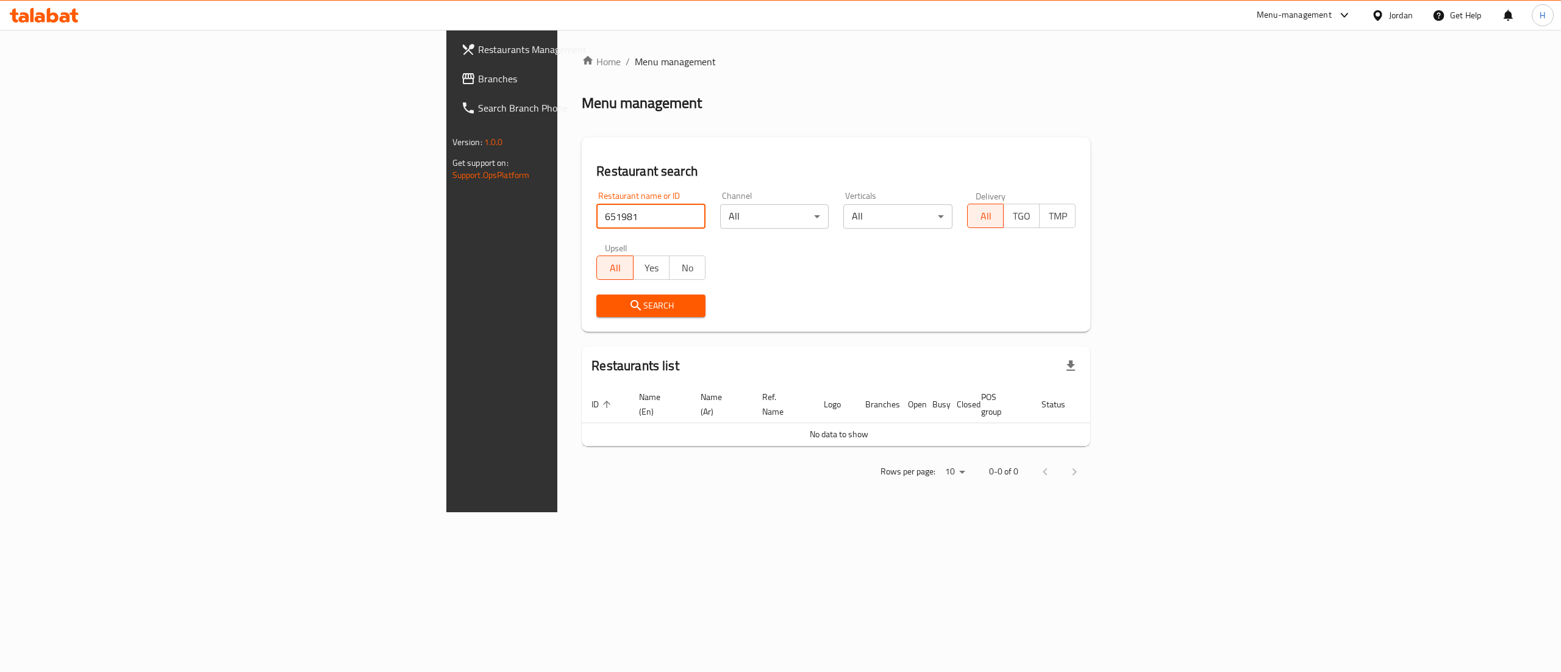
click at [596, 218] on input "651981" at bounding box center [650, 216] width 109 height 24
click at [478, 75] on span "Branches" at bounding box center [588, 78] width 220 height 15
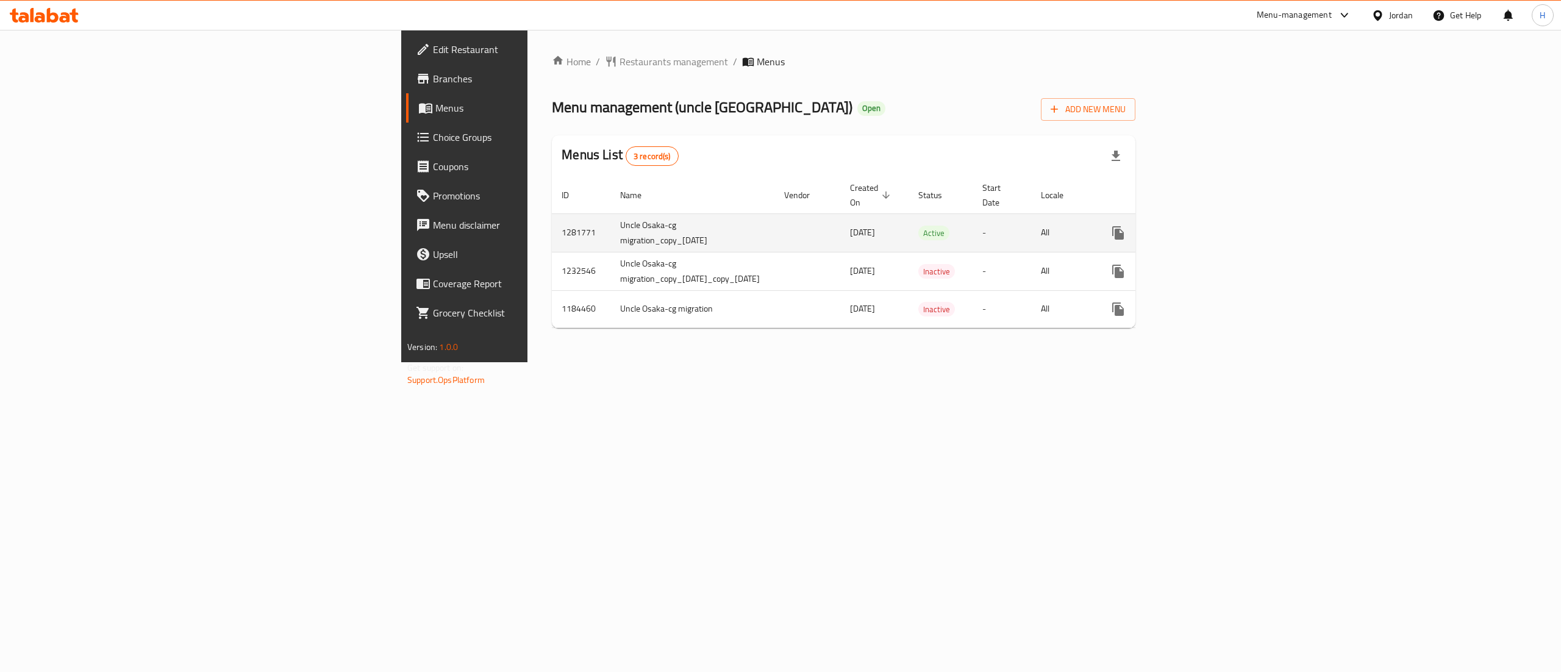
click at [1214, 226] on icon "enhanced table" at bounding box center [1206, 233] width 15 height 15
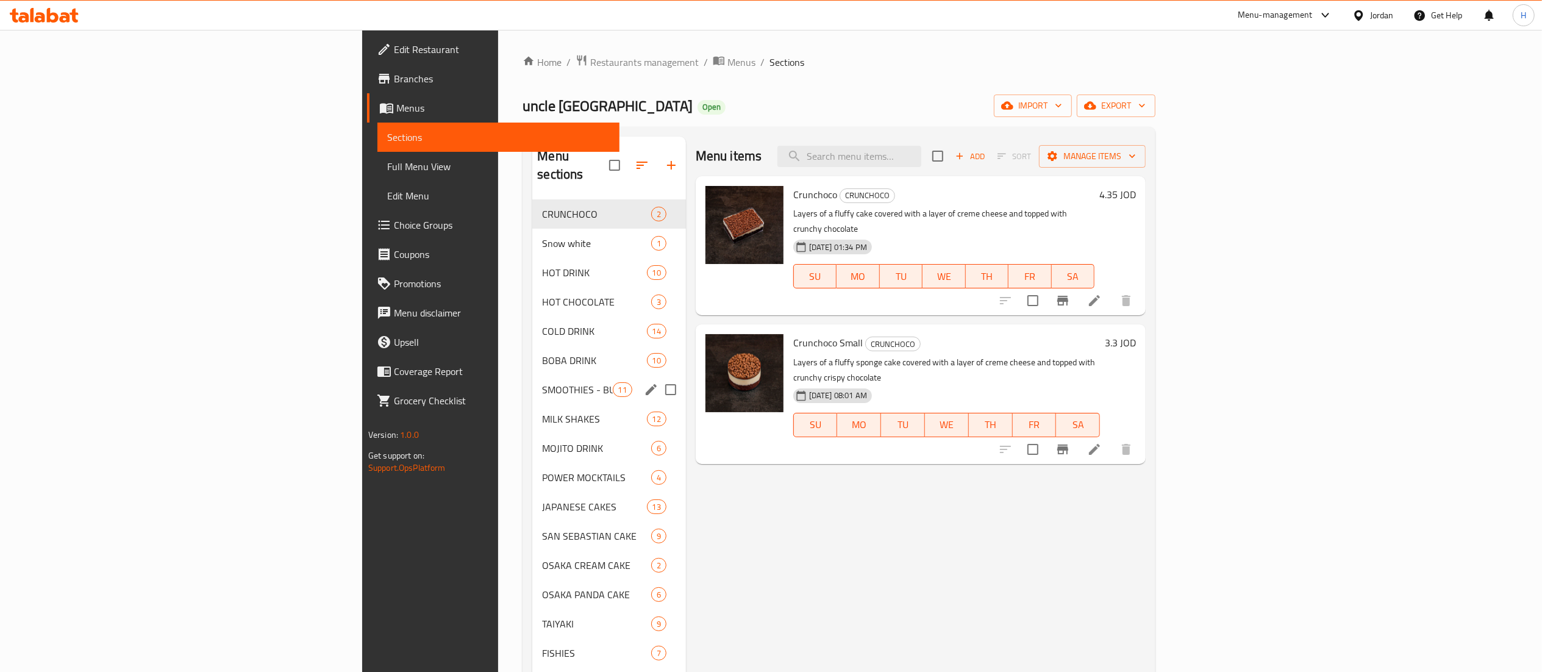
scroll to position [122, 0]
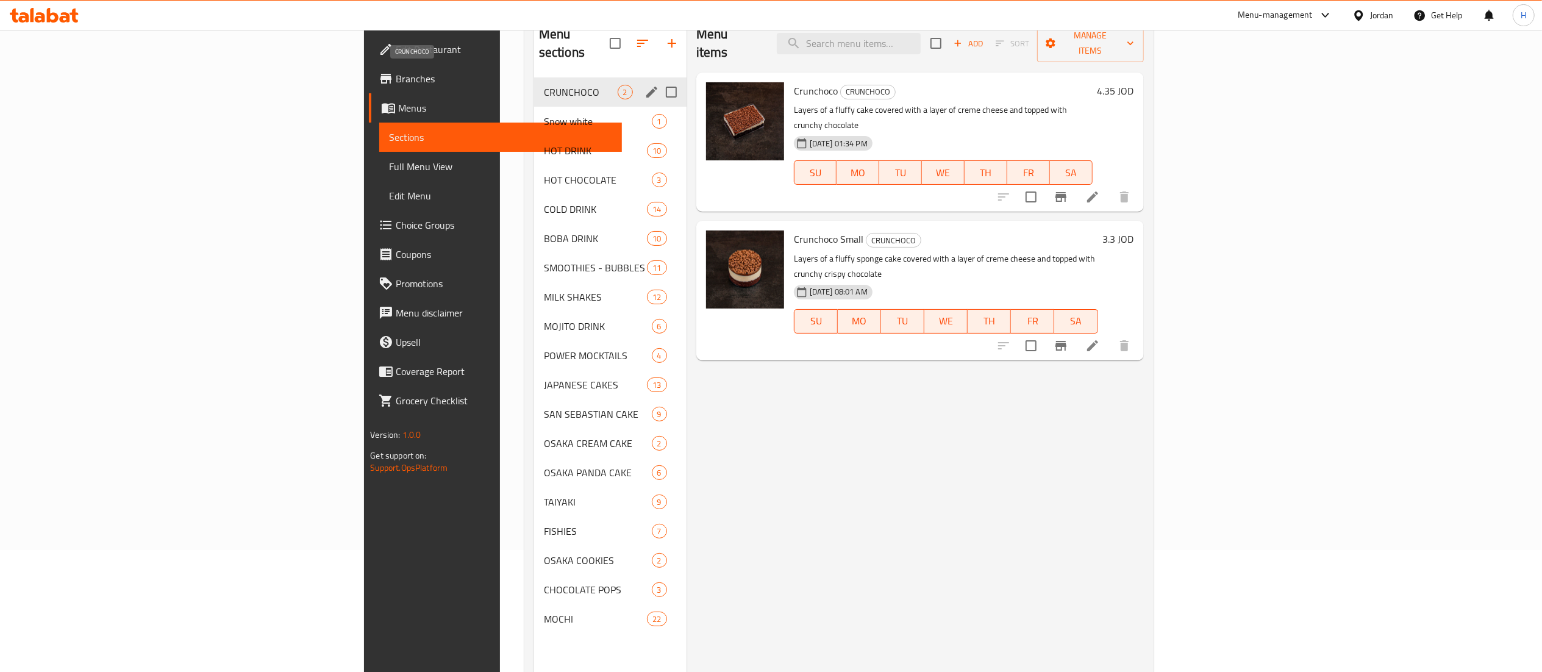
click at [544, 85] on span "CRUNCHOCO" at bounding box center [581, 92] width 74 height 15
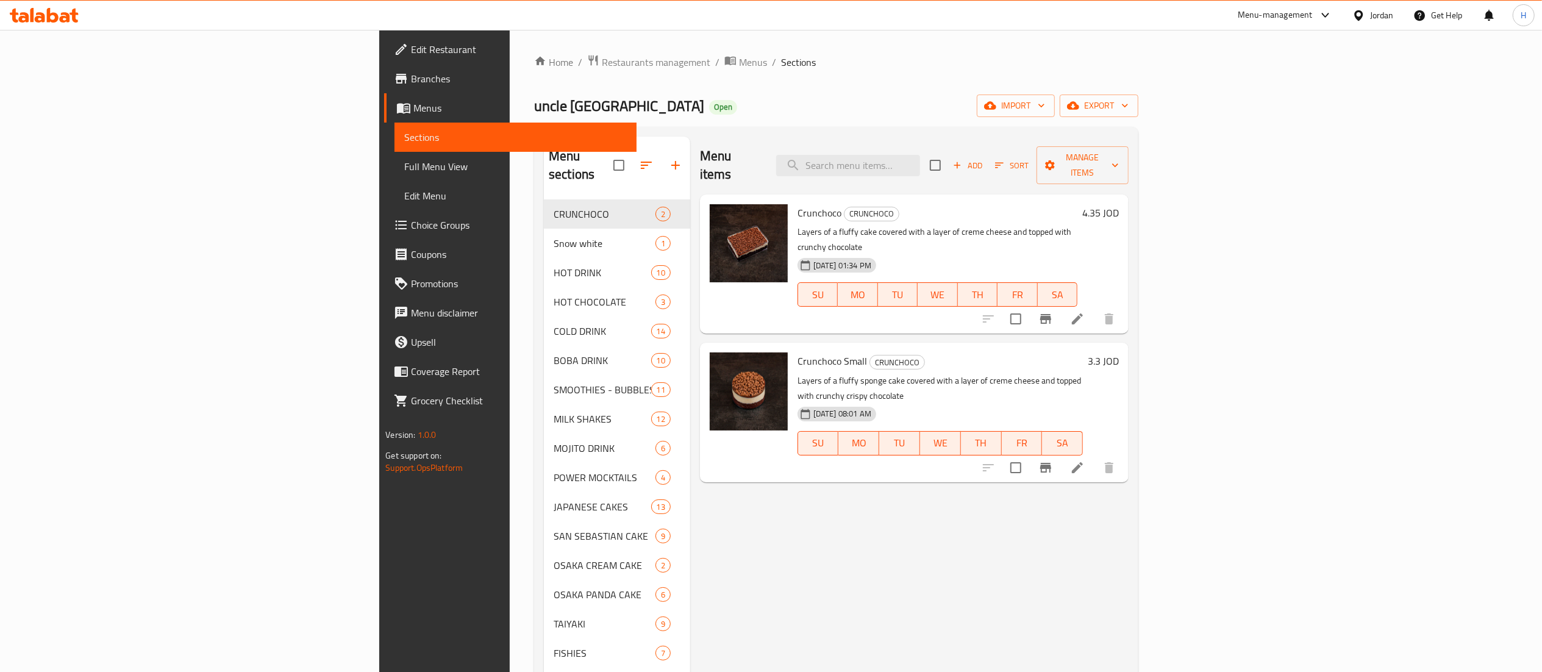
click at [984, 159] on span "Add" at bounding box center [967, 166] width 33 height 14
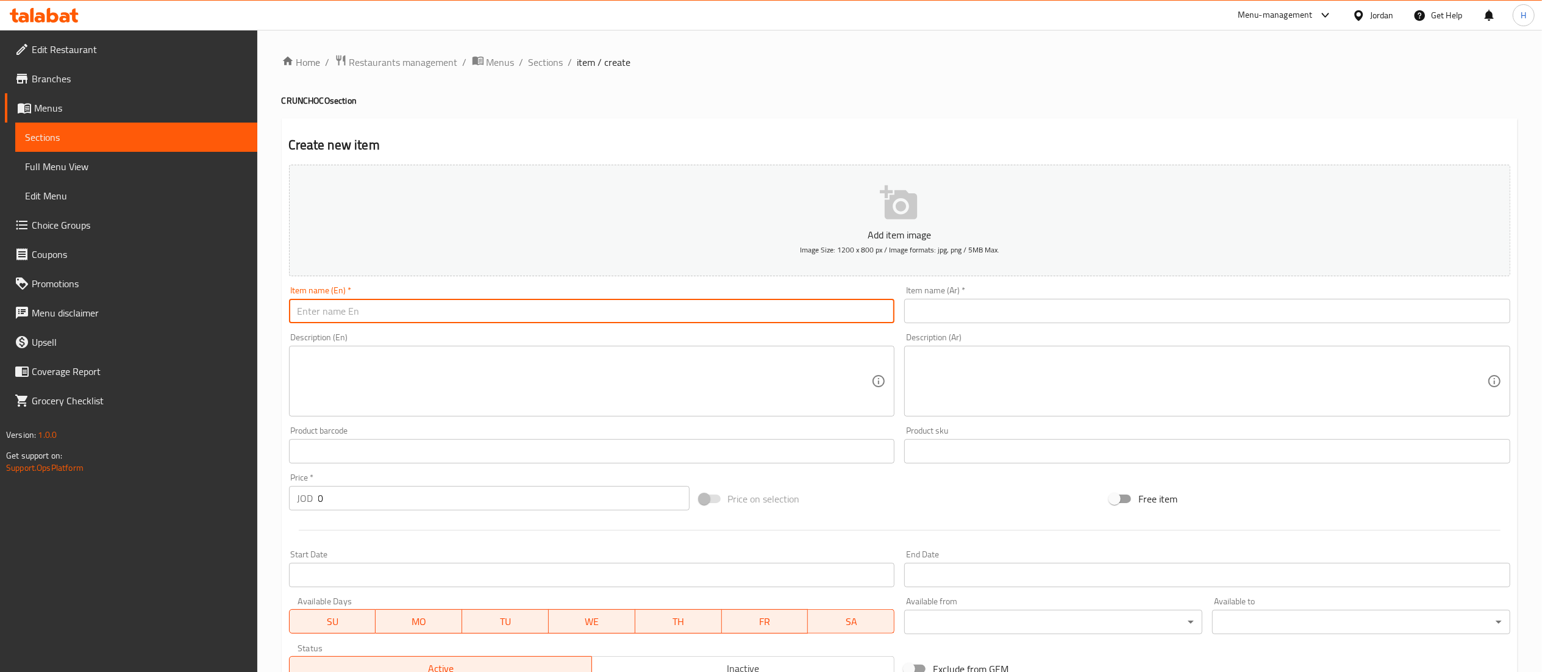
click at [690, 317] on input "text" at bounding box center [592, 311] width 606 height 24
paste input "caraml teramesso"
type input "caraml teramesso"
click at [966, 309] on input "text" at bounding box center [1207, 311] width 606 height 24
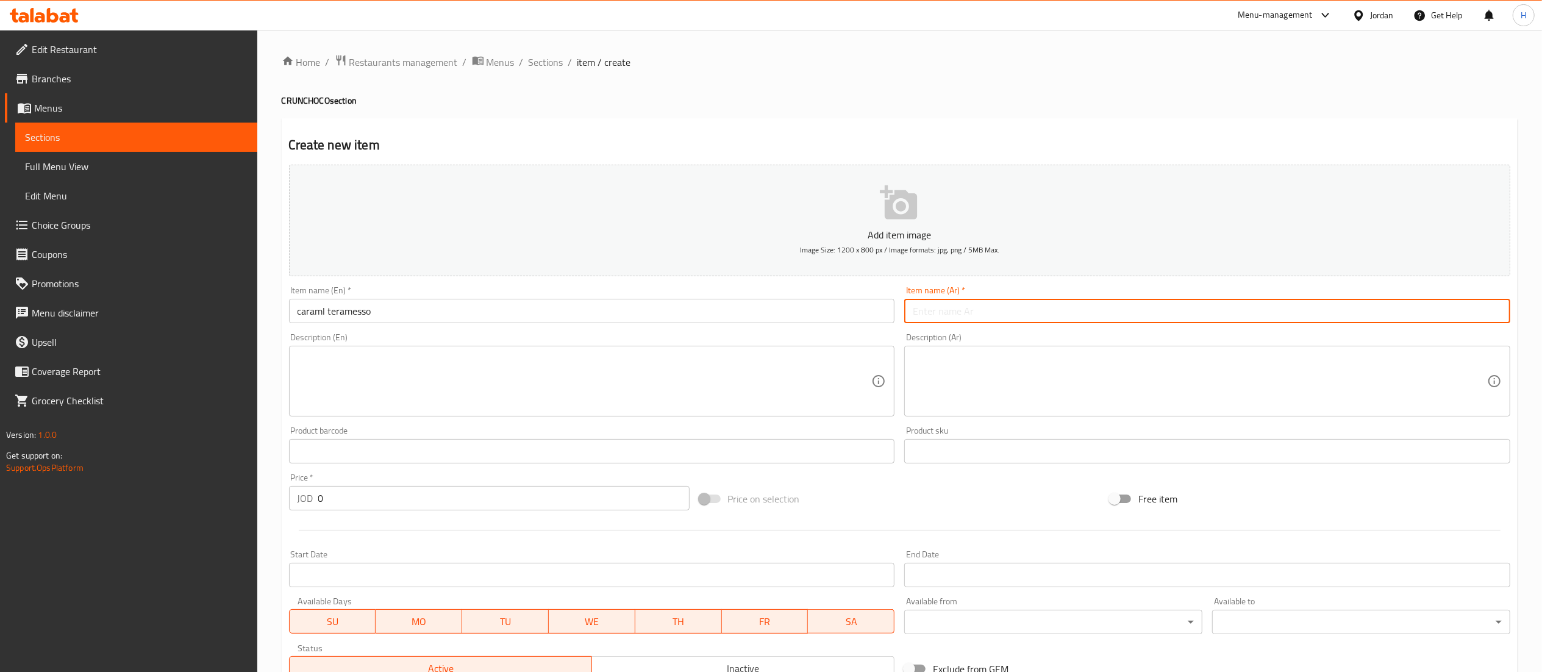
paste input "[PERSON_NAME]"
type input "[PERSON_NAME]"
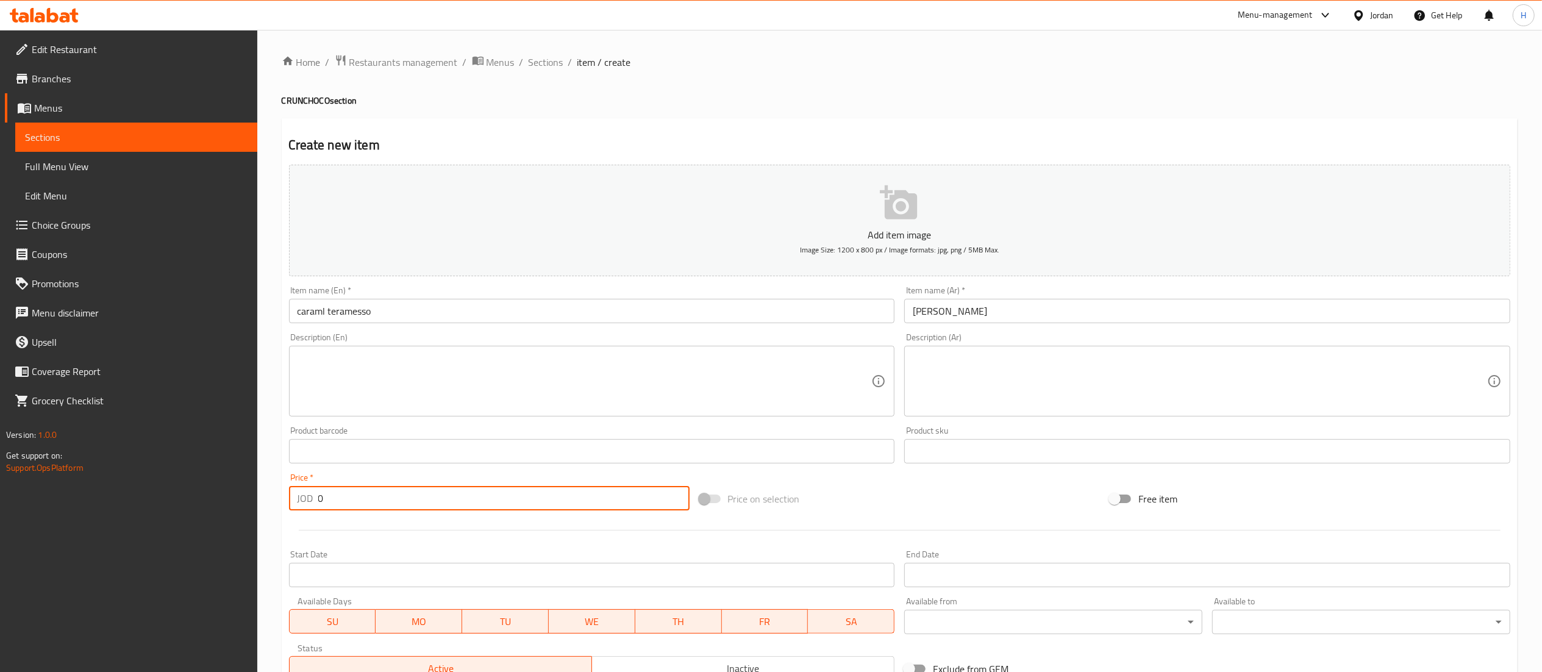
drag, startPoint x: 354, startPoint y: 499, endPoint x: 256, endPoint y: 490, distance: 98.6
click at [256, 490] on div "Edit Restaurant Branches Menus Sections Full Menu View Edit Menu Choice Groups …" at bounding box center [771, 446] width 1542 height 832
type input "2.5"
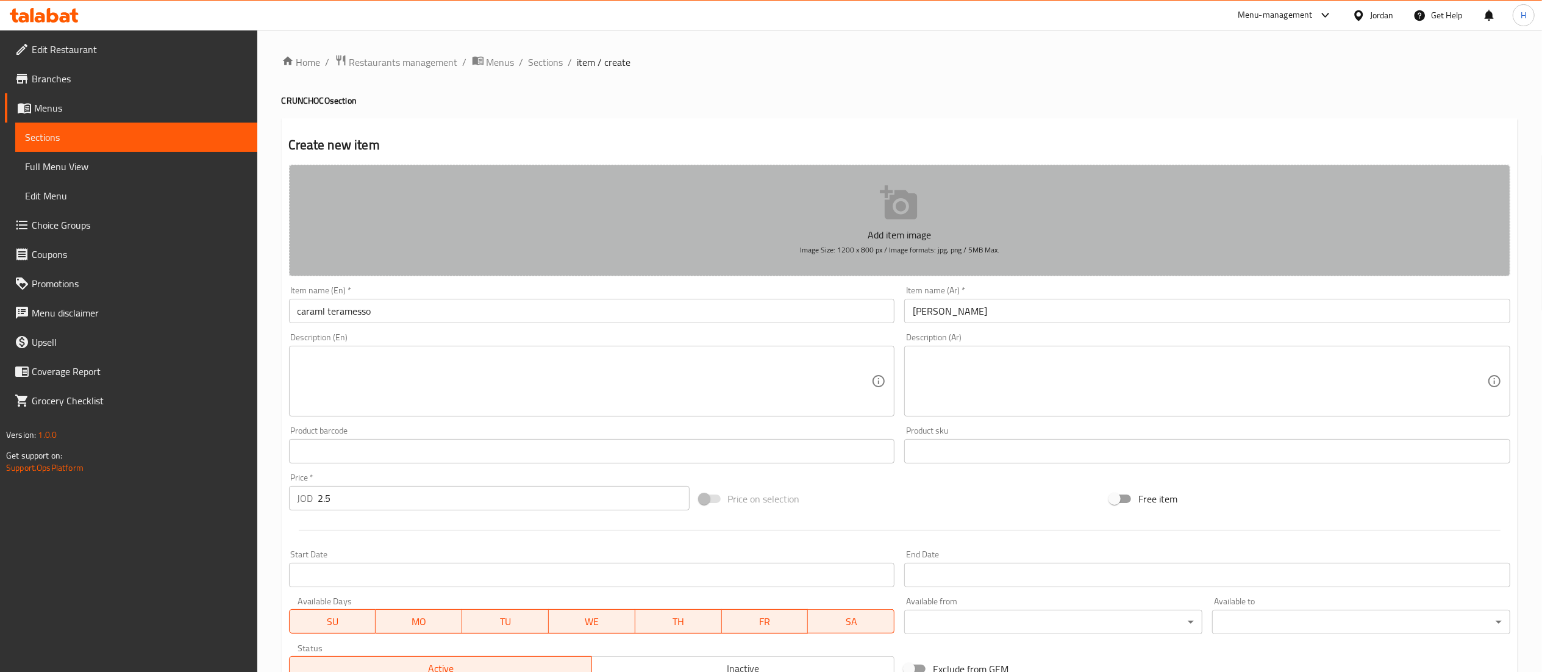
click at [754, 229] on p "Add item image" at bounding box center [900, 234] width 1184 height 15
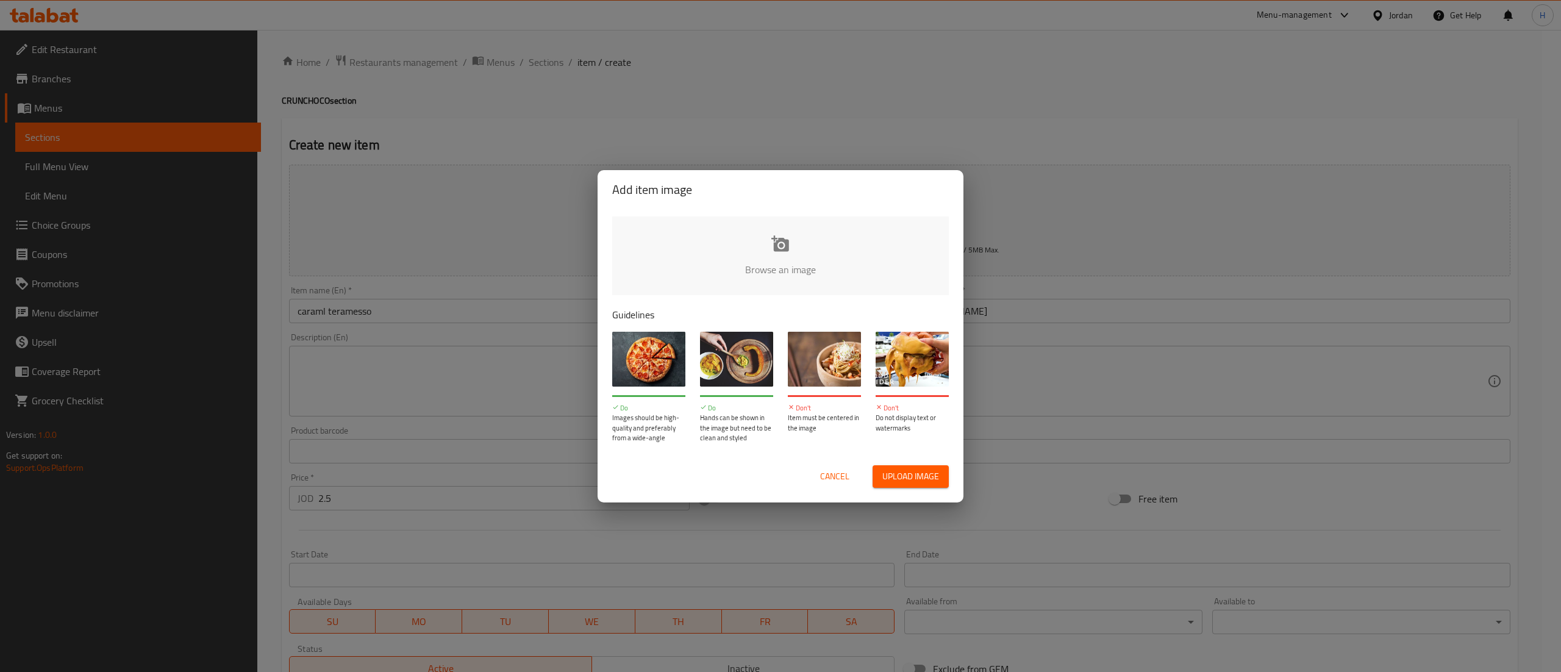
click at [745, 249] on input "file" at bounding box center [1192, 274] width 1161 height 114
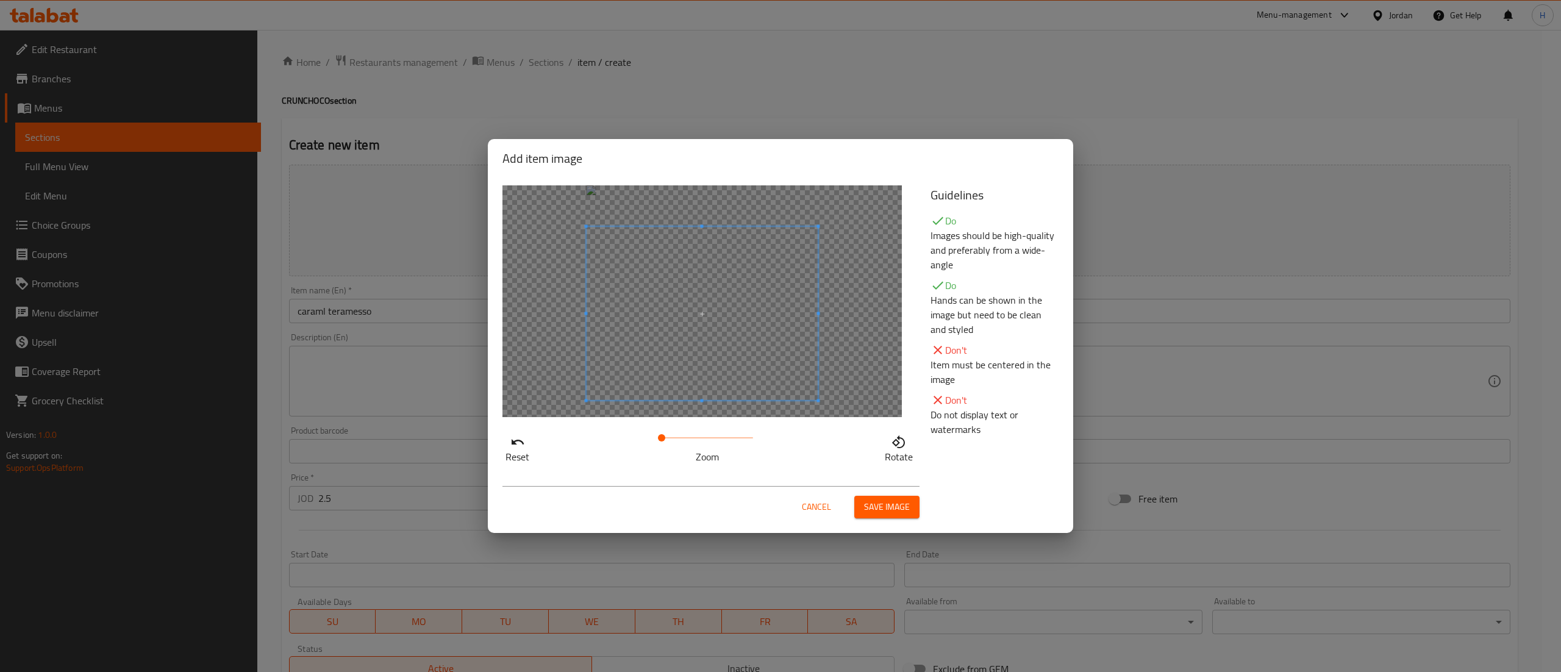
click at [699, 379] on span at bounding box center [703, 314] width 232 height 174
click at [884, 501] on span "Save image" at bounding box center [887, 507] width 46 height 15
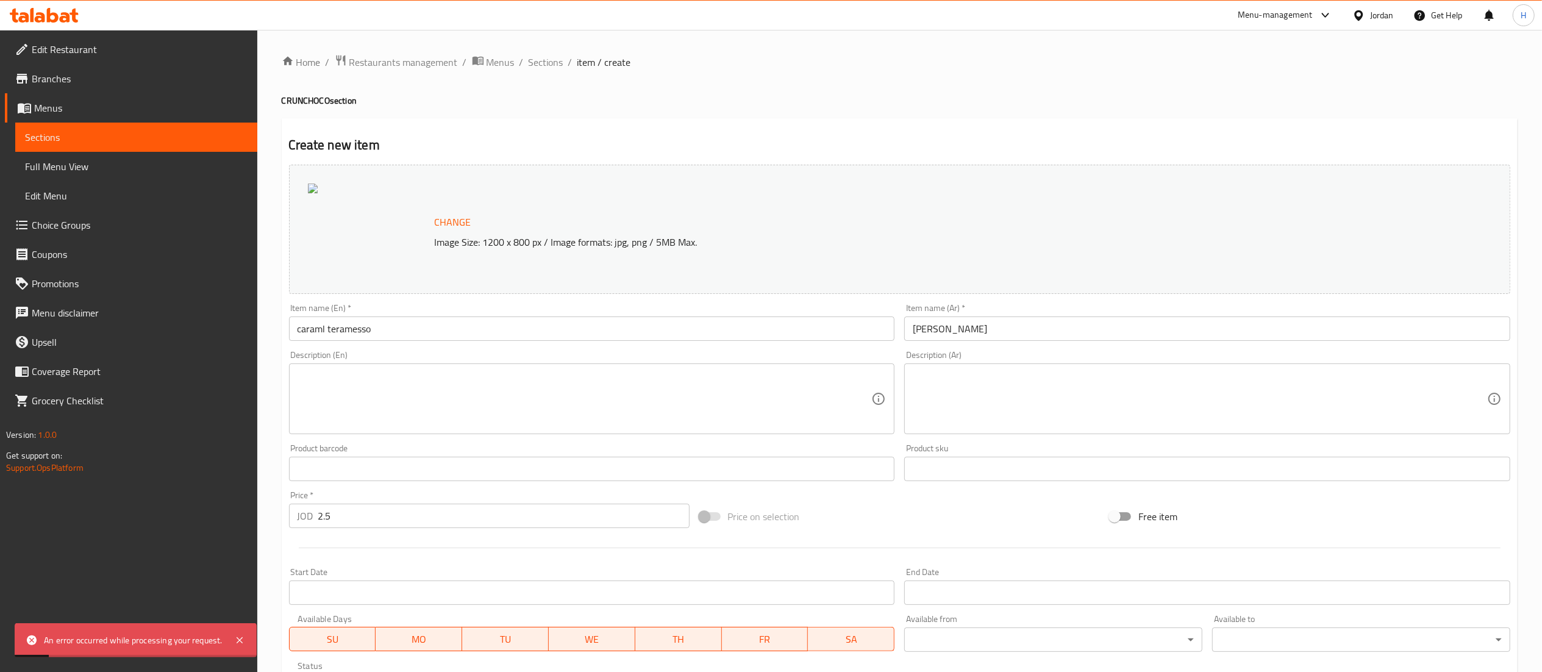
click at [449, 223] on span "Change" at bounding box center [453, 222] width 37 height 18
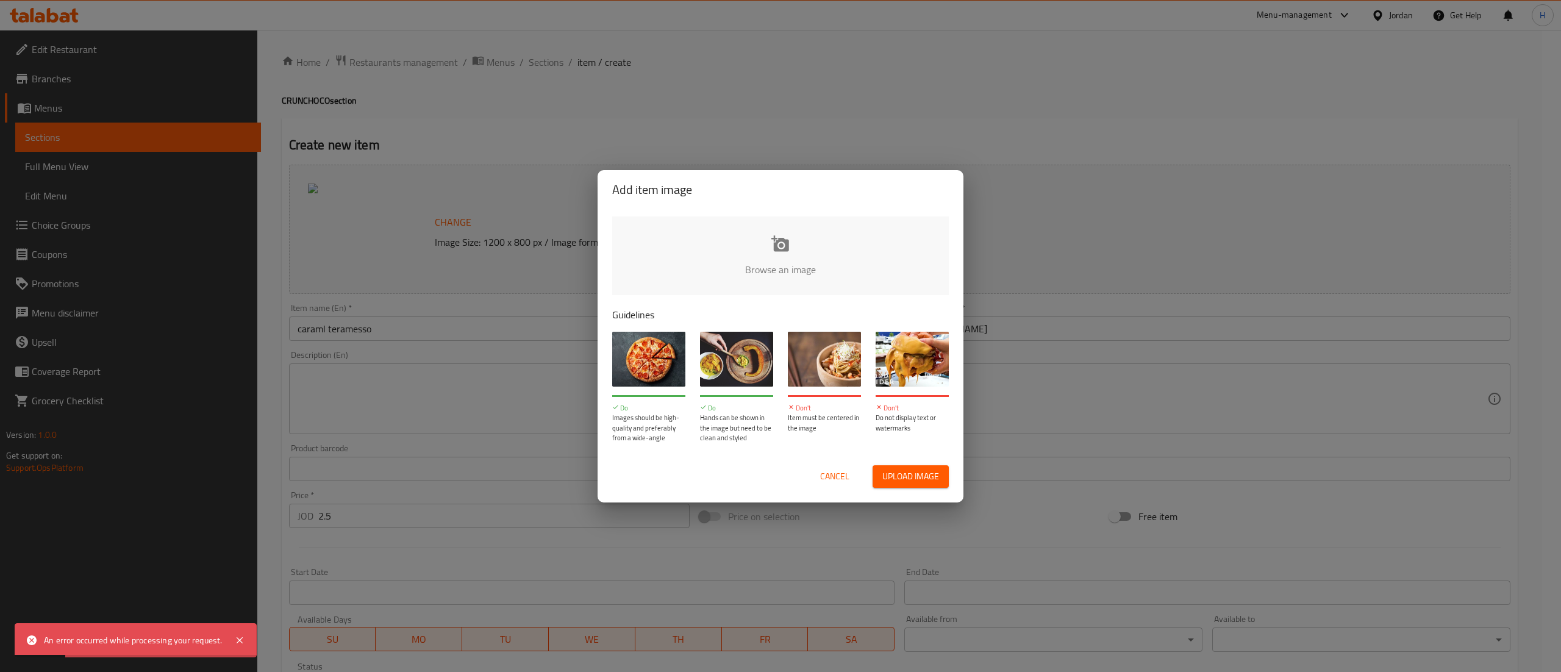
click at [786, 265] on input "file" at bounding box center [1192, 274] width 1161 height 114
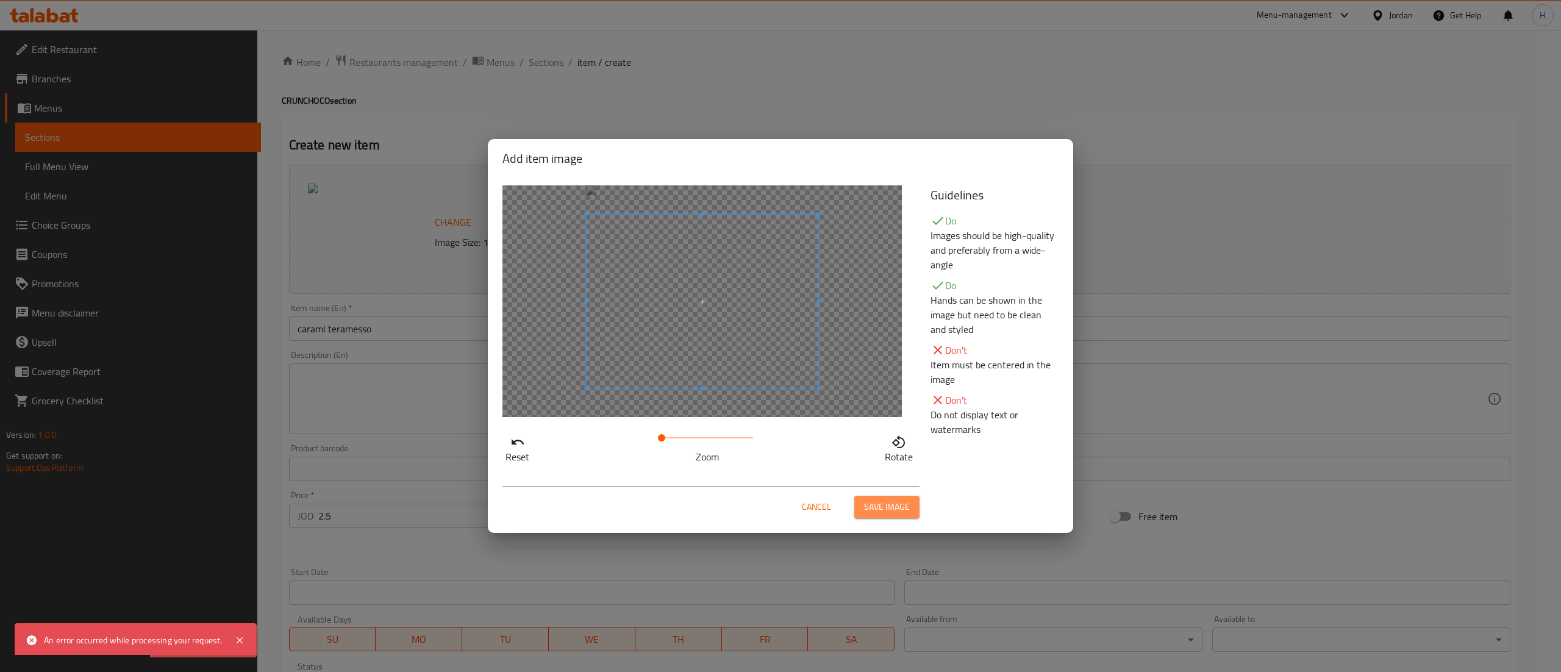
click at [887, 515] on span "Save image" at bounding box center [887, 507] width 46 height 15
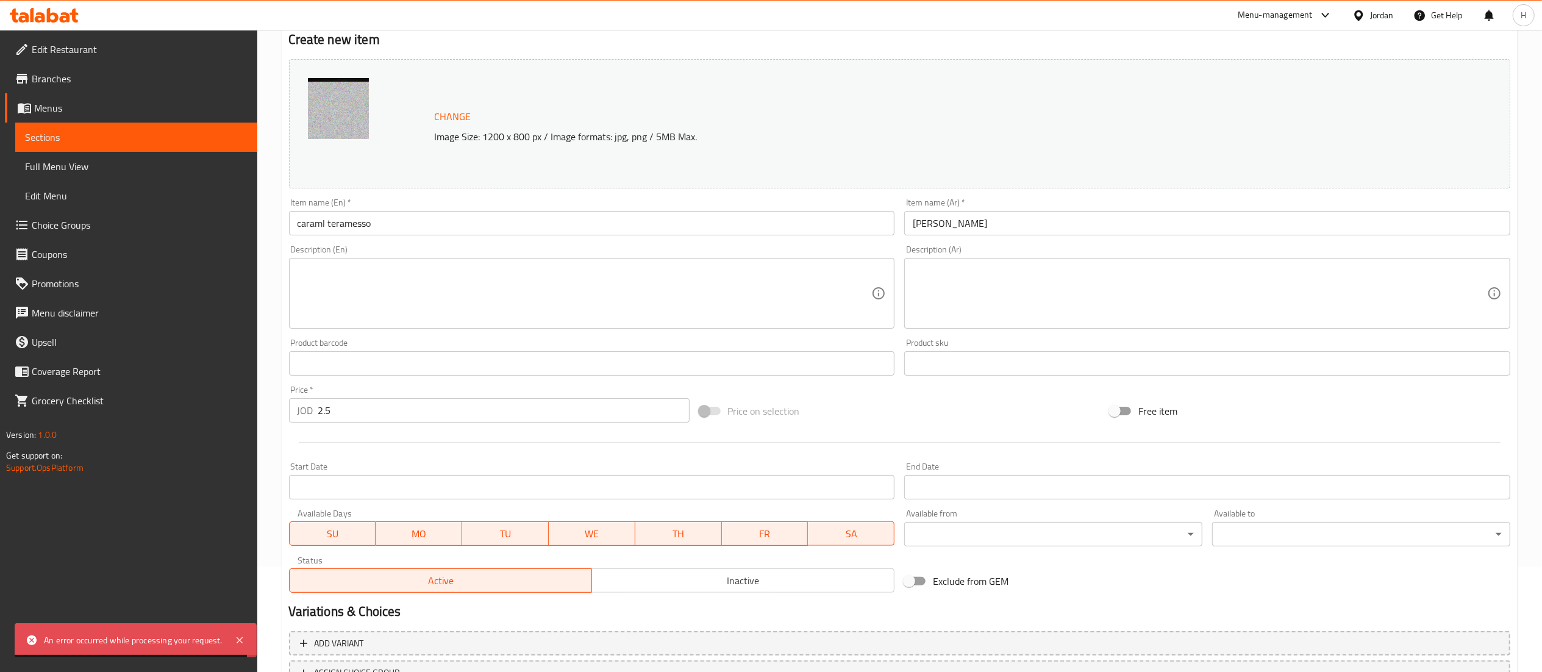
scroll to position [206, 0]
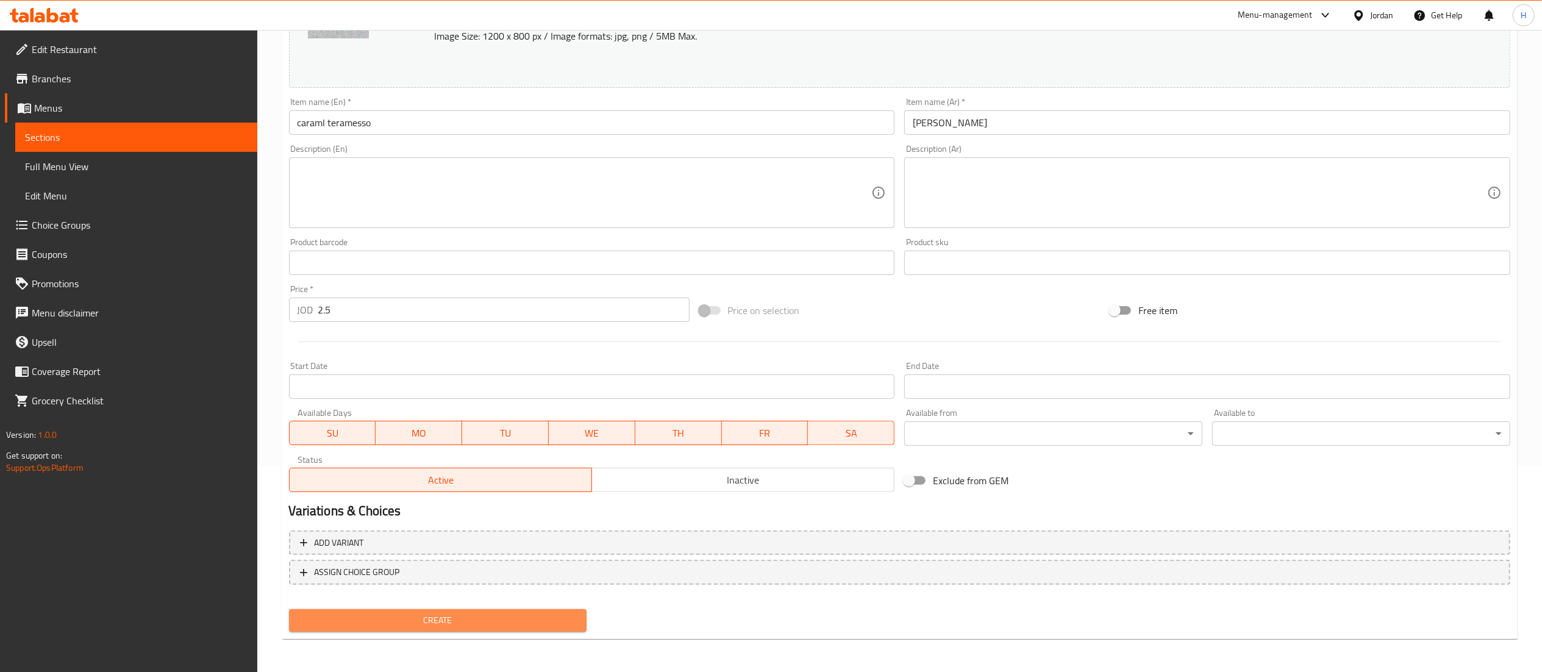
click at [507, 623] on span "Create" at bounding box center [438, 620] width 279 height 15
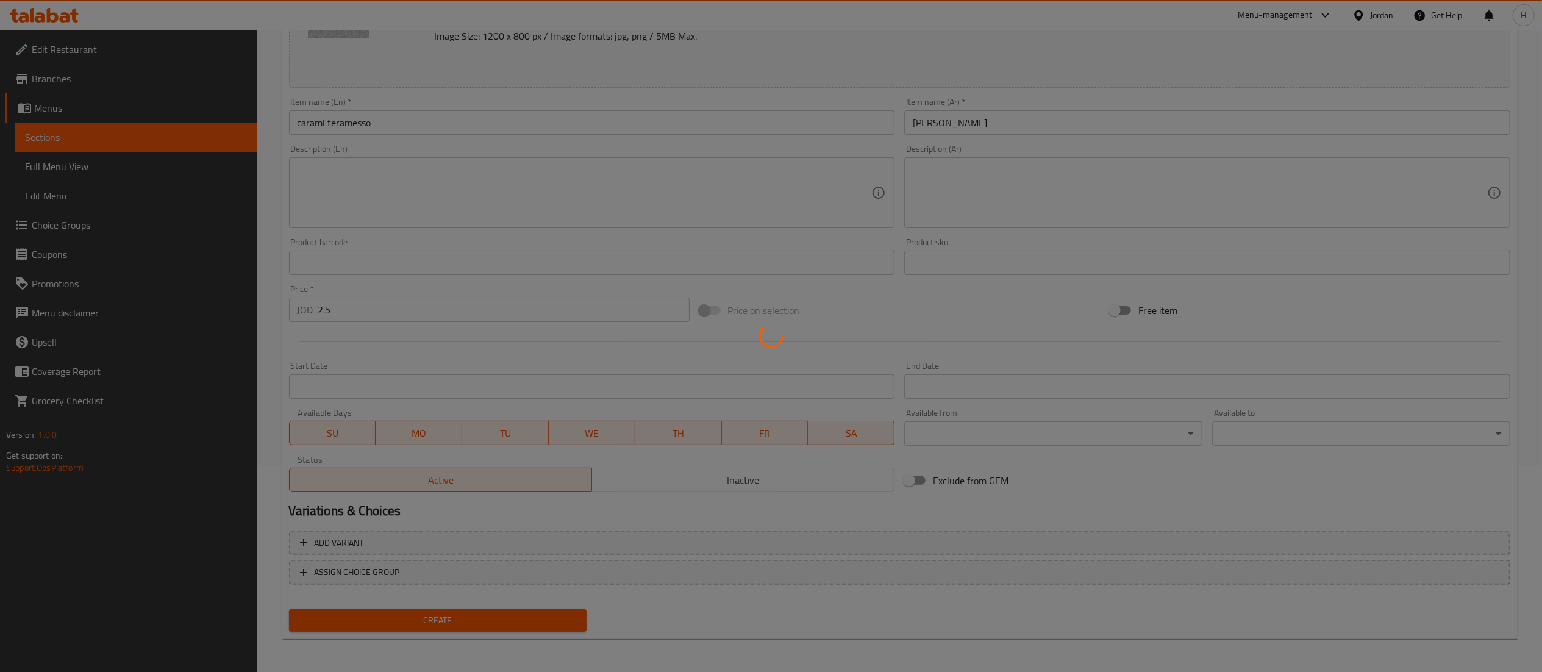
type input "0"
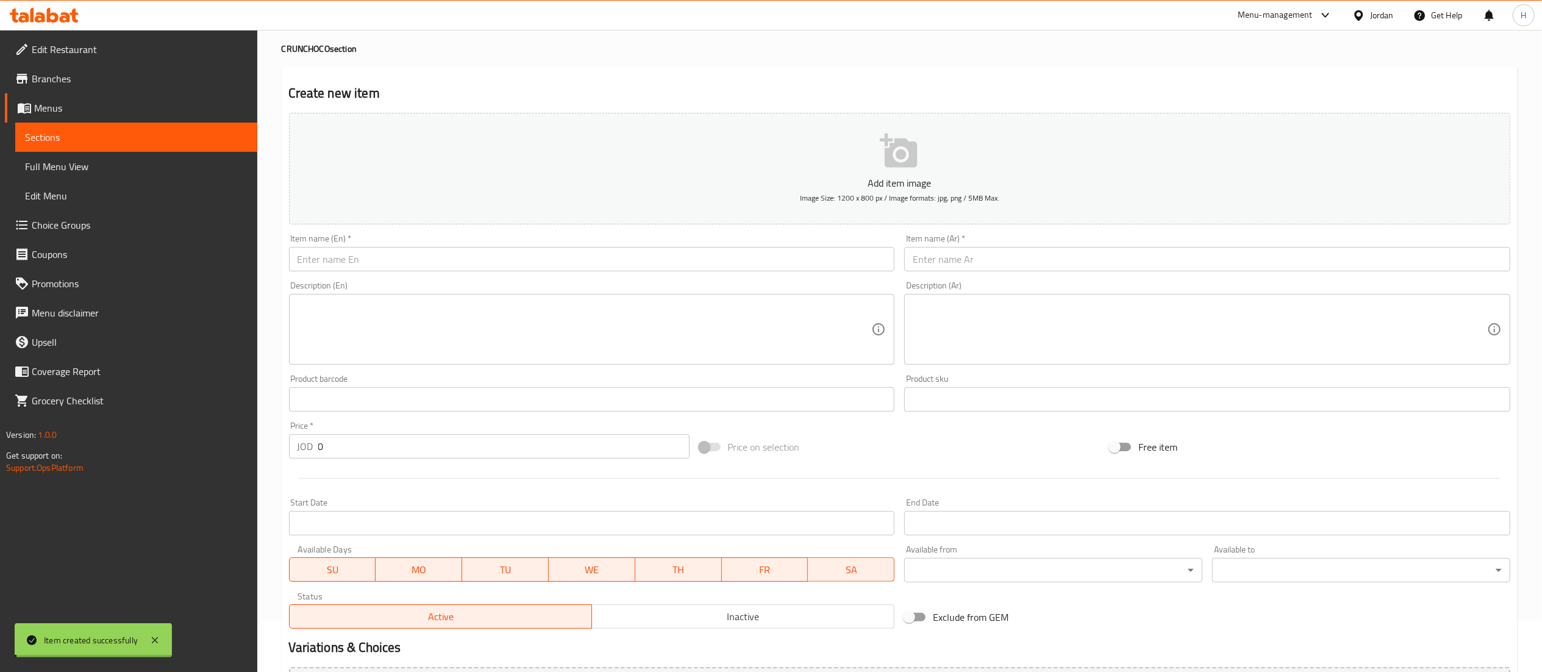
scroll to position [0, 0]
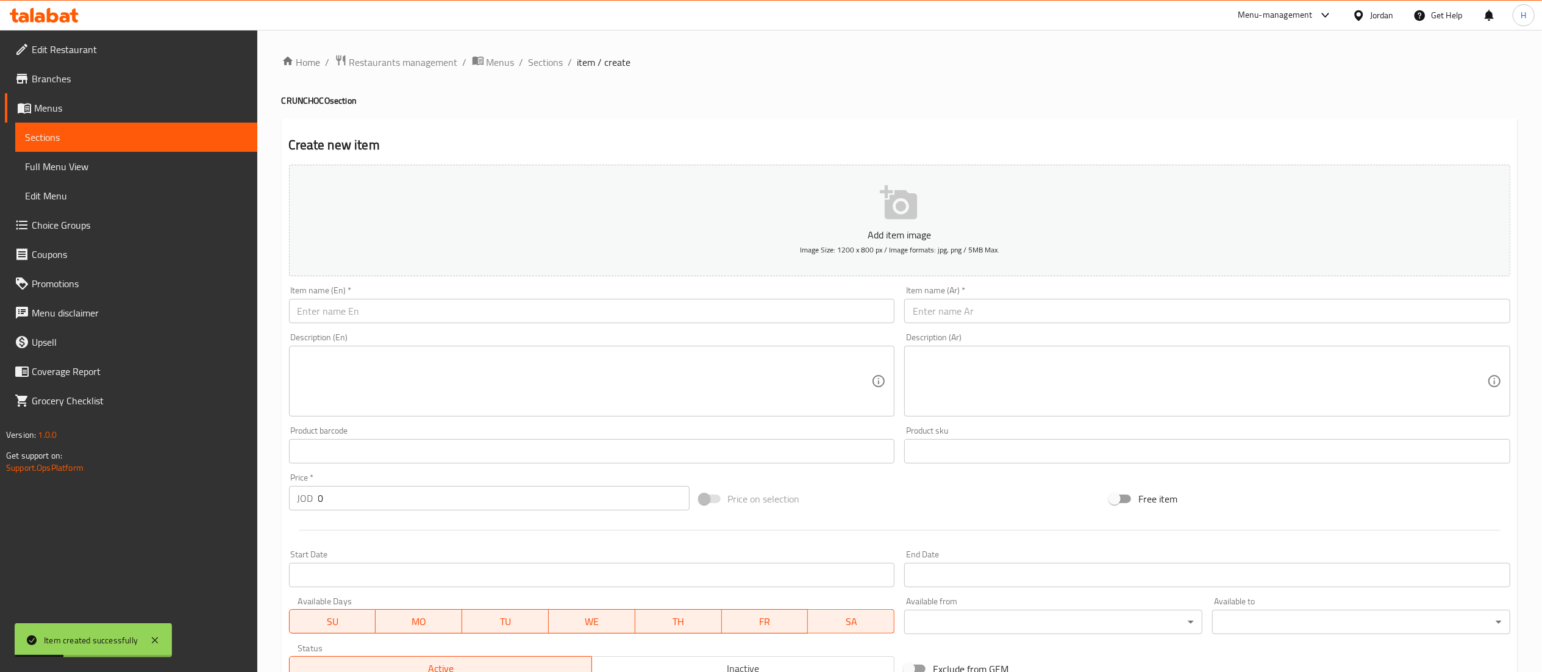
click at [549, 51] on div "Home / Restaurants management / Menus / Sections / item / create CRUNCHOCO sect…" at bounding box center [899, 446] width 1285 height 832
click at [549, 55] on span "Sections" at bounding box center [546, 62] width 35 height 15
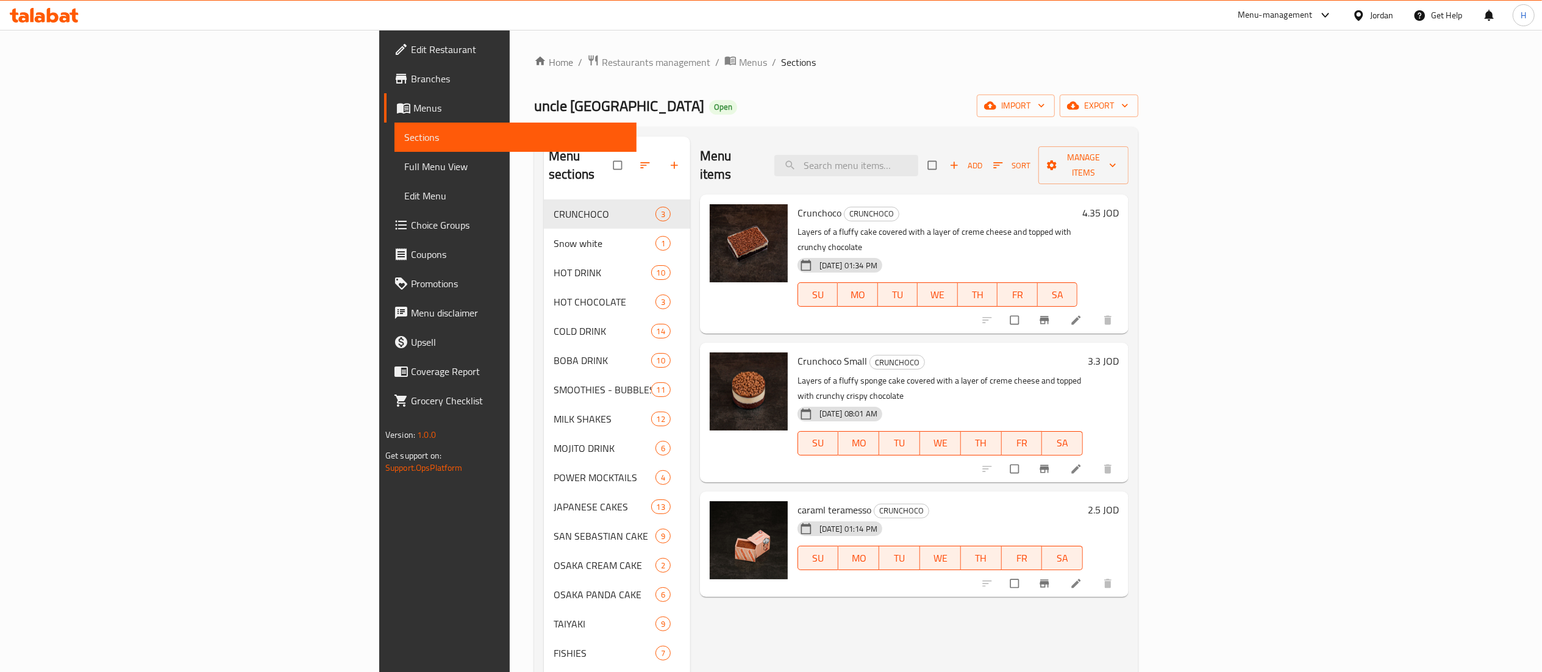
click at [1095, 574] on li at bounding box center [1078, 584] width 34 height 20
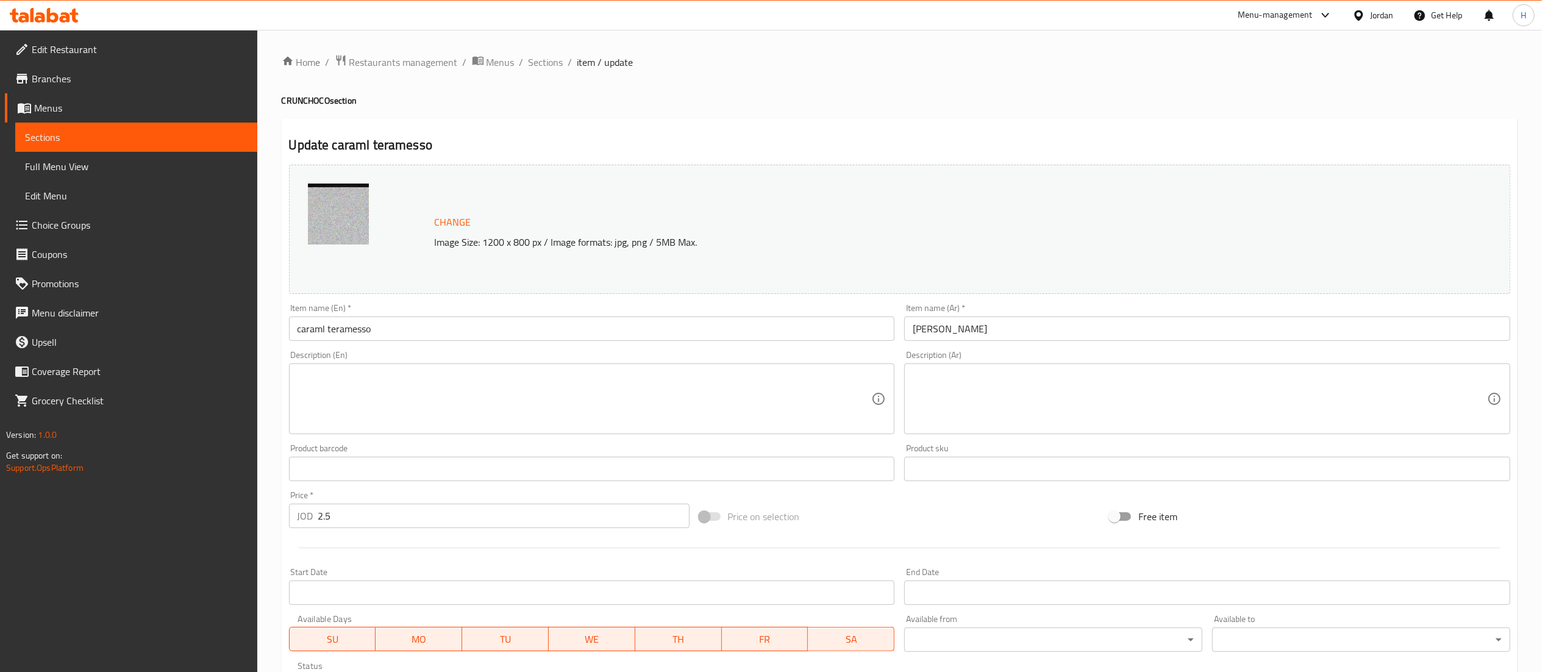
click at [320, 329] on input "caraml teramesso" at bounding box center [592, 329] width 606 height 24
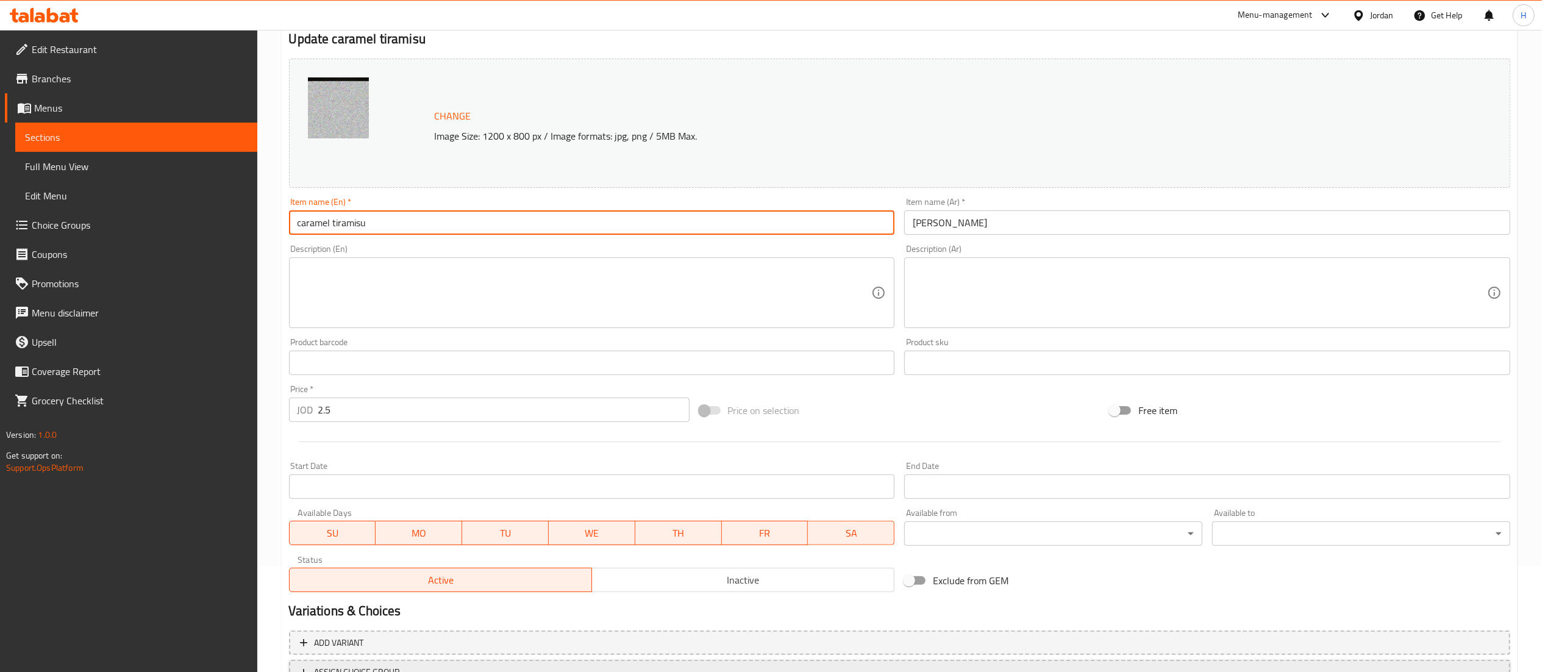
scroll to position [206, 0]
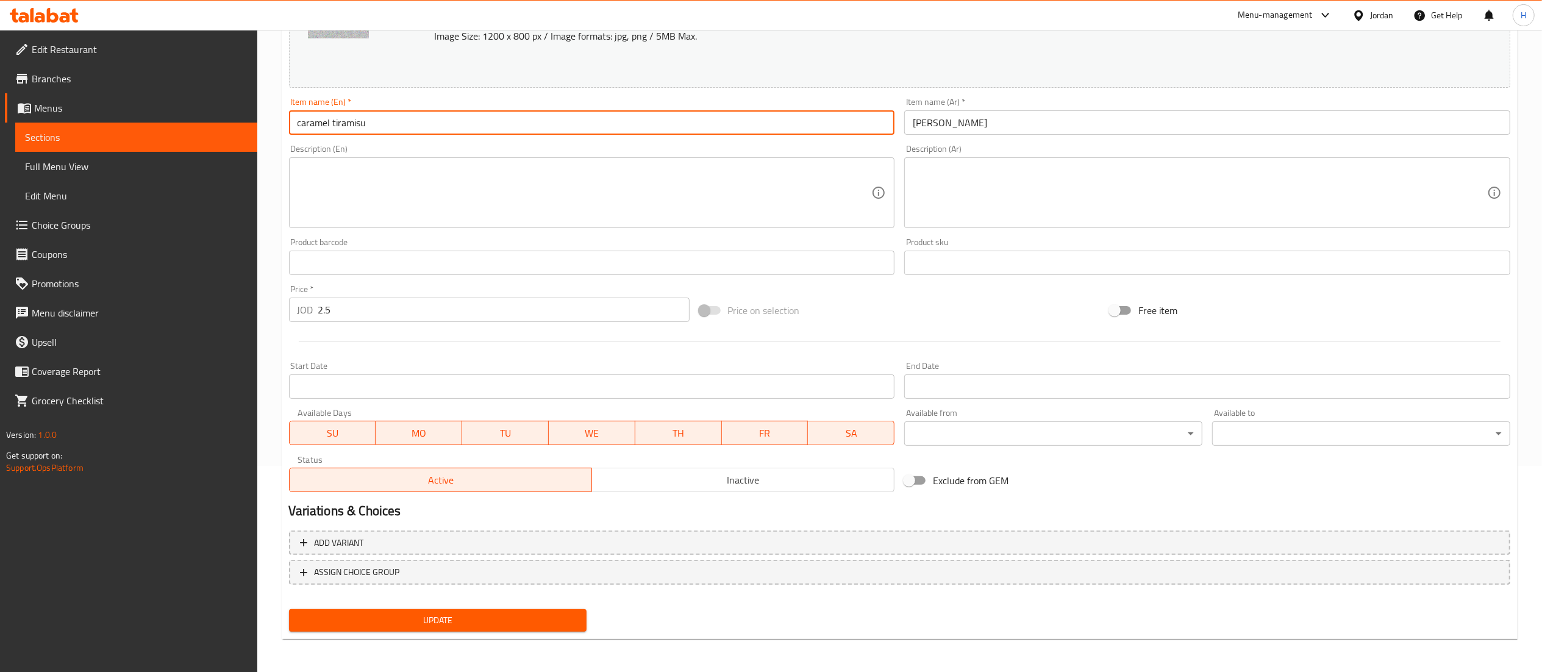
type input "caramel tiramisu"
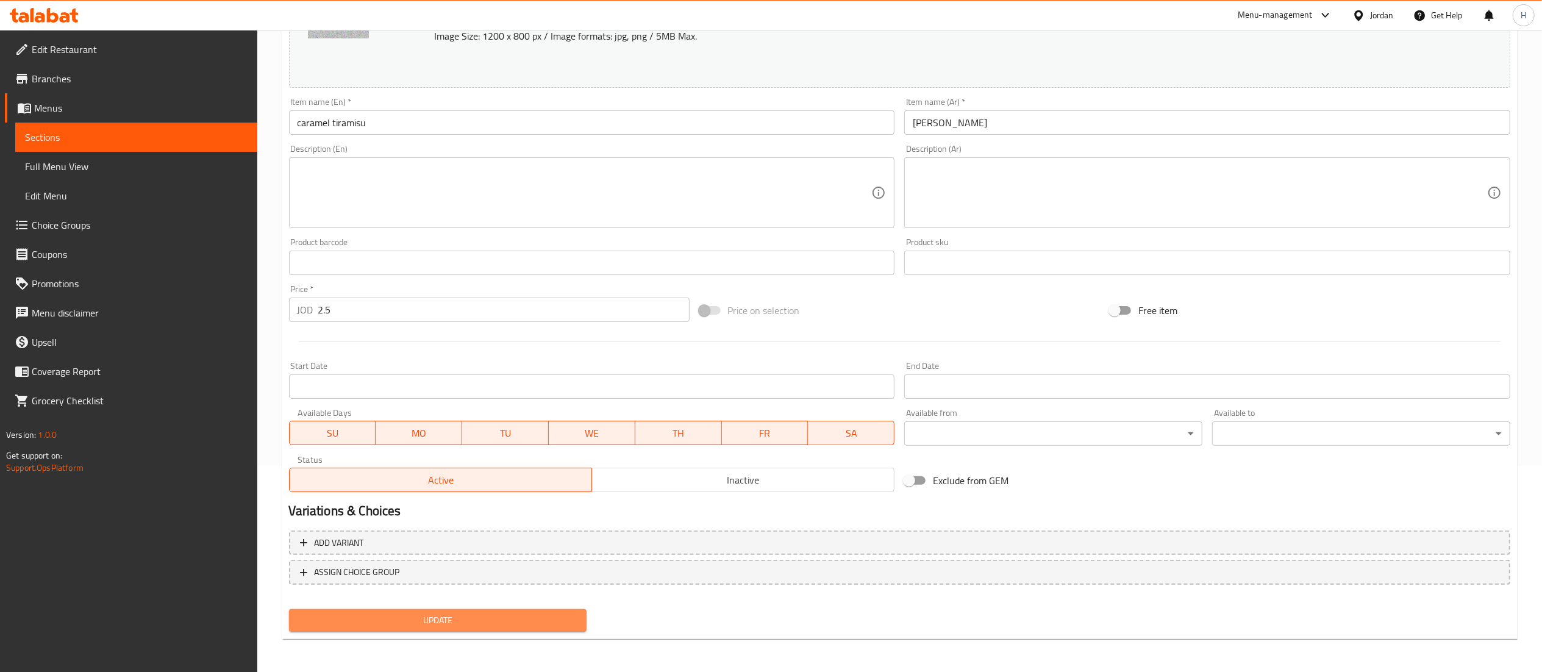
click at [398, 621] on span "Update" at bounding box center [438, 620] width 279 height 15
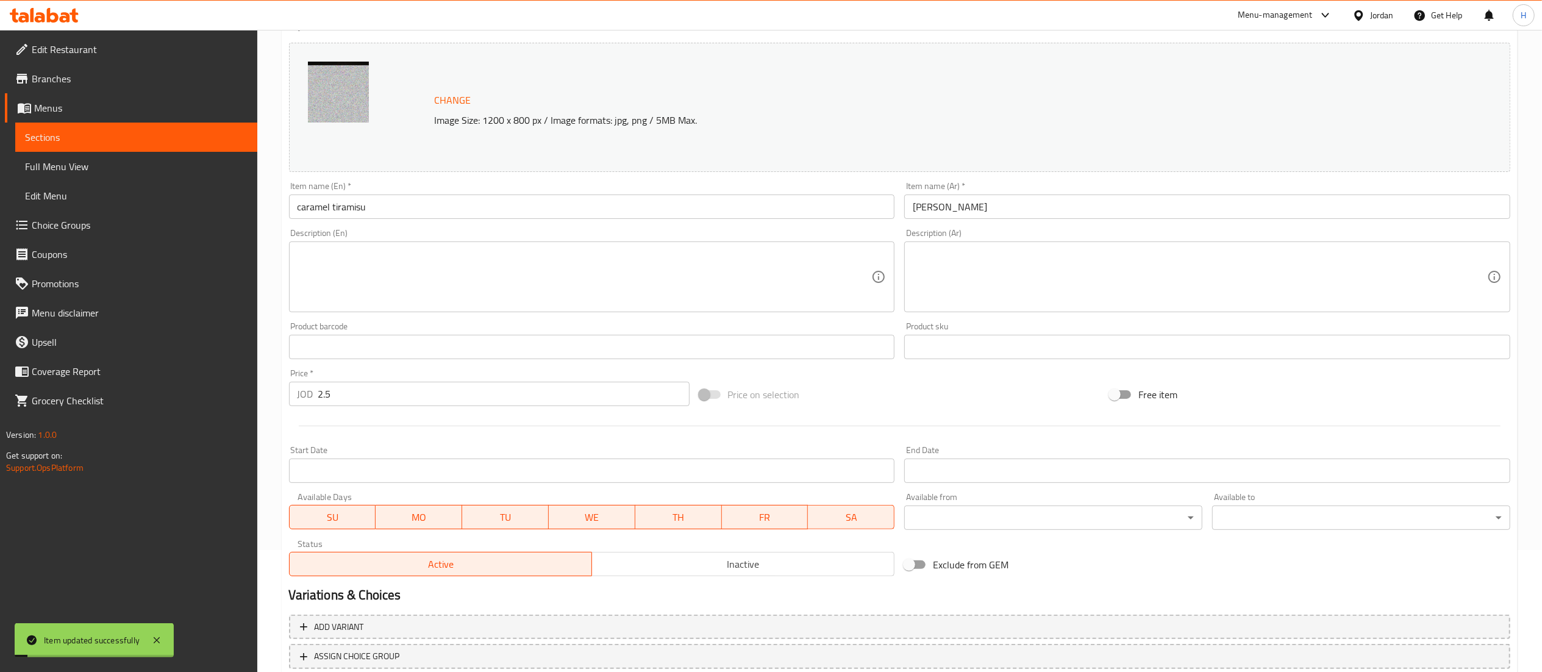
scroll to position [0, 0]
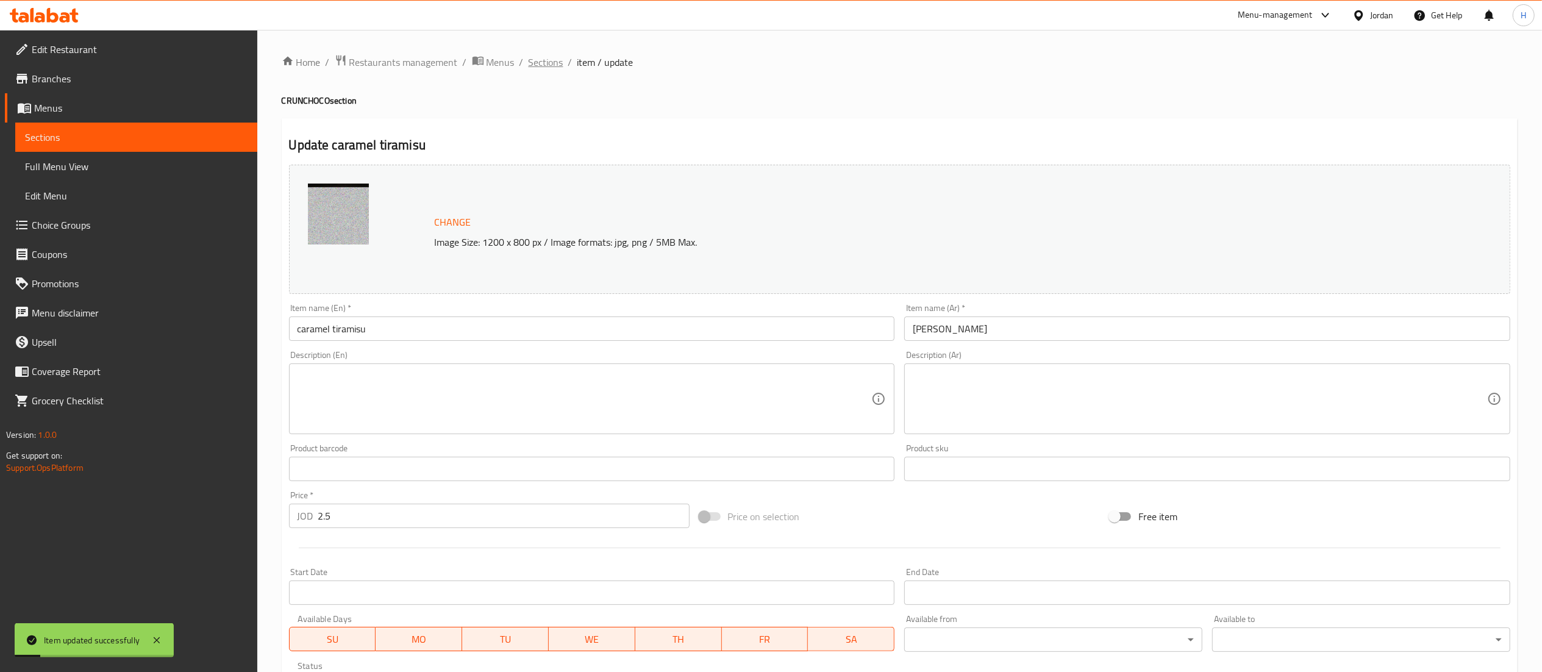
click at [546, 60] on span "Sections" at bounding box center [546, 62] width 35 height 15
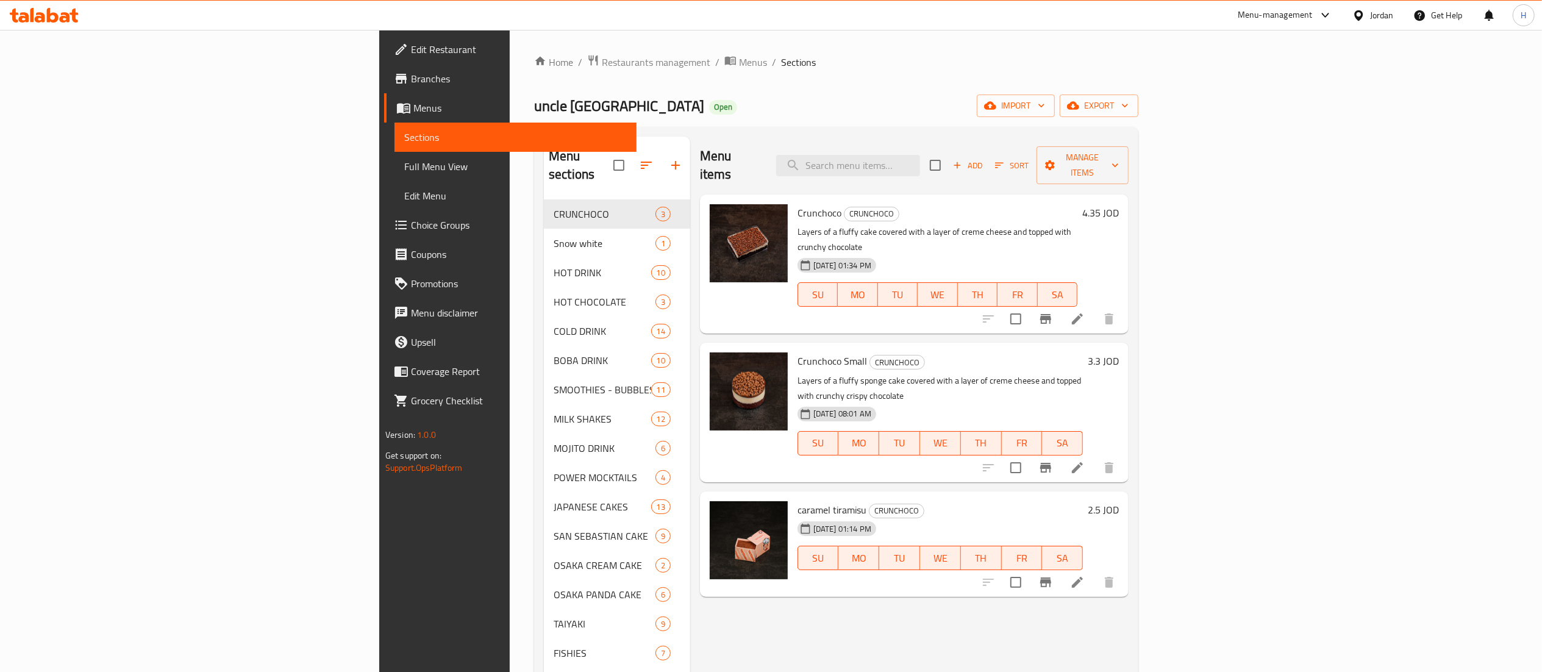
click at [64, 13] on icon at bounding box center [65, 17] width 10 height 10
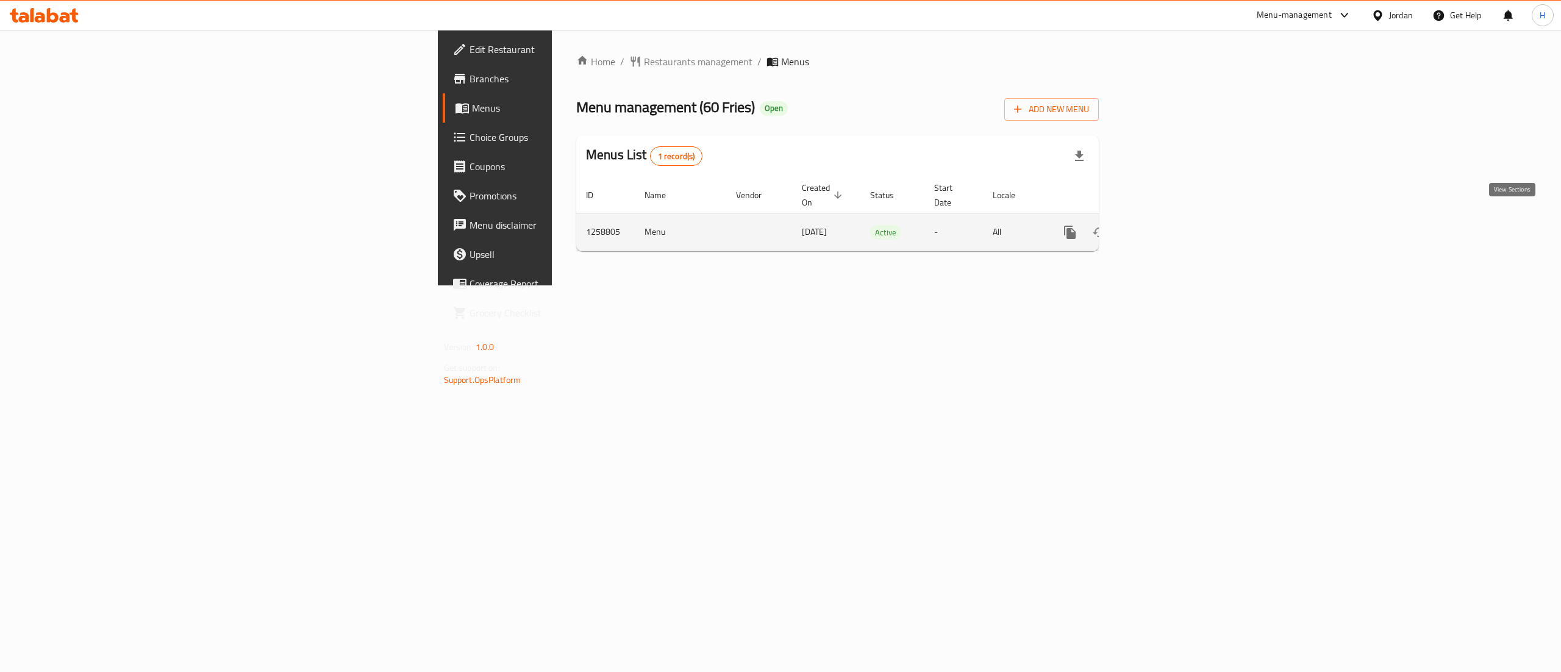
click at [1164, 227] on icon "enhanced table" at bounding box center [1158, 232] width 11 height 11
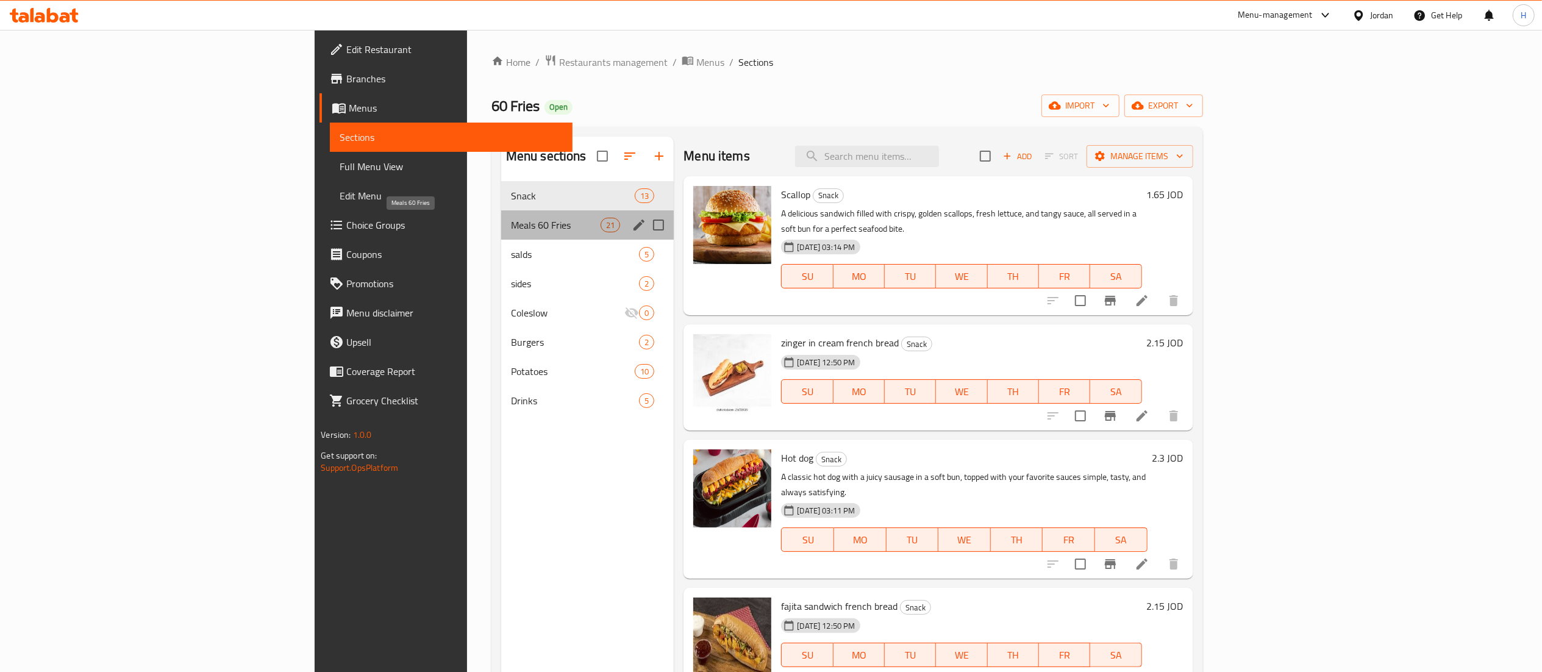
click at [511, 232] on span "Meals 60 Fries" at bounding box center [556, 225] width 90 height 15
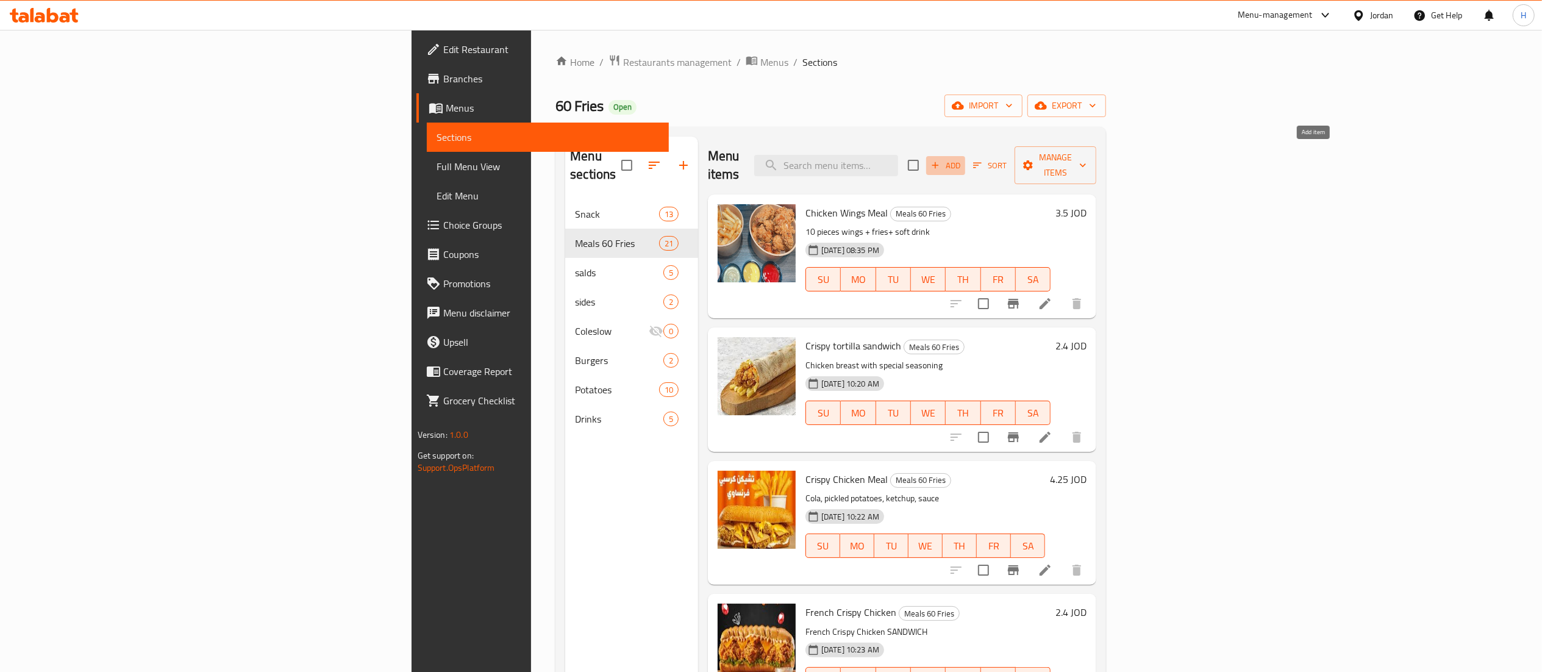
click at [962, 159] on span "Add" at bounding box center [945, 166] width 33 height 14
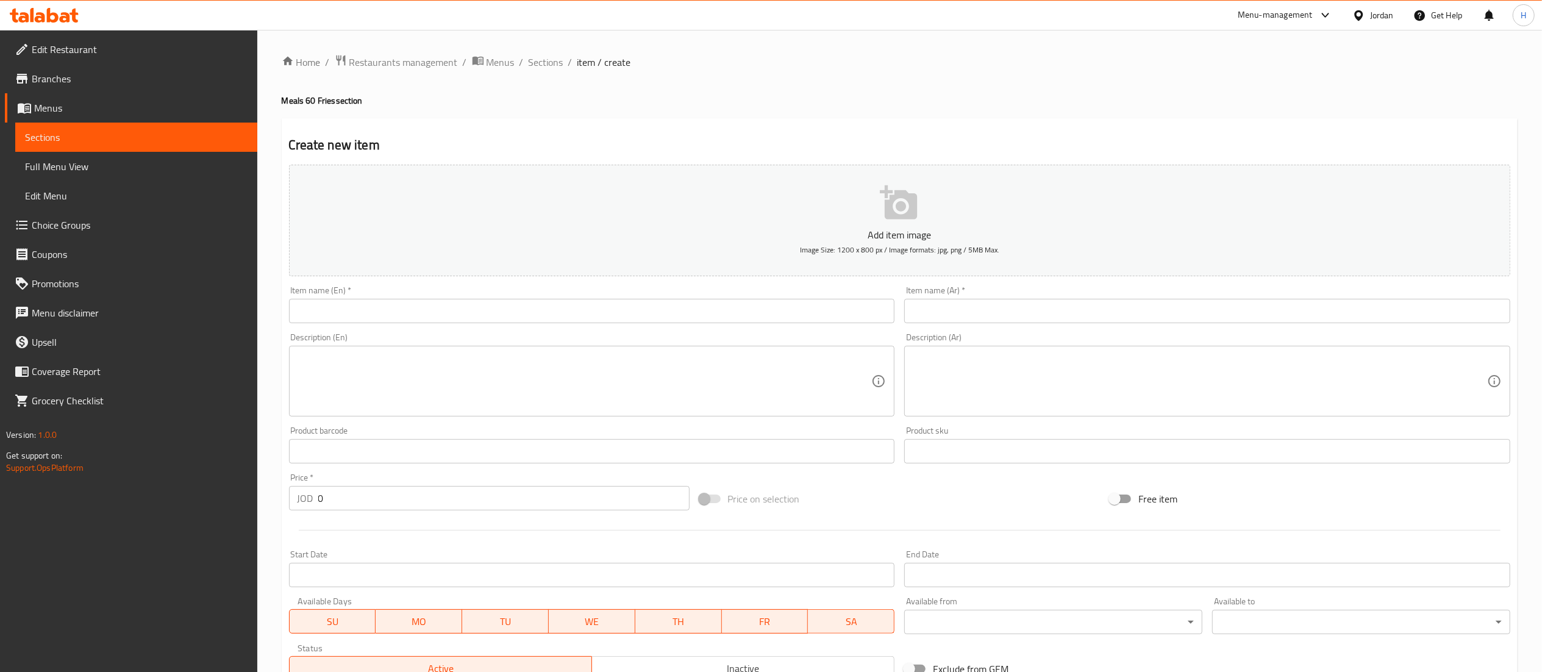
click at [1006, 301] on input "text" at bounding box center [1207, 311] width 606 height 24
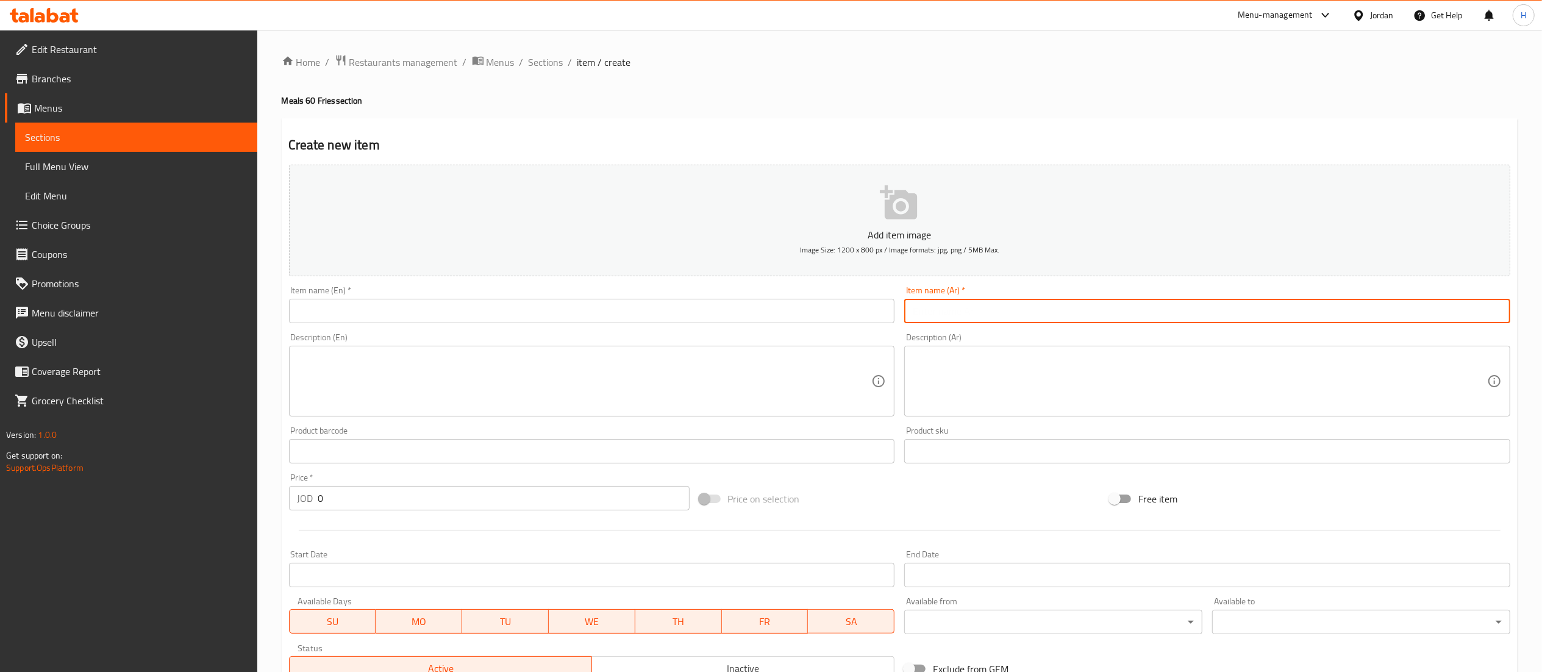
paste input "وجبة جمبري 12قطعه"
click at [940, 312] on input "وجبة جمبري 12قطعه" at bounding box center [1207, 311] width 606 height 24
click at [949, 312] on input "وجبة جمبري 12قطعه" at bounding box center [1207, 311] width 606 height 24
click at [1060, 312] on input "وجبة جمبري 12قطعه" at bounding box center [1207, 311] width 606 height 24
click at [951, 313] on input "وجبة جمبري 12قطعه" at bounding box center [1207, 311] width 606 height 24
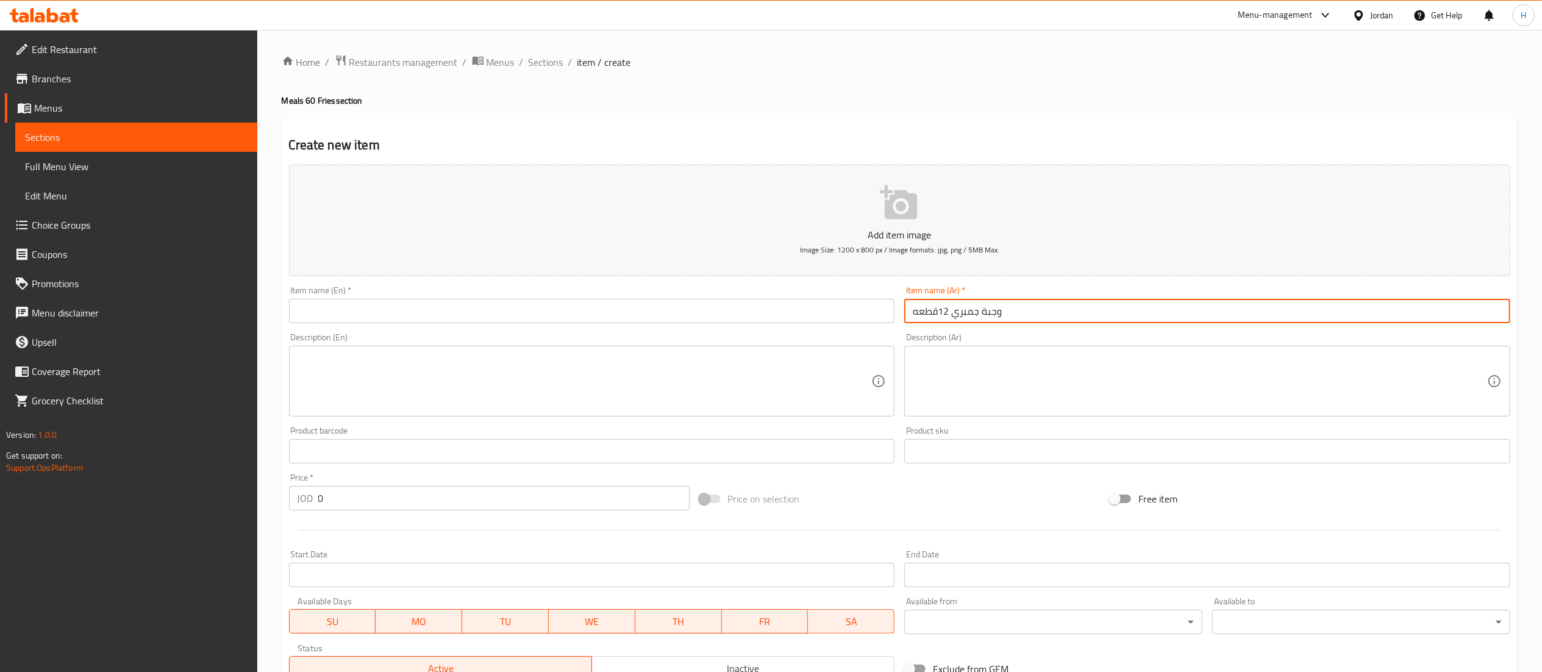
type input "وجبة جمبري 12قطعه"
click at [692, 312] on input "text" at bounding box center [592, 311] width 606 height 24
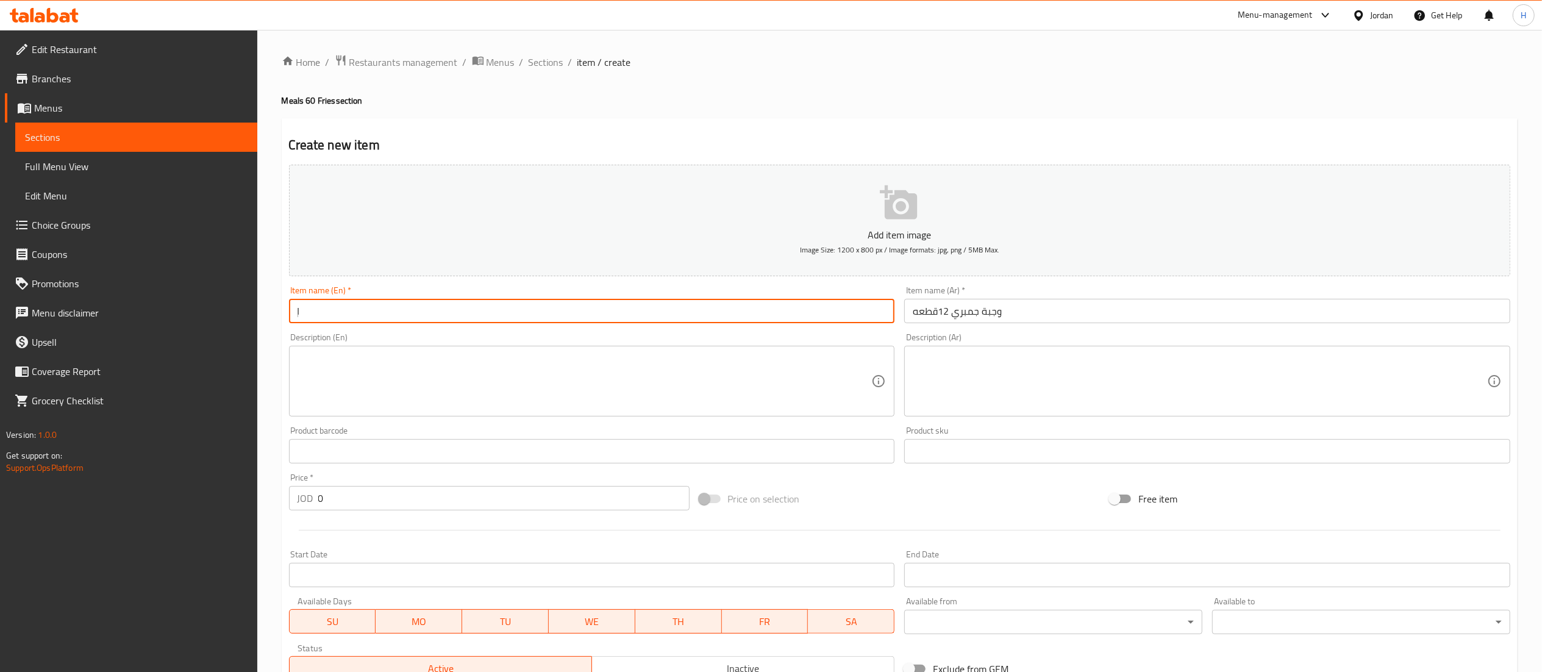
type input "ٍ"
type input "Shrimp meal 12 Pcs"
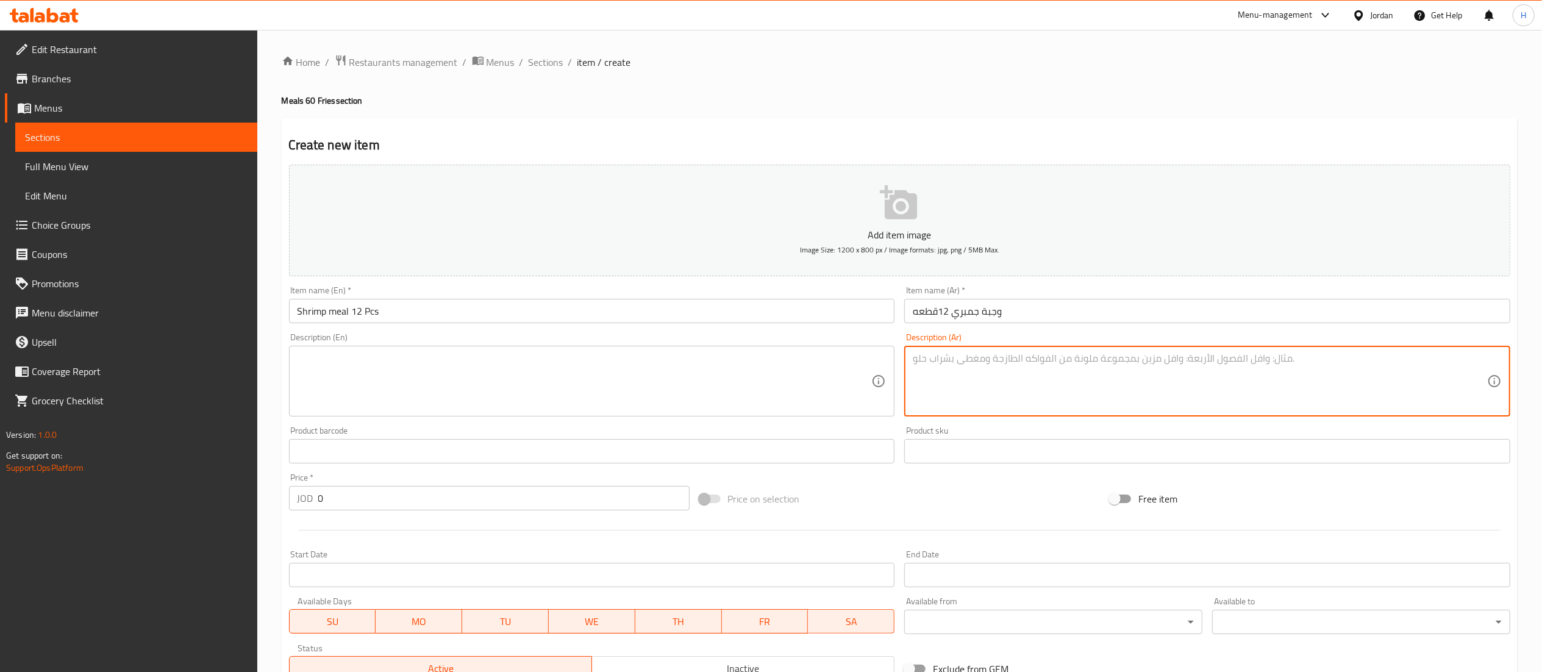
click at [1042, 378] on textarea at bounding box center [1200, 382] width 575 height 58
paste textarea "كولا بطاطا صوص كتشب خبز"
type textarea "كولا بطاطا صوص كتشب خبز"
click at [753, 378] on textarea at bounding box center [585, 382] width 575 height 58
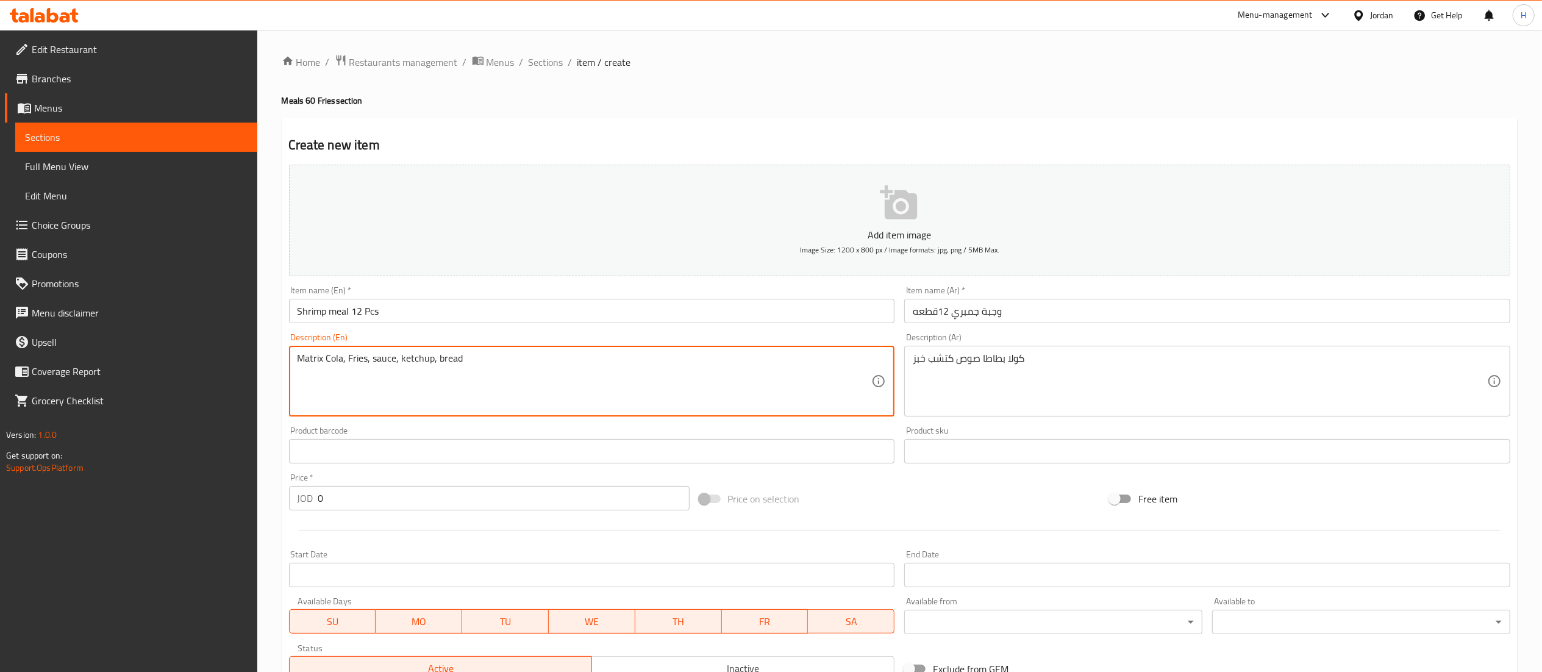
type textarea "Matrix Cola, Fries, sauce, ketchup, bread"
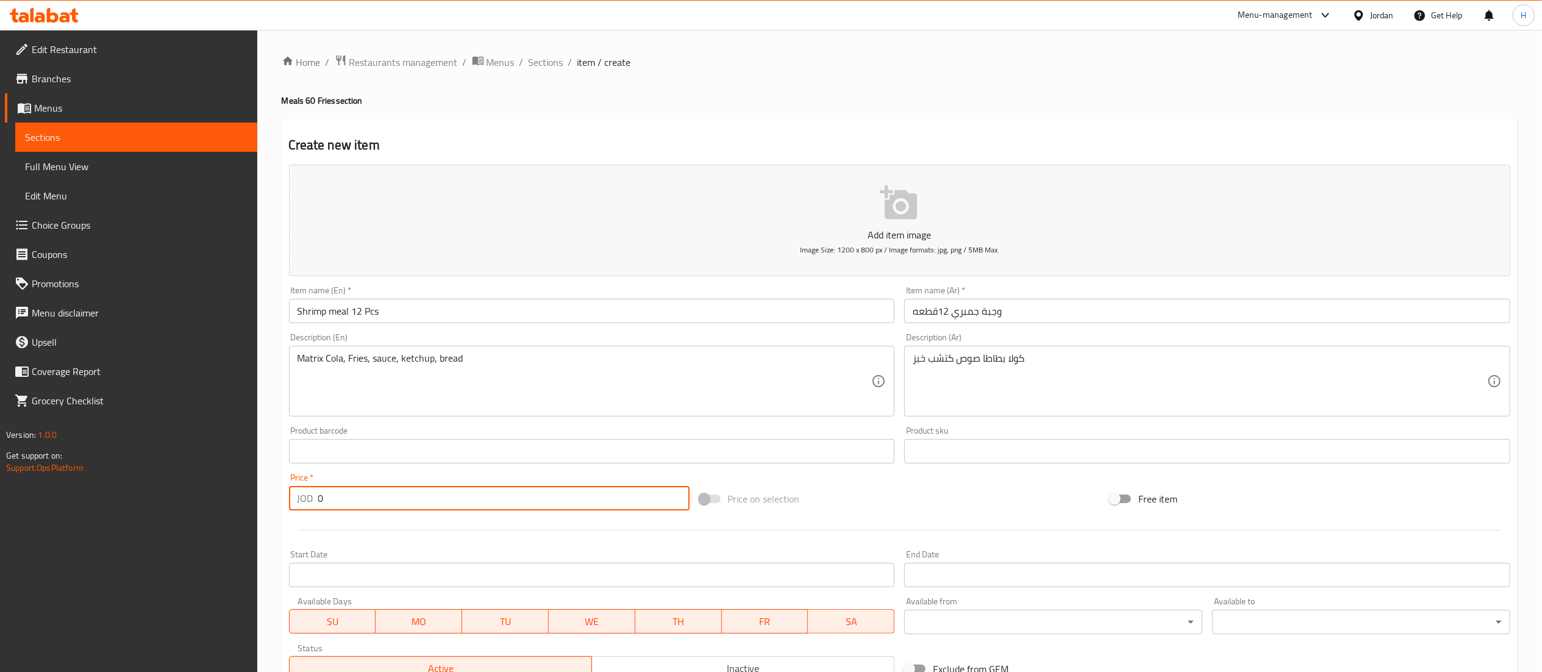
drag, startPoint x: 346, startPoint y: 503, endPoint x: 222, endPoint y: 504, distance: 124.4
click at [222, 504] on div "Edit Restaurant Branches Menus Sections Full Menu View Edit Menu Choice Groups …" at bounding box center [771, 446] width 1542 height 832
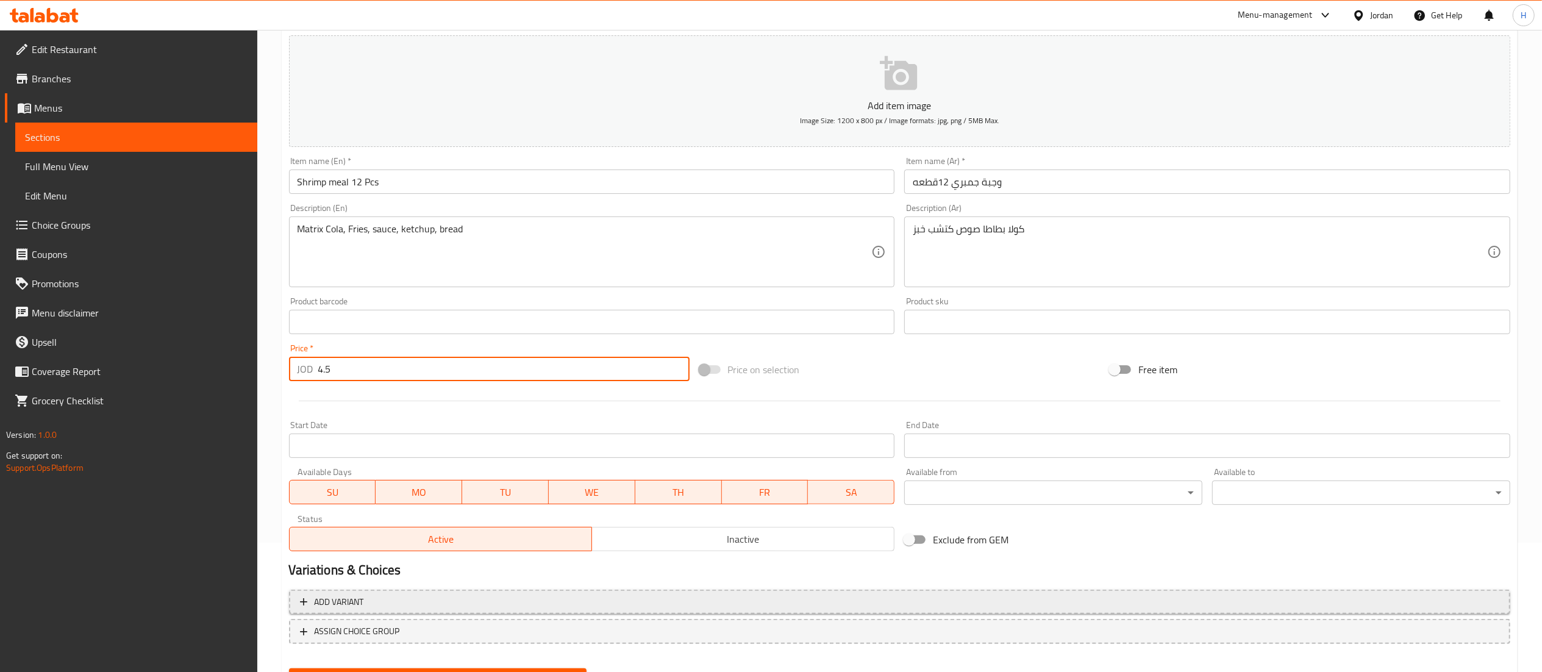
scroll to position [188, 0]
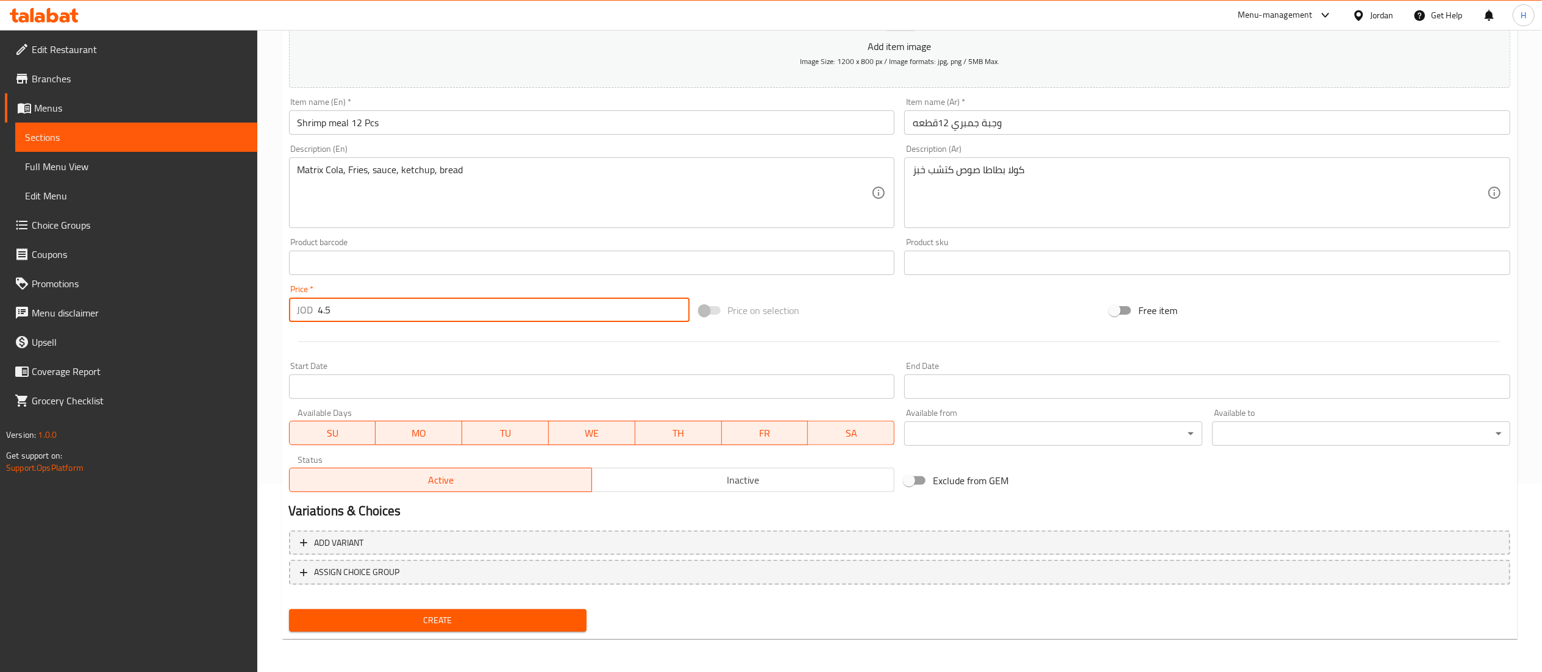
type input "4.5"
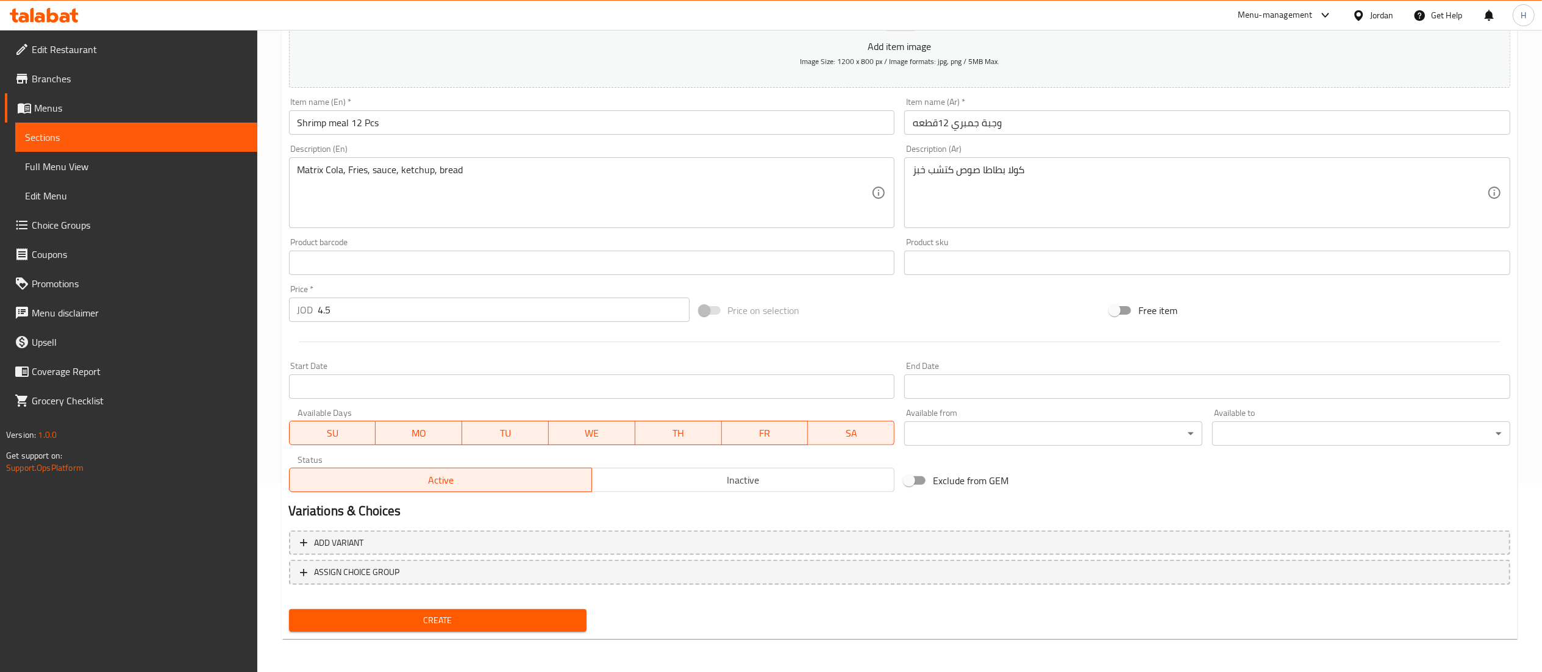
click at [430, 631] on div "Create" at bounding box center [438, 620] width 308 height 32
click at [438, 620] on span "Create" at bounding box center [438, 620] width 279 height 15
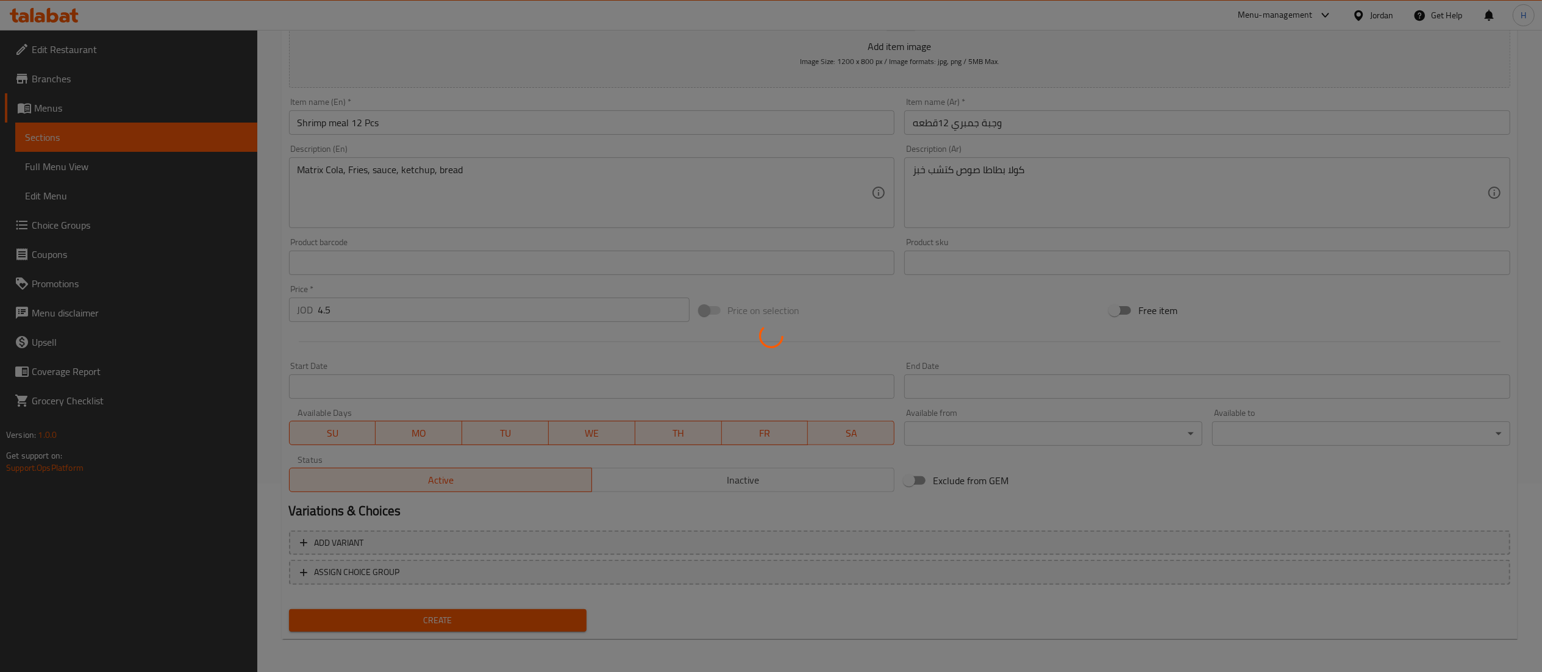
type input "0"
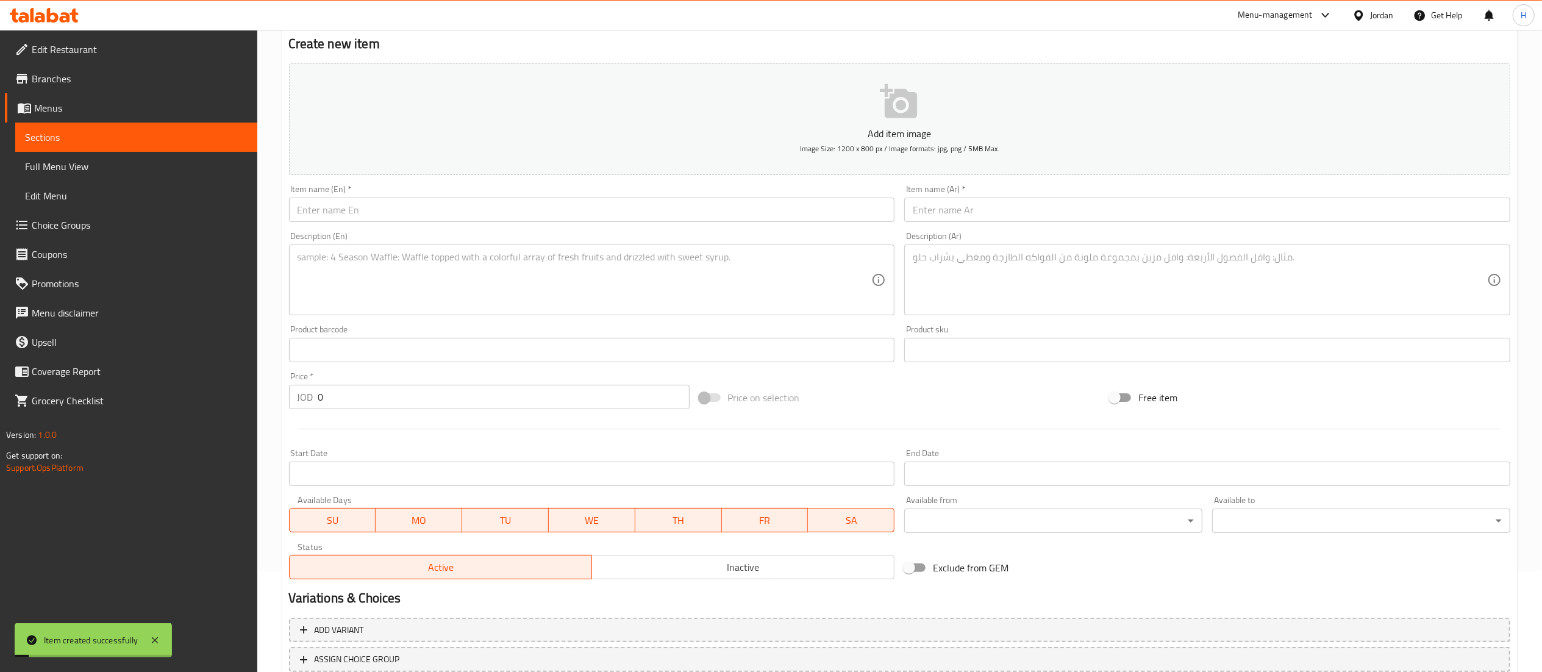
scroll to position [0, 0]
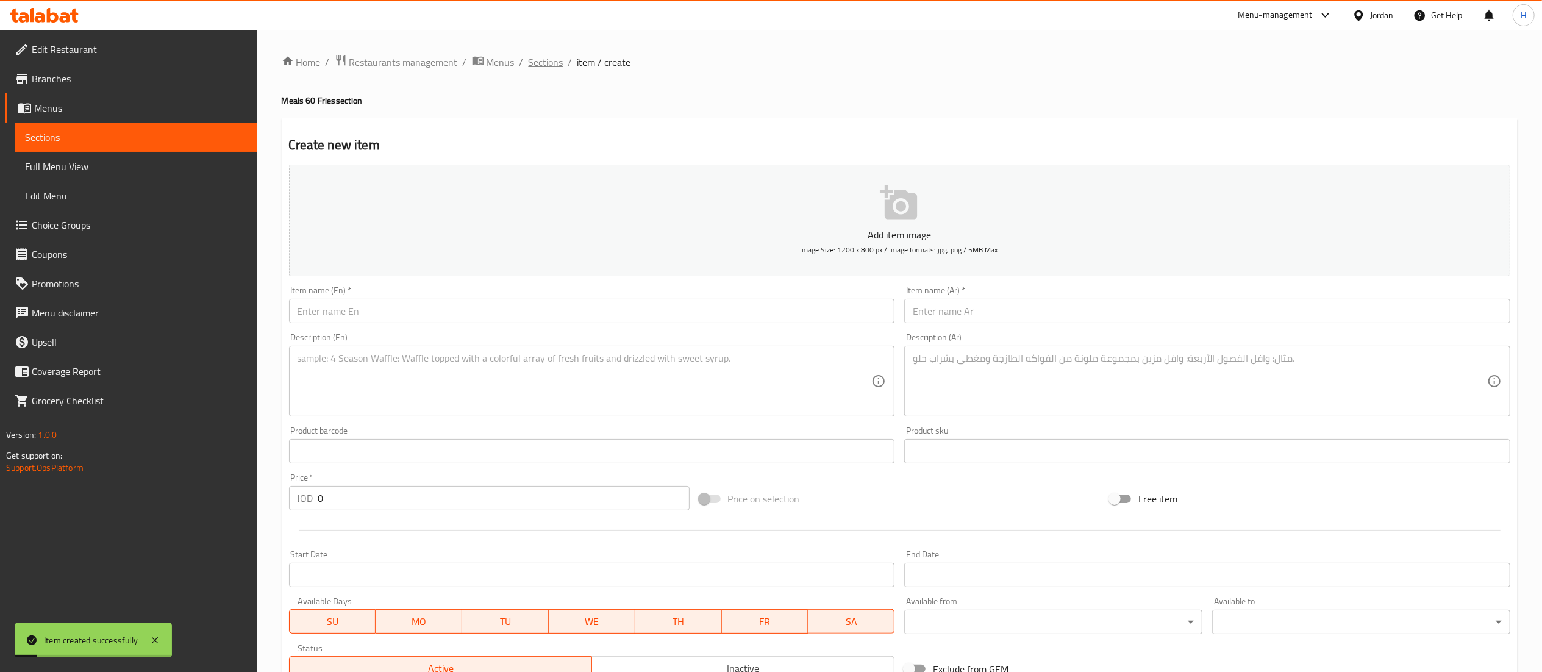
click at [551, 67] on span "Sections" at bounding box center [546, 62] width 35 height 15
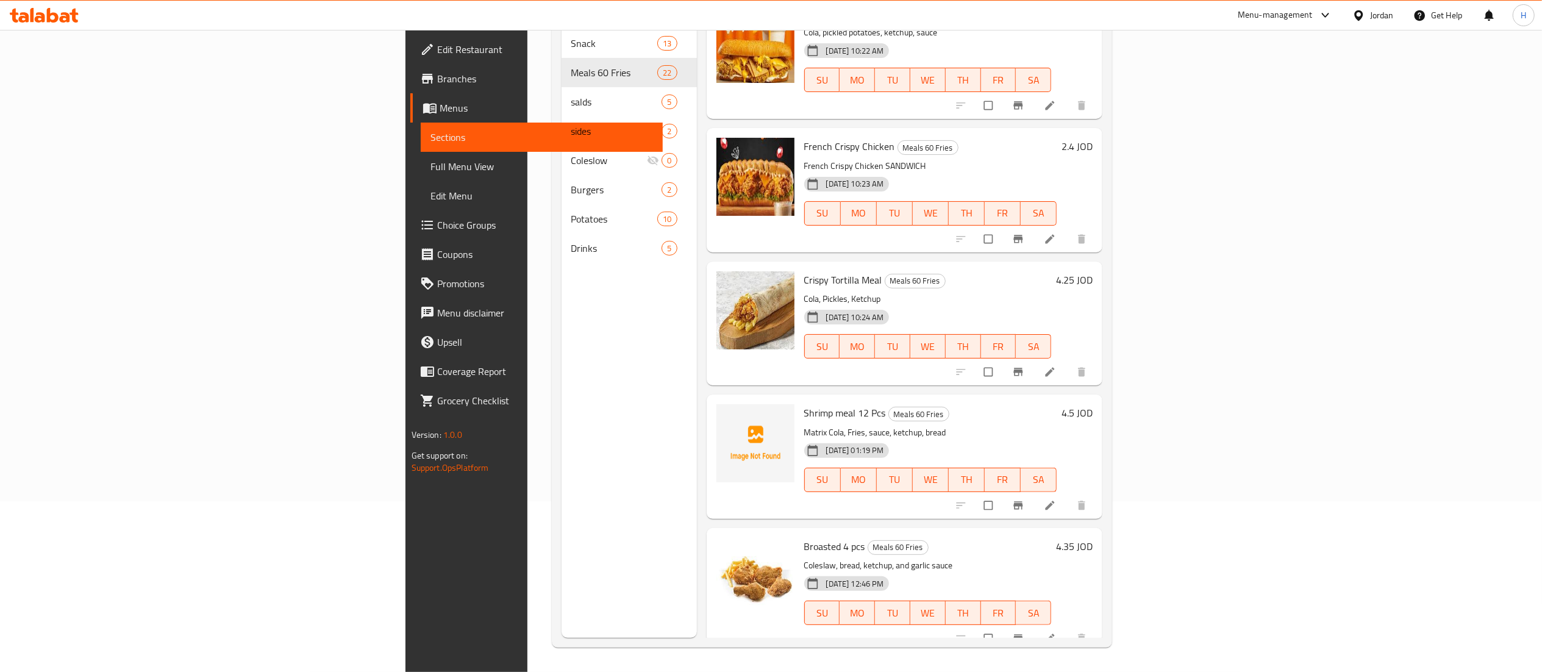
scroll to position [244, 0]
